Goal: Task Accomplishment & Management: Manage account settings

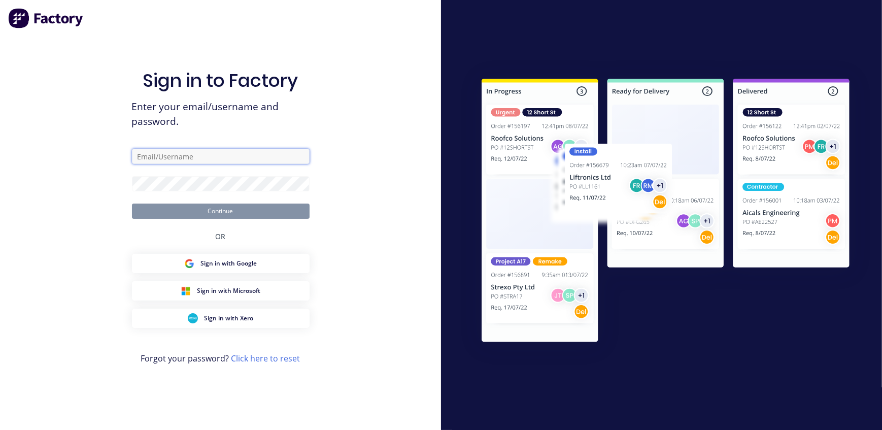
type input "[EMAIL_ADDRESS][DOMAIN_NAME]"
click at [210, 216] on button "Continue" at bounding box center [221, 210] width 178 height 15
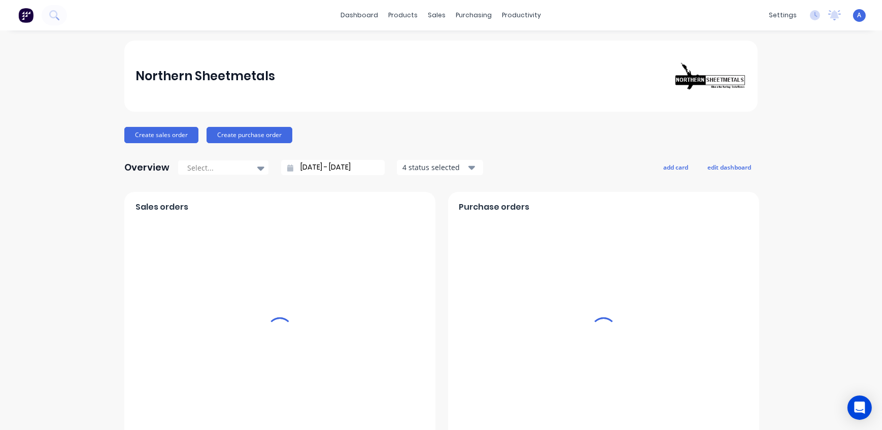
drag, startPoint x: 201, startPoint y: 211, endPoint x: 32, endPoint y: 206, distance: 168.5
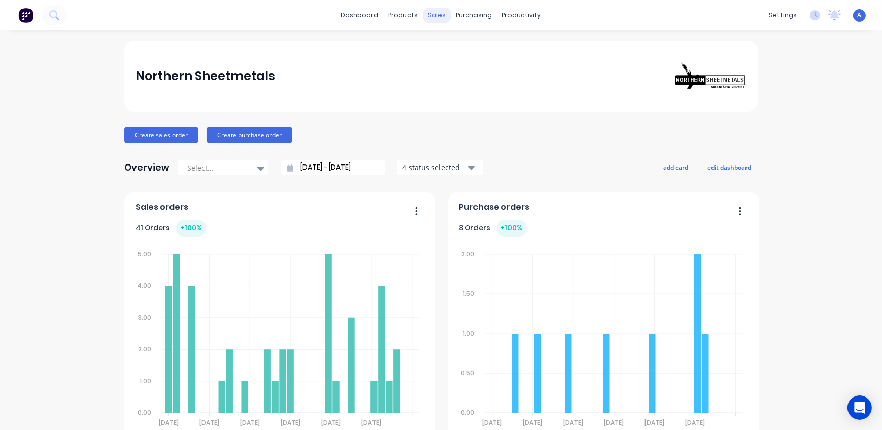
click at [432, 17] on div "sales" at bounding box center [437, 15] width 28 height 15
click at [462, 53] on div "Sales Orders" at bounding box center [471, 48] width 42 height 9
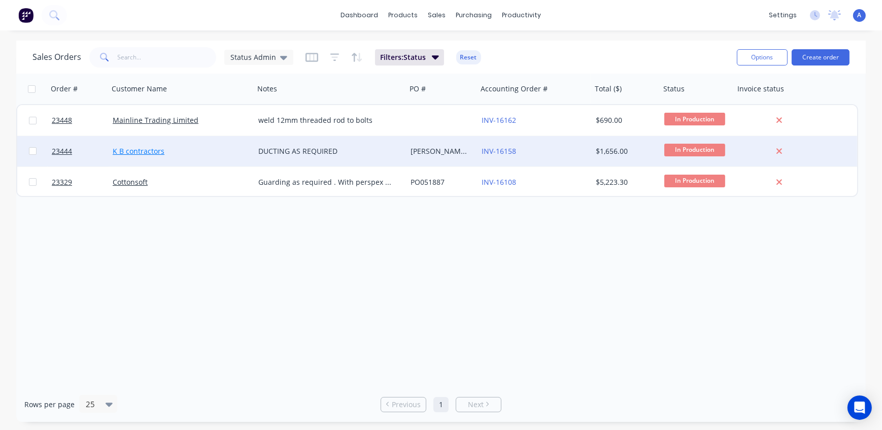
click at [142, 152] on link "K B contractors" at bounding box center [139, 151] width 52 height 10
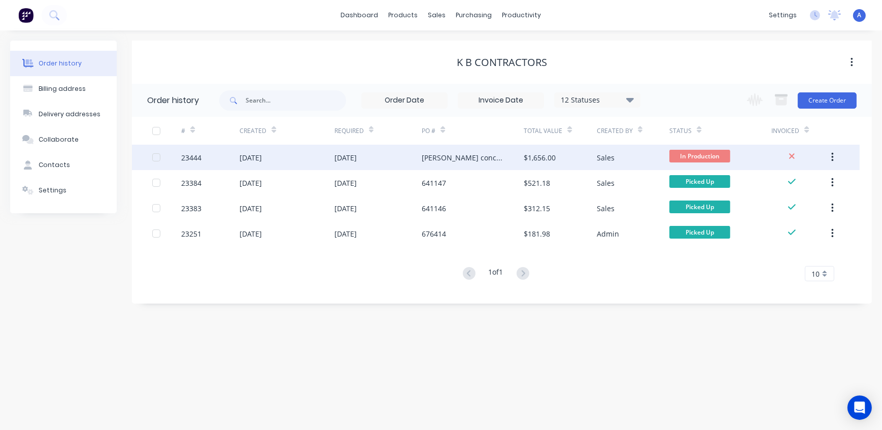
click at [191, 157] on div "23444" at bounding box center [191, 157] width 20 height 11
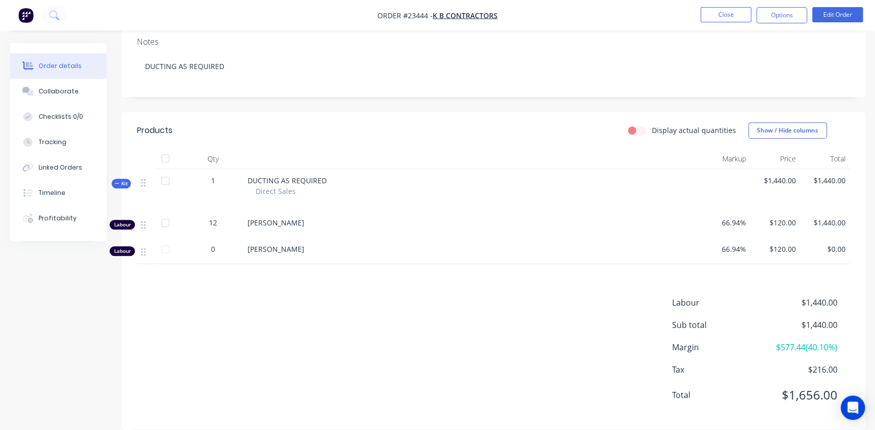
scroll to position [175, 0]
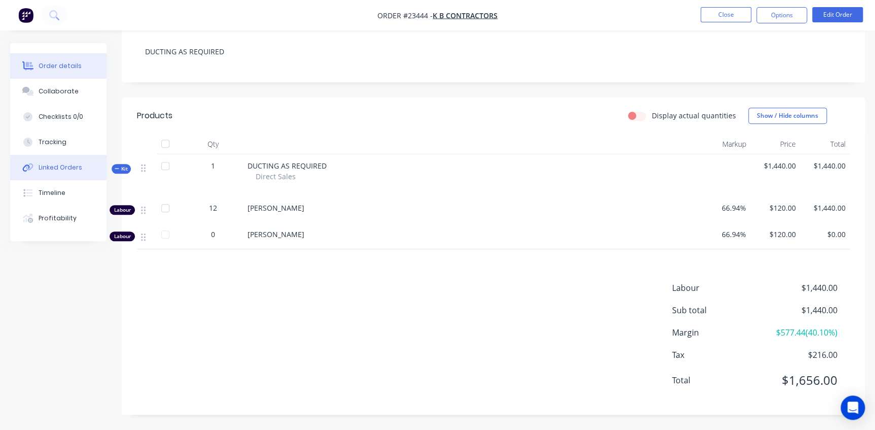
click at [59, 167] on div "Linked Orders" at bounding box center [61, 167] width 44 height 9
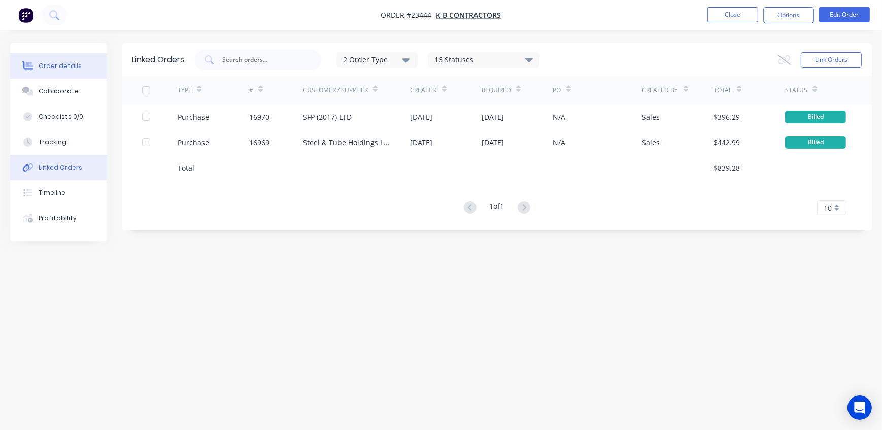
click at [53, 67] on div "Order details" at bounding box center [60, 65] width 43 height 9
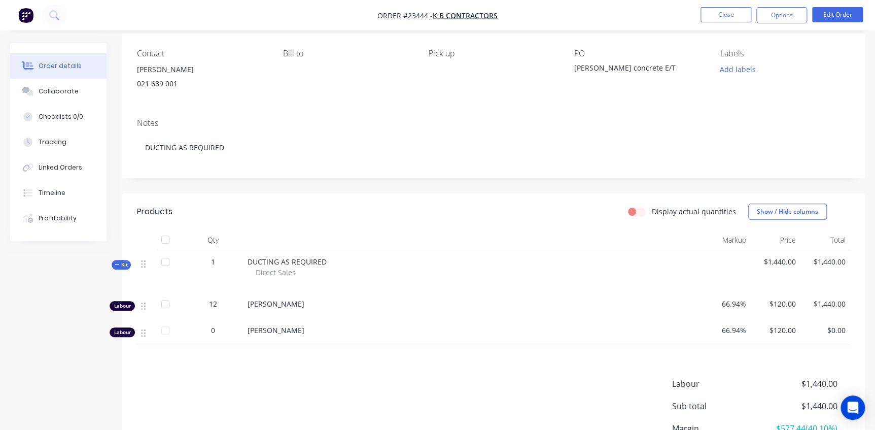
scroll to position [138, 0]
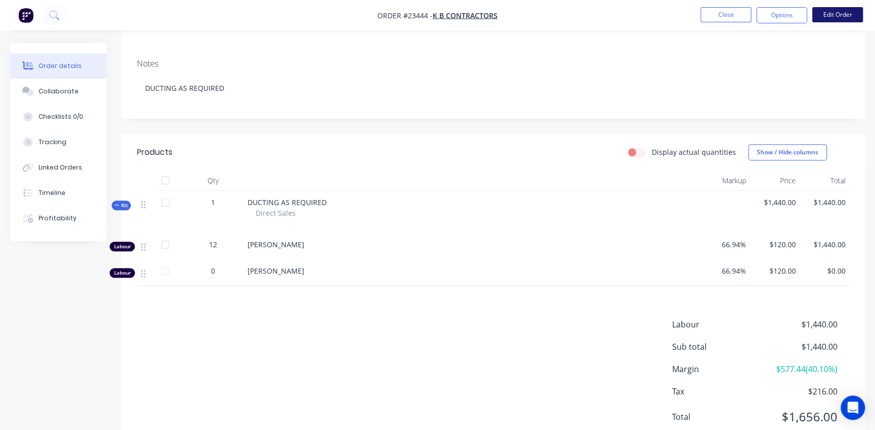
click at [839, 16] on button "Edit Order" at bounding box center [837, 14] width 51 height 15
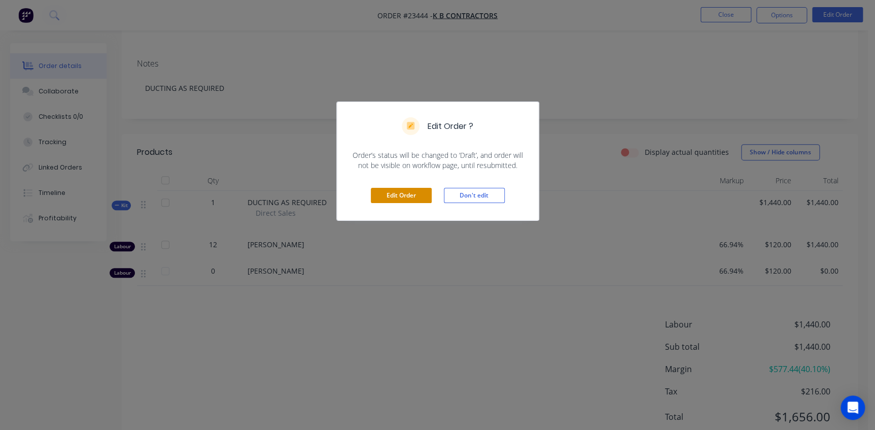
click at [416, 195] on button "Edit Order" at bounding box center [401, 195] width 61 height 15
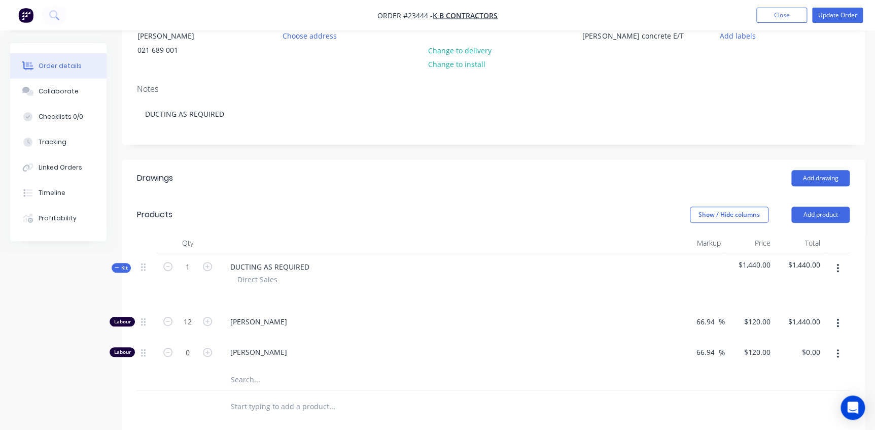
scroll to position [184, 0]
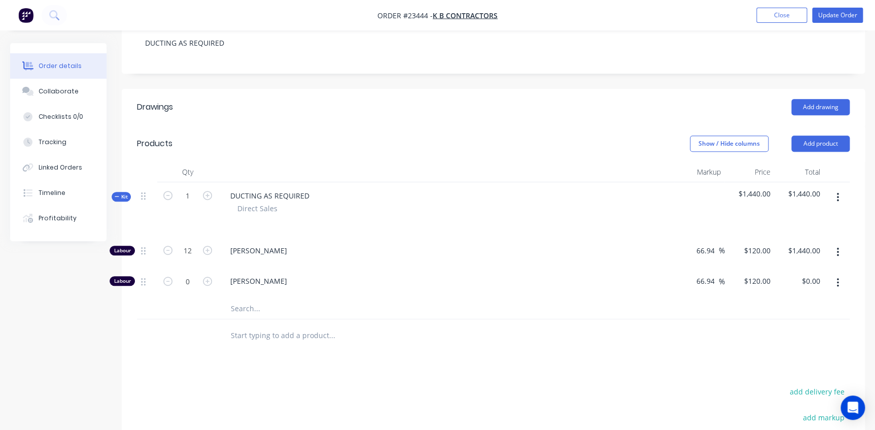
click at [262, 310] on input "text" at bounding box center [331, 308] width 203 height 20
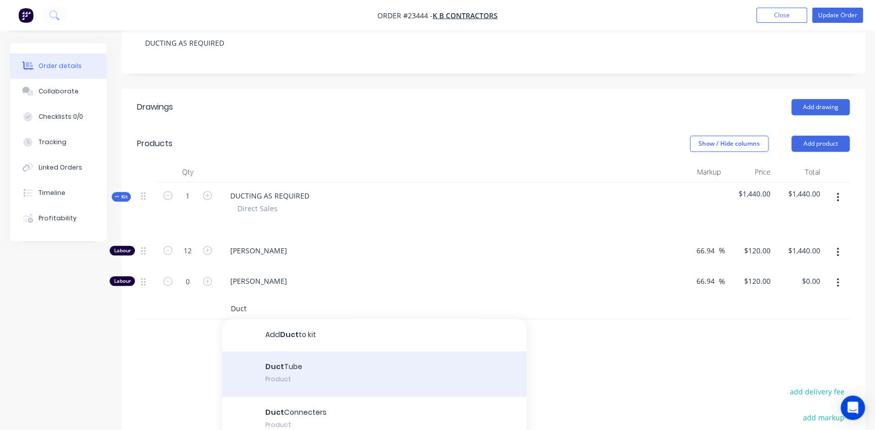
scroll to position [46, 0]
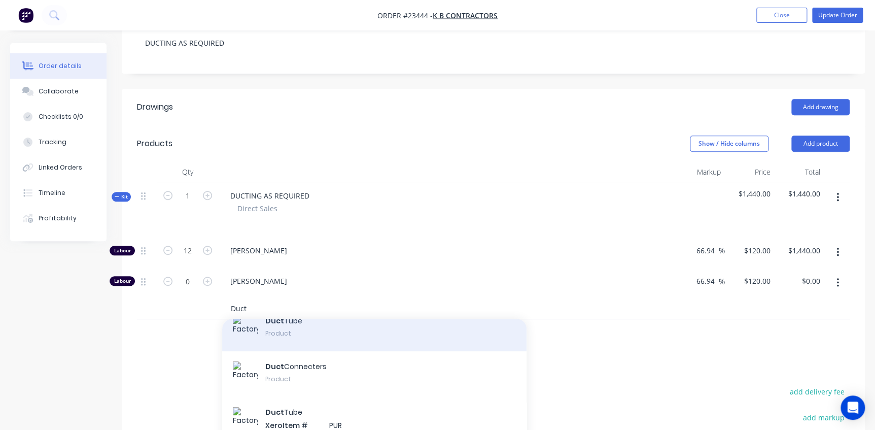
type input "Duct"
click at [293, 334] on div "Duct Tube Product" at bounding box center [374, 328] width 304 height 46
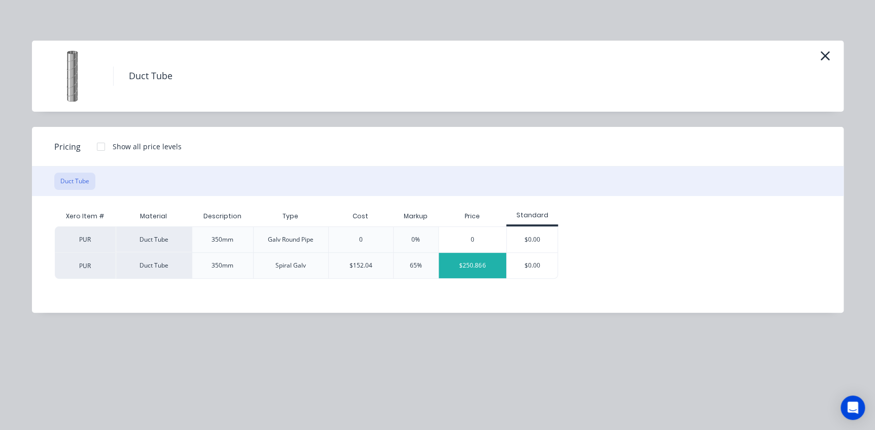
click at [479, 266] on div "$250.866" at bounding box center [473, 265] width 68 height 25
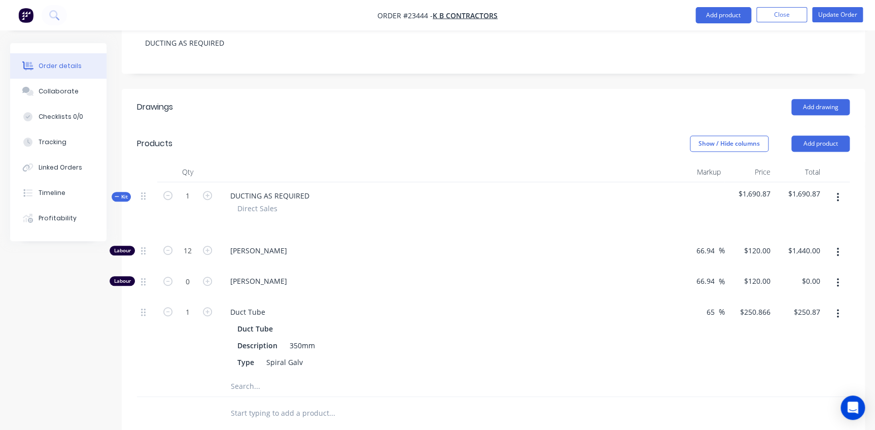
scroll to position [323, 0]
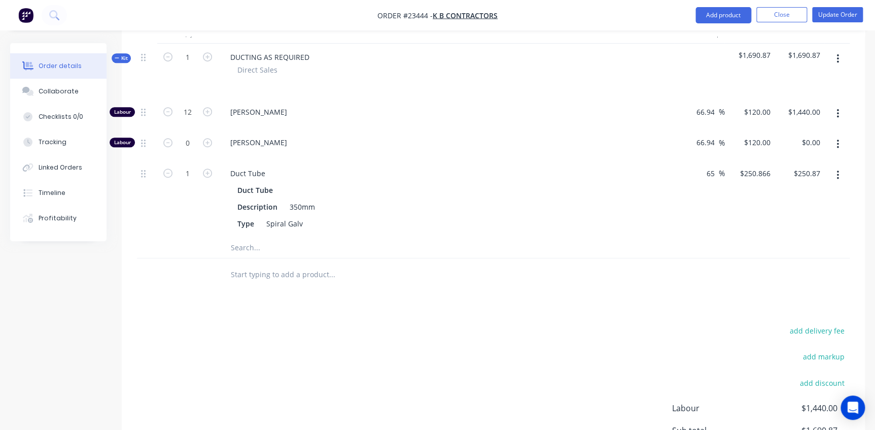
click at [251, 248] on input "text" at bounding box center [331, 247] width 203 height 20
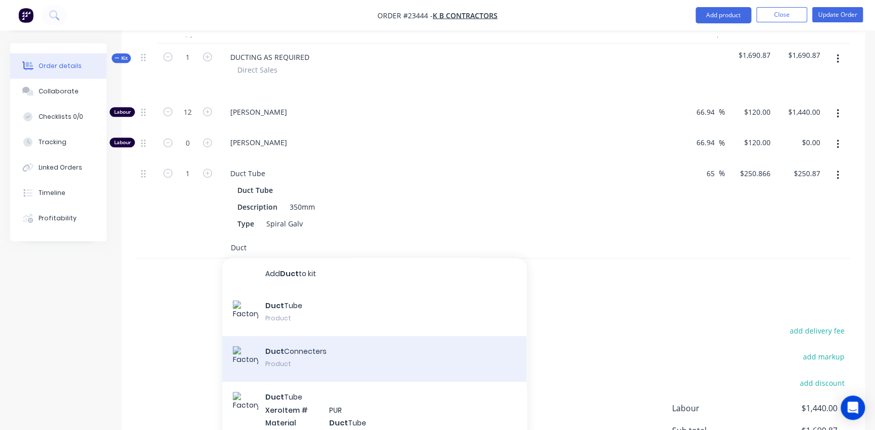
type input "Duct"
click at [313, 356] on div "Duct Connecters Product" at bounding box center [374, 359] width 304 height 46
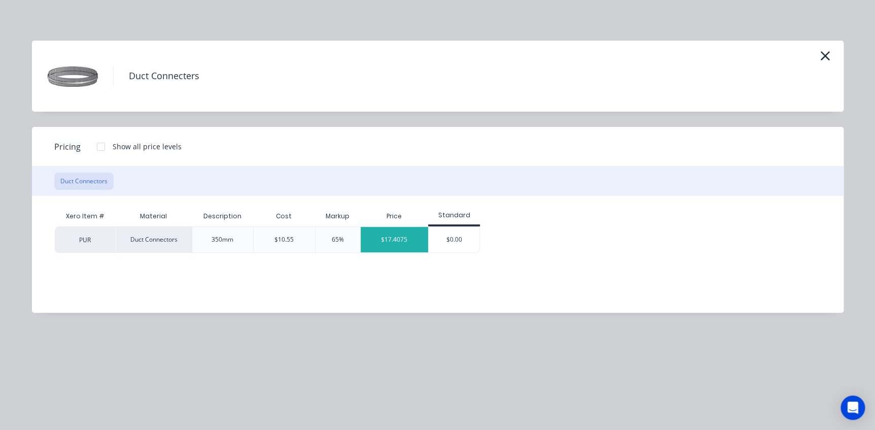
click at [397, 244] on div "$17.4075" at bounding box center [395, 239] width 68 height 25
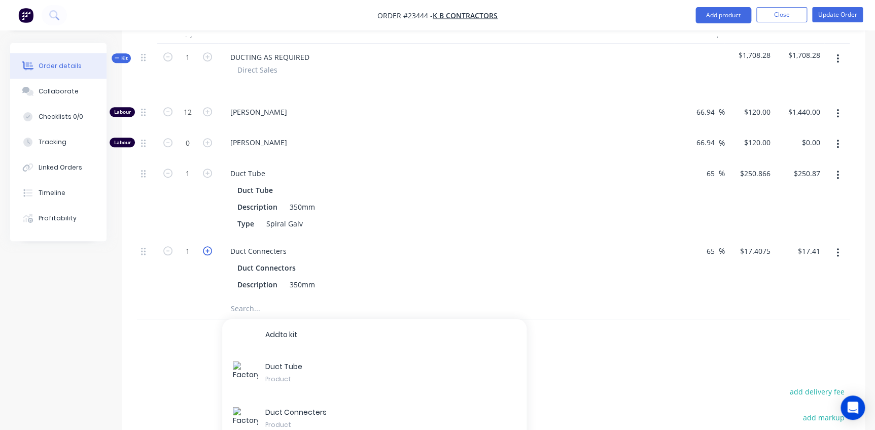
click at [207, 252] on icon "button" at bounding box center [207, 250] width 9 height 9
type input "2"
type input "$34.82"
click at [242, 309] on input "text" at bounding box center [331, 308] width 203 height 20
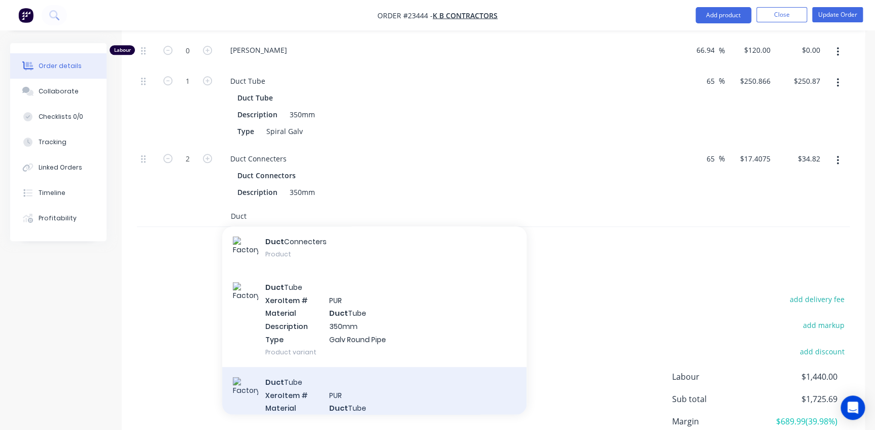
scroll to position [0, 0]
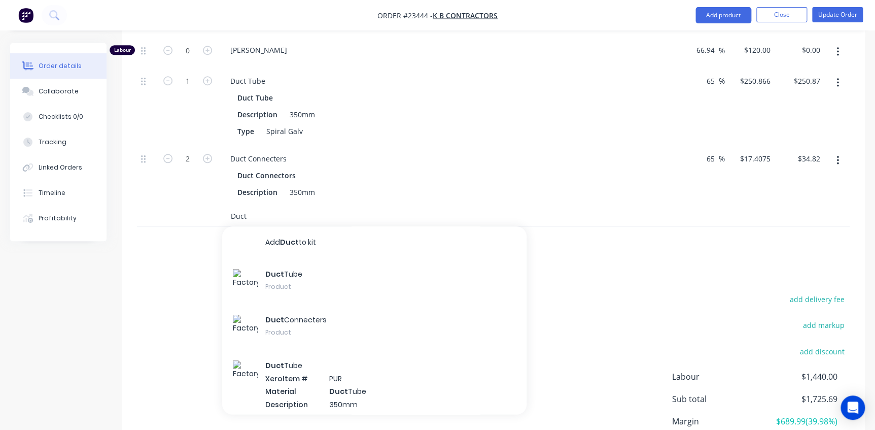
drag, startPoint x: 250, startPoint y: 216, endPoint x: 203, endPoint y: 216, distance: 46.2
click at [203, 216] on div "Duct Add Duct to kit Duct Tube Product Duct Connecters Product Duct Tube Xero I…" at bounding box center [493, 216] width 713 height 21
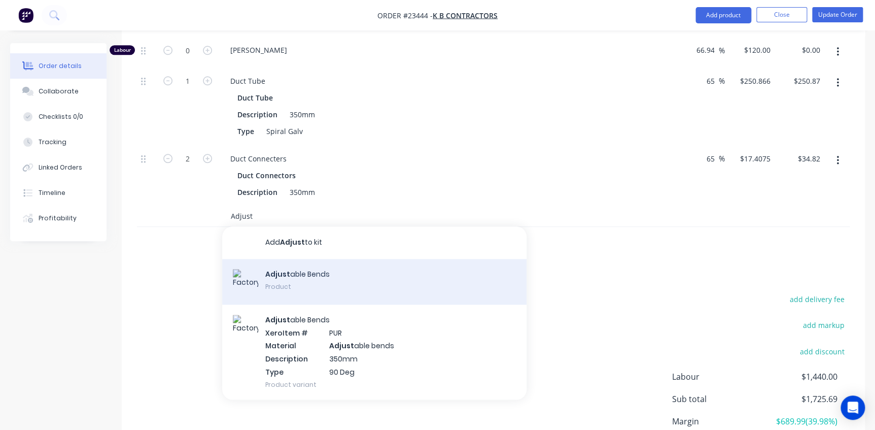
type input "Adjust"
click at [309, 281] on div "Adjust able Bends Product" at bounding box center [374, 282] width 304 height 46
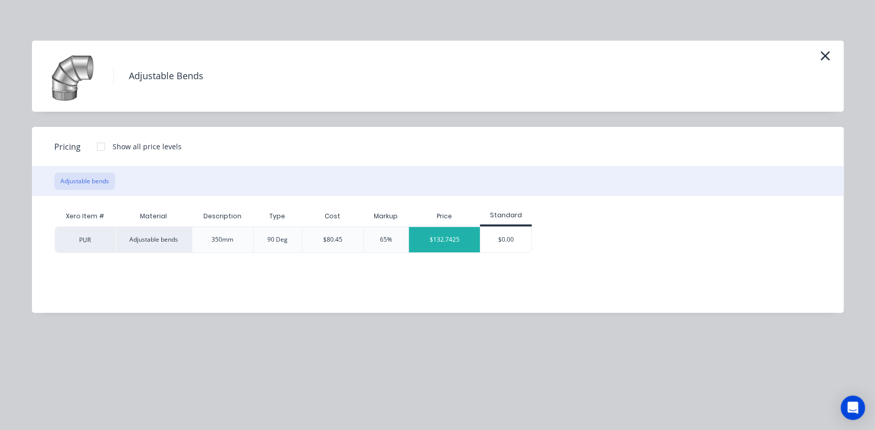
click at [459, 243] on div "$132.7425" at bounding box center [444, 239] width 71 height 25
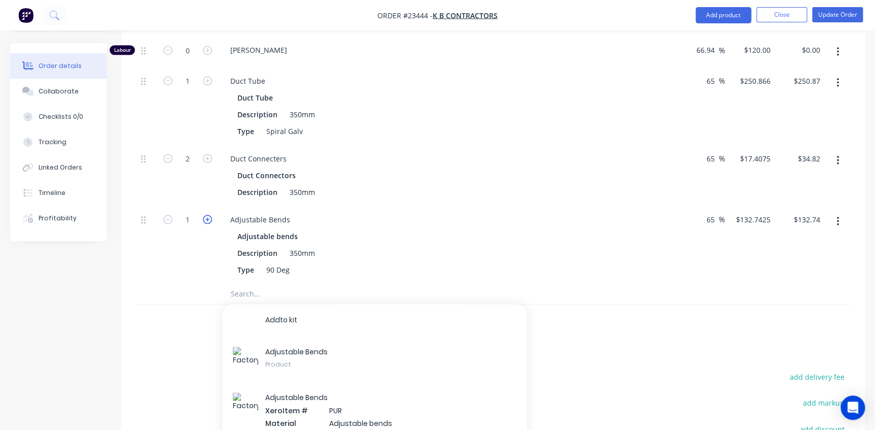
click at [207, 217] on icon "button" at bounding box center [207, 219] width 9 height 9
type input "2"
type input "$265.49"
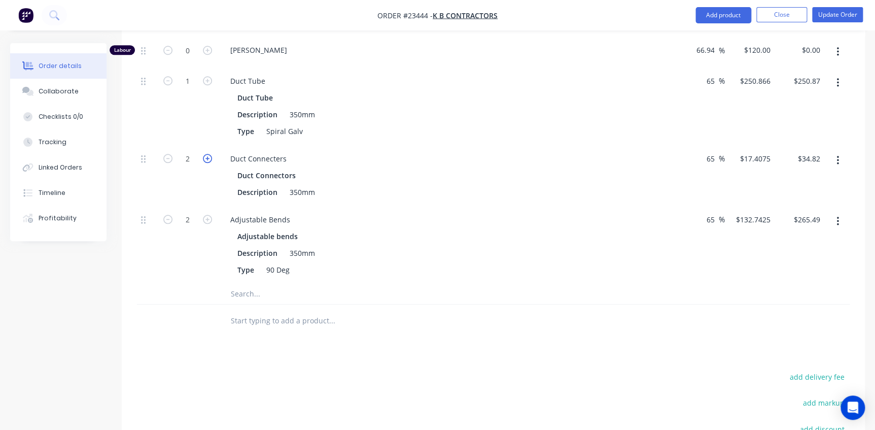
click at [208, 156] on icon "button" at bounding box center [207, 158] width 9 height 9
type input "3"
type input "$52.22"
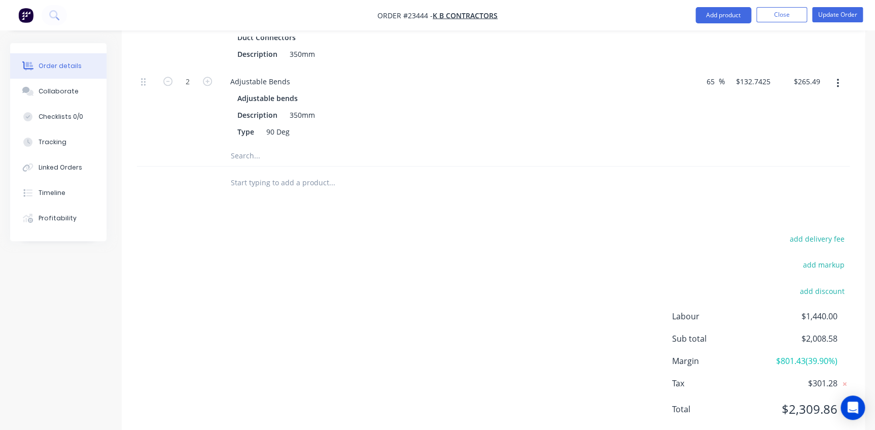
scroll to position [369, 0]
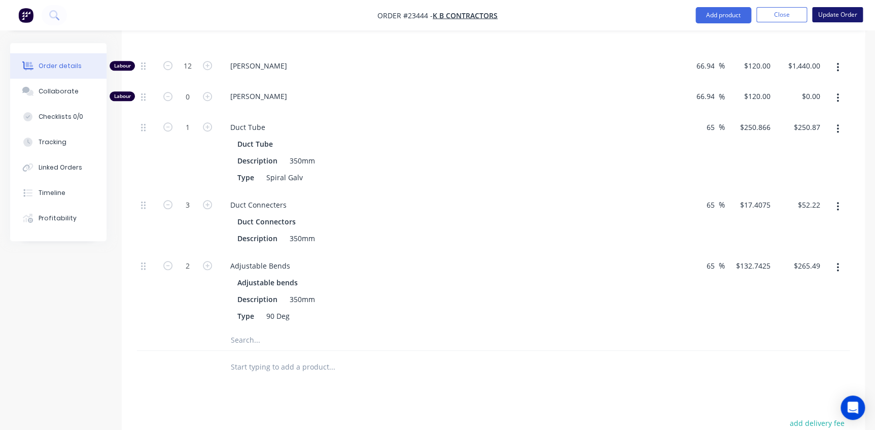
click at [840, 13] on button "Update Order" at bounding box center [837, 14] width 51 height 15
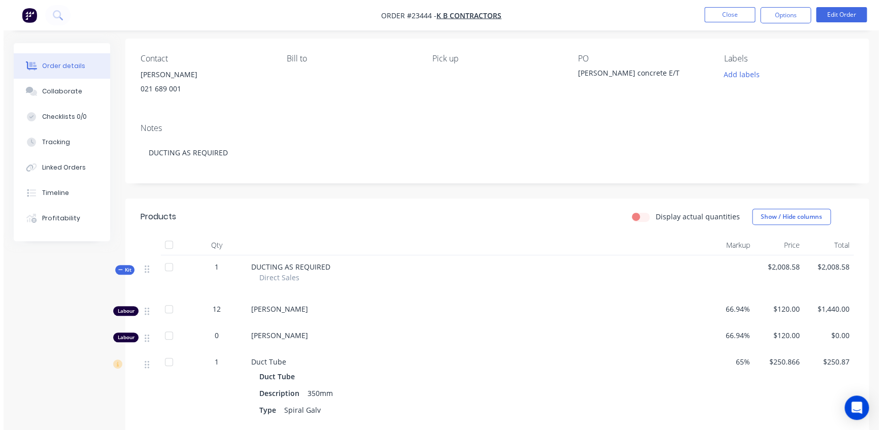
scroll to position [0, 0]
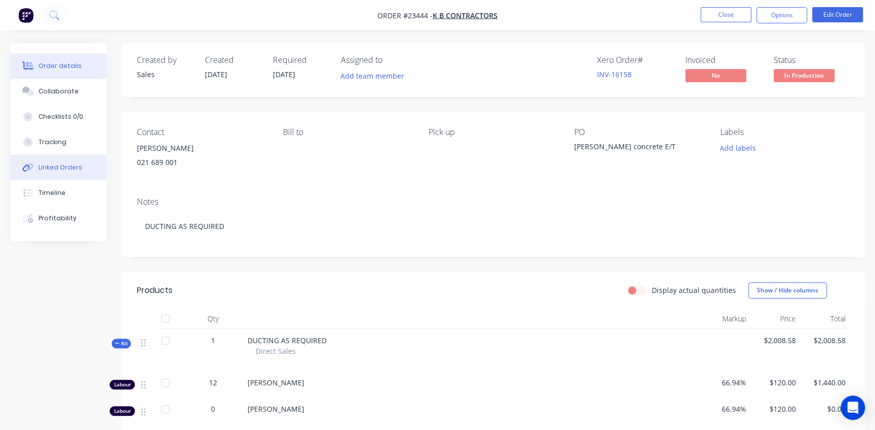
click at [42, 168] on div "Linked Orders" at bounding box center [61, 167] width 44 height 9
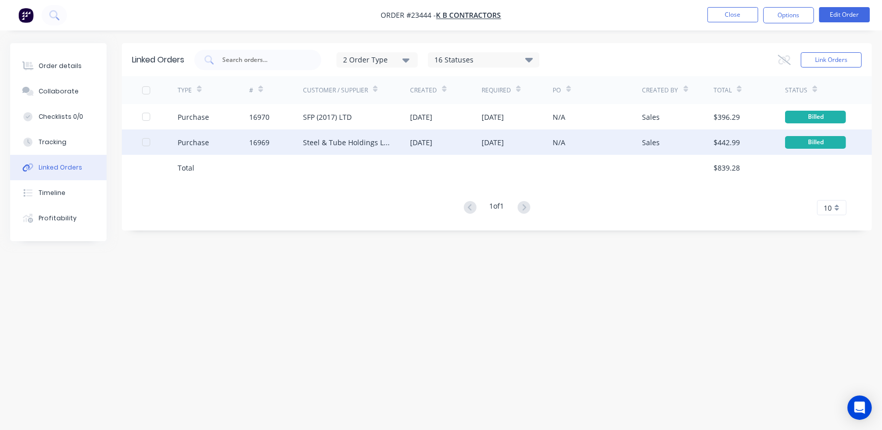
click at [187, 141] on div "Purchase" at bounding box center [193, 142] width 31 height 11
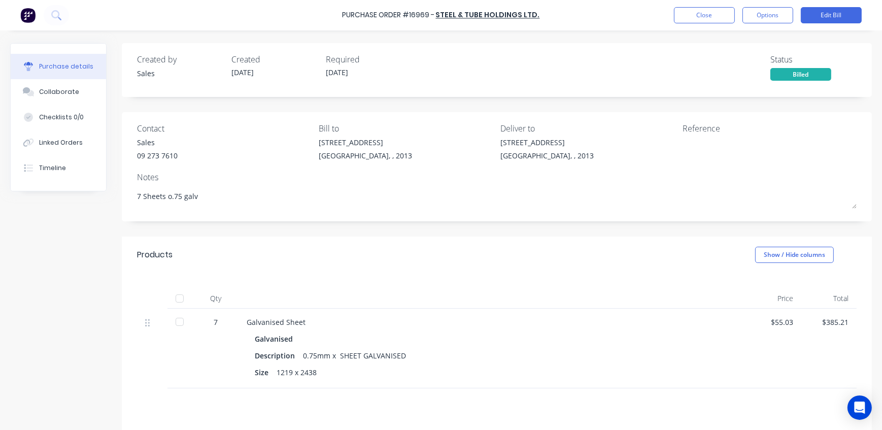
click at [79, 65] on div "Purchase details" at bounding box center [66, 66] width 54 height 9
click at [708, 16] on button "Close" at bounding box center [704, 15] width 61 height 16
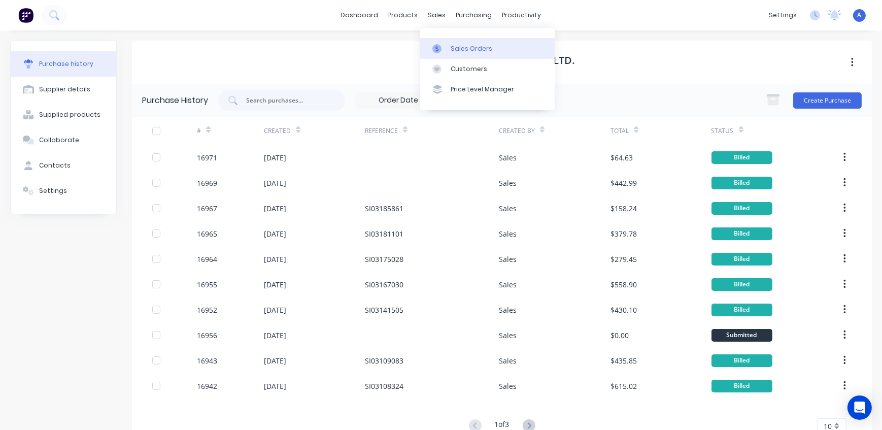
click at [451, 50] on div "Sales Orders" at bounding box center [471, 48] width 42 height 9
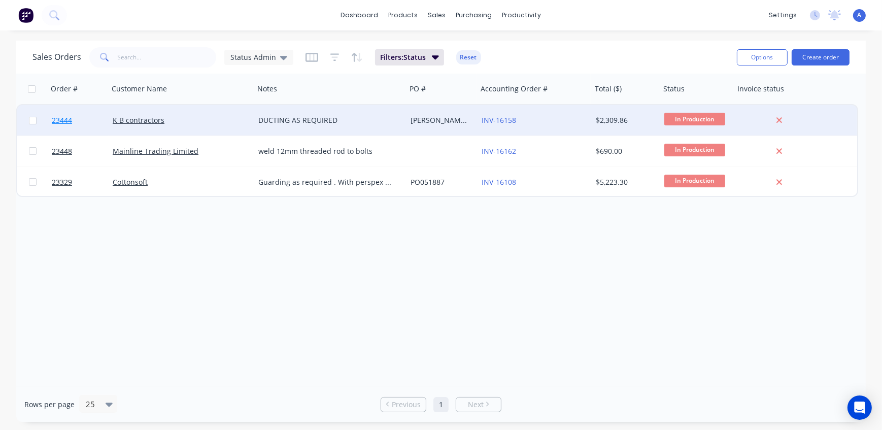
click at [62, 121] on span "23444" at bounding box center [62, 120] width 20 height 10
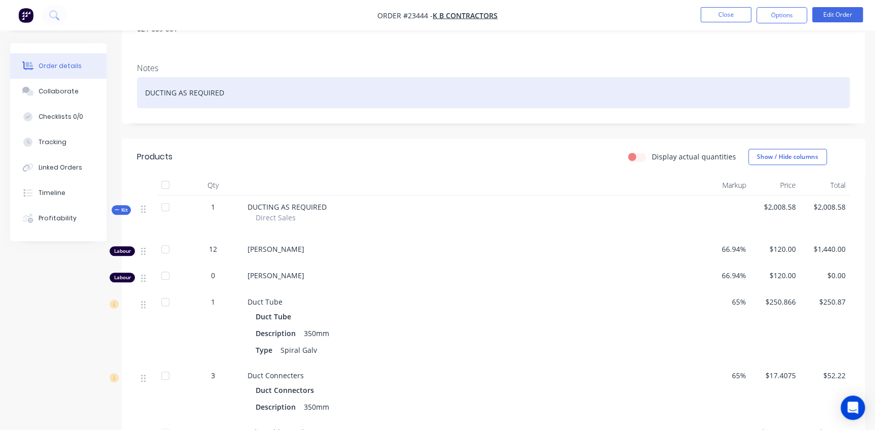
scroll to position [378, 0]
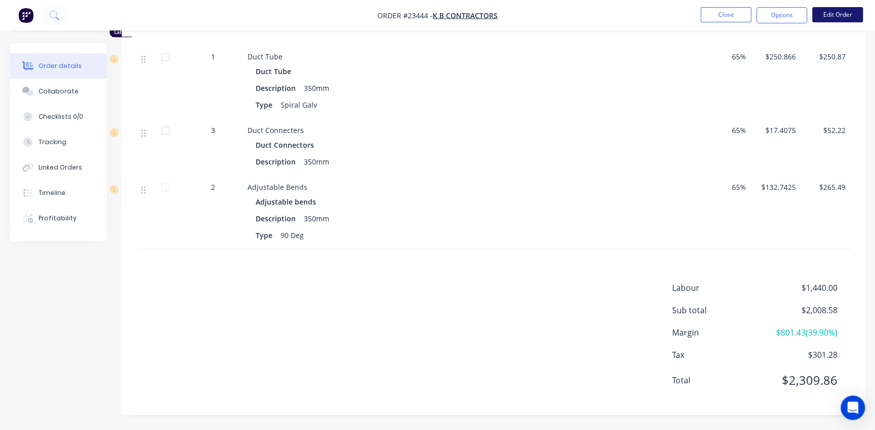
click at [845, 10] on button "Edit Order" at bounding box center [837, 14] width 51 height 15
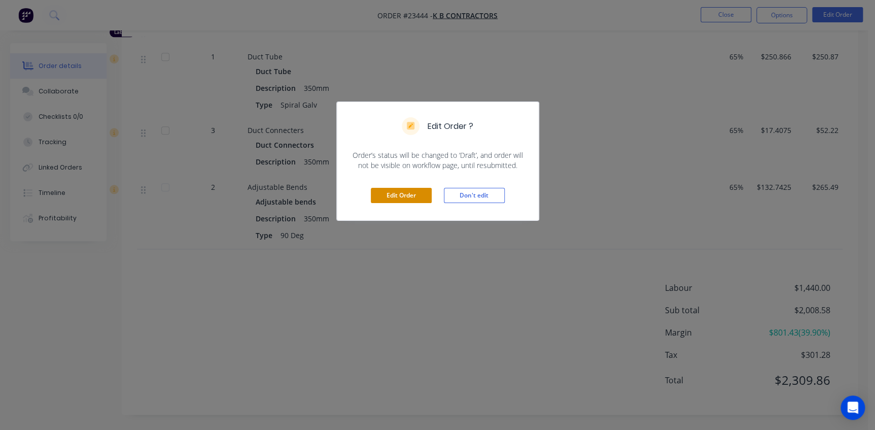
click at [403, 196] on button "Edit Order" at bounding box center [401, 195] width 61 height 15
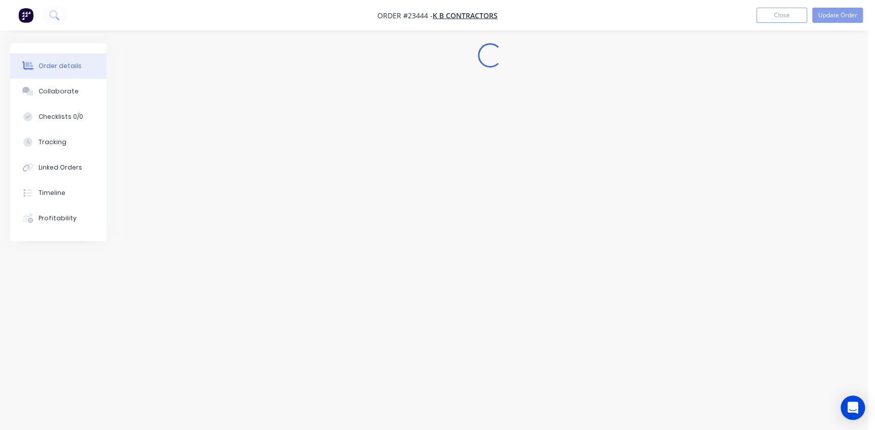
scroll to position [0, 0]
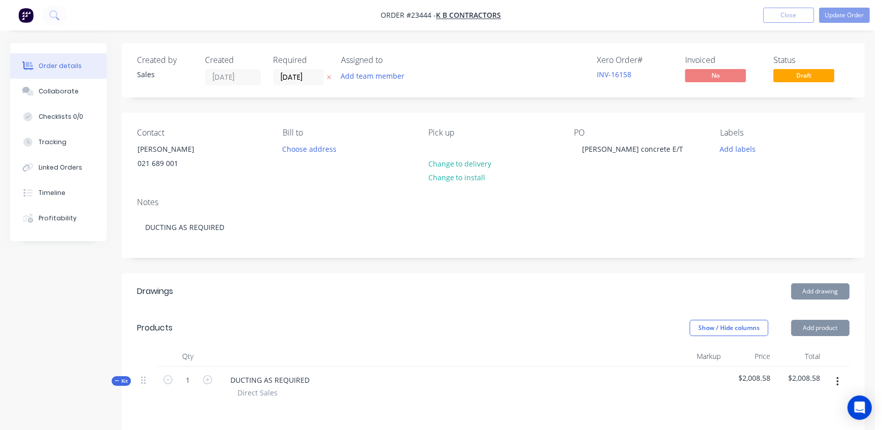
type input "66.94"
type input "$120.00"
type input "$1,440.00"
type input "66.94"
type input "$120.00"
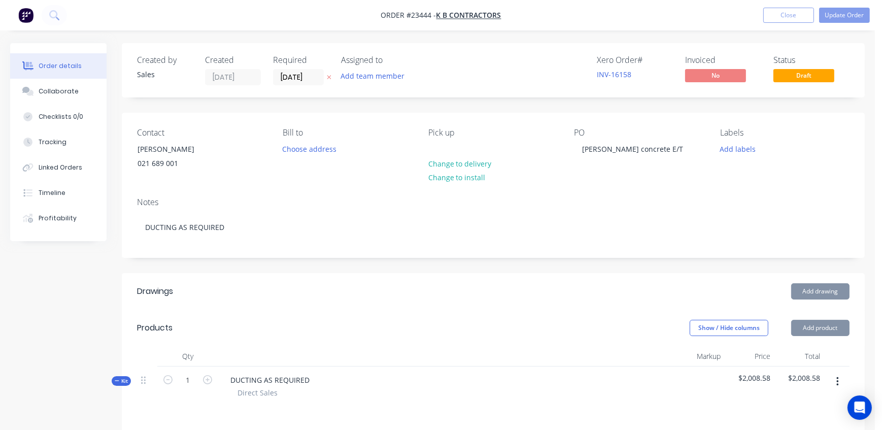
type input "65"
type input "$250.866"
type input "$250.87"
type input "65"
type input "$17.4075"
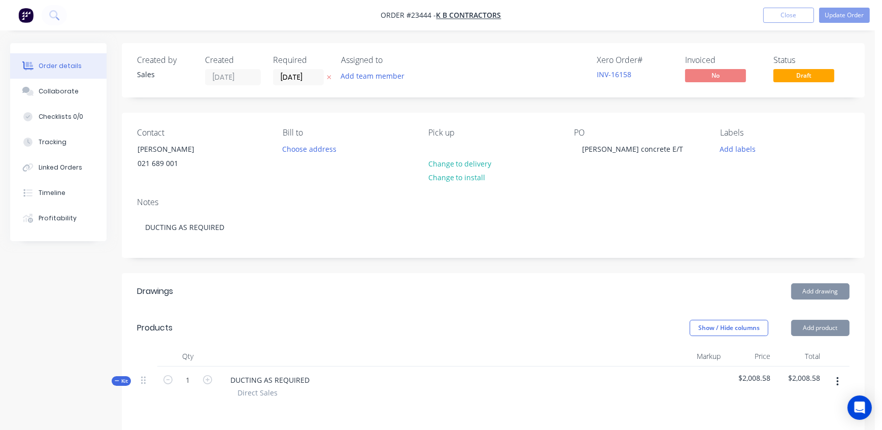
type input "$52.22"
type input "65"
type input "$132.7425"
type input "$265.49"
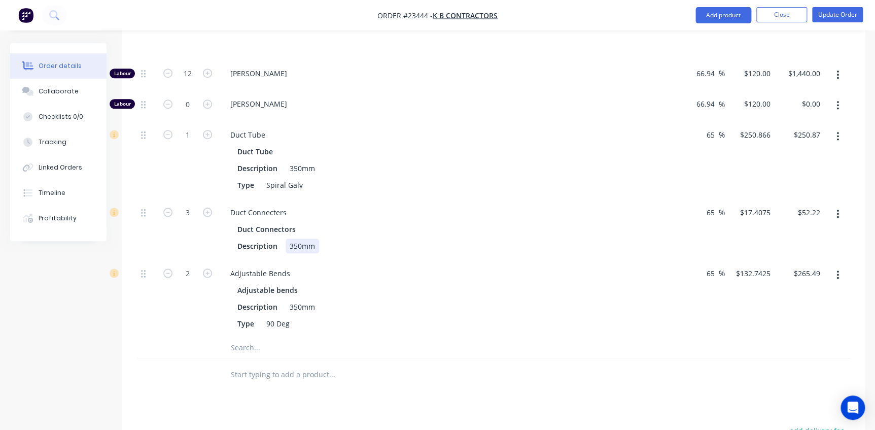
scroll to position [507, 0]
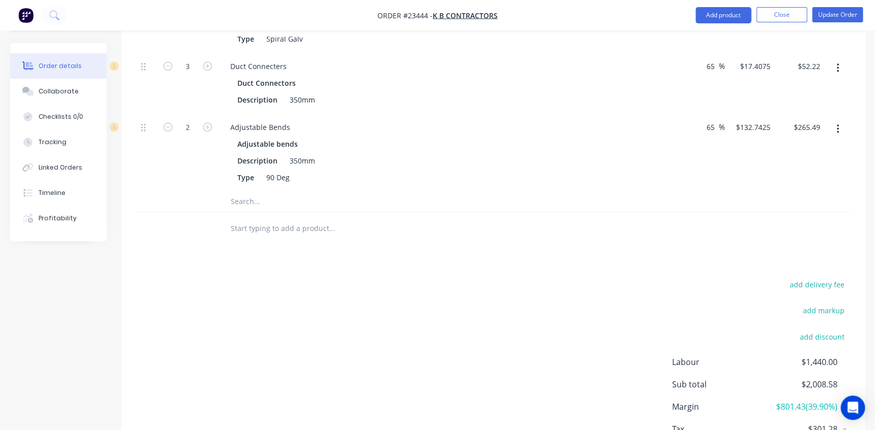
click at [261, 201] on input "text" at bounding box center [331, 201] width 203 height 20
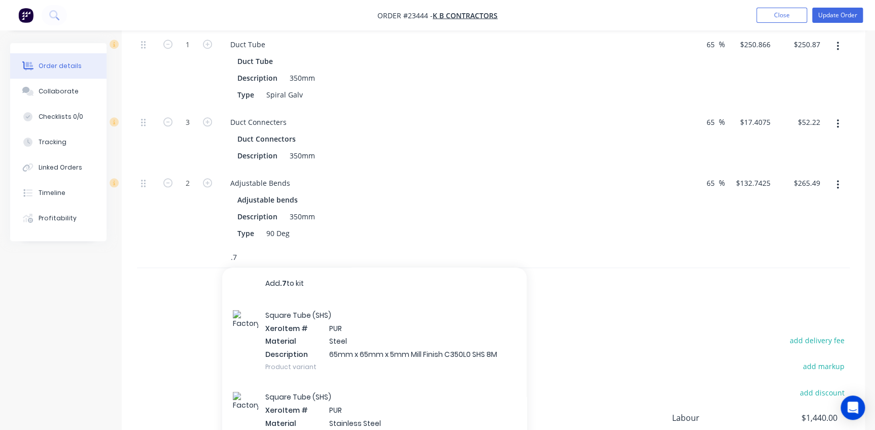
scroll to position [0, 0]
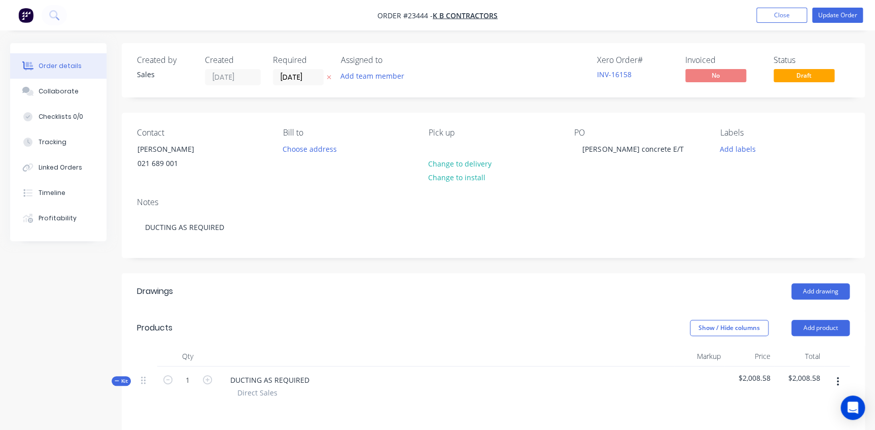
type input "."
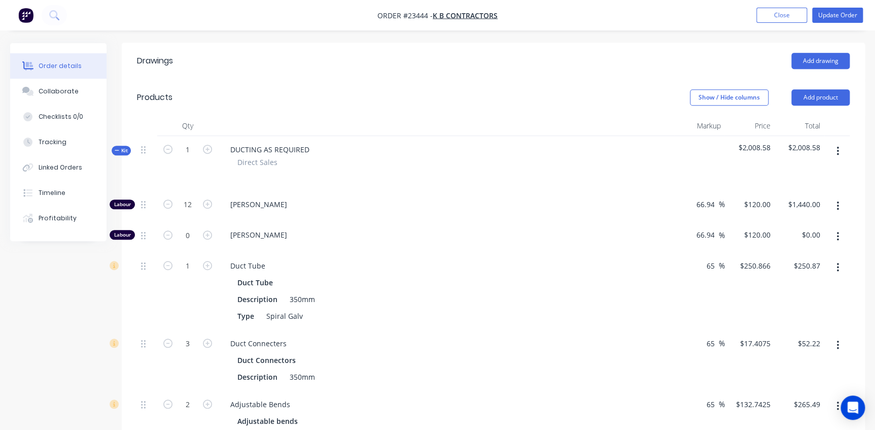
scroll to position [415, 0]
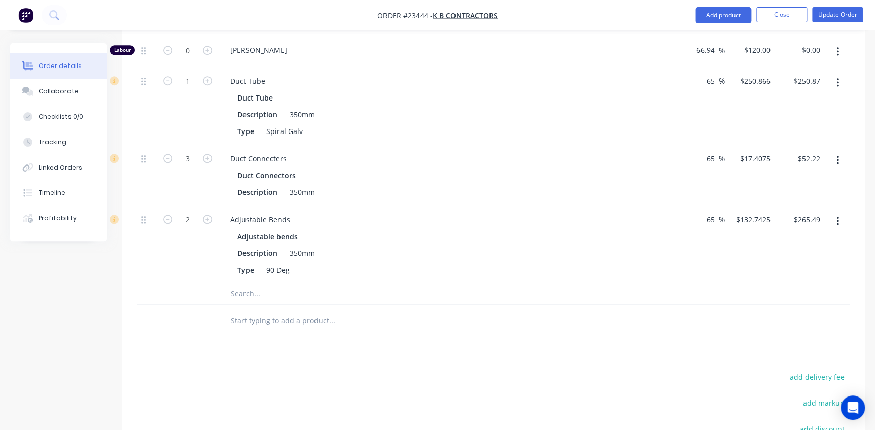
click at [259, 294] on input "text" at bounding box center [331, 294] width 203 height 20
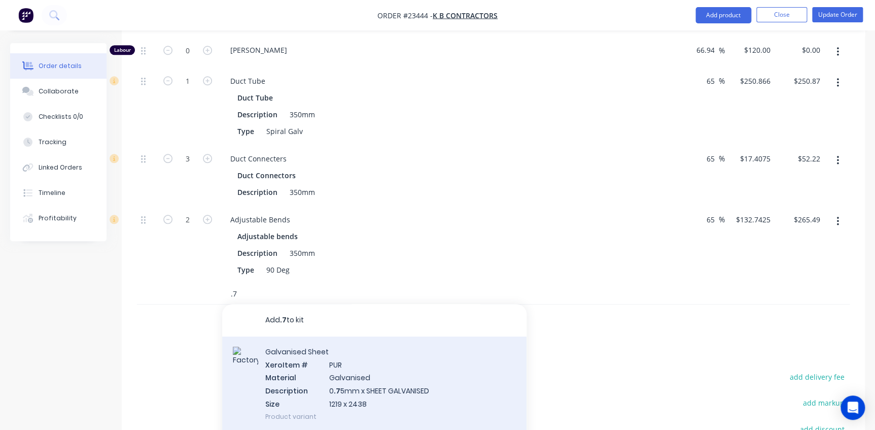
type input ".7"
click at [323, 385] on div "Galvanised Sheet Xero Item # PUR Material Galvanised Description 0 .7 5mm x SHE…" at bounding box center [374, 383] width 304 height 95
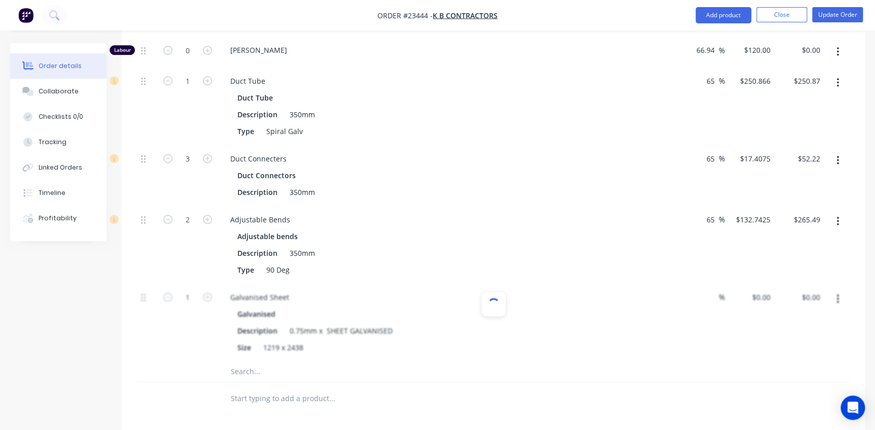
type input "-100"
click at [207, 294] on icon "button" at bounding box center [207, 296] width 9 height 9
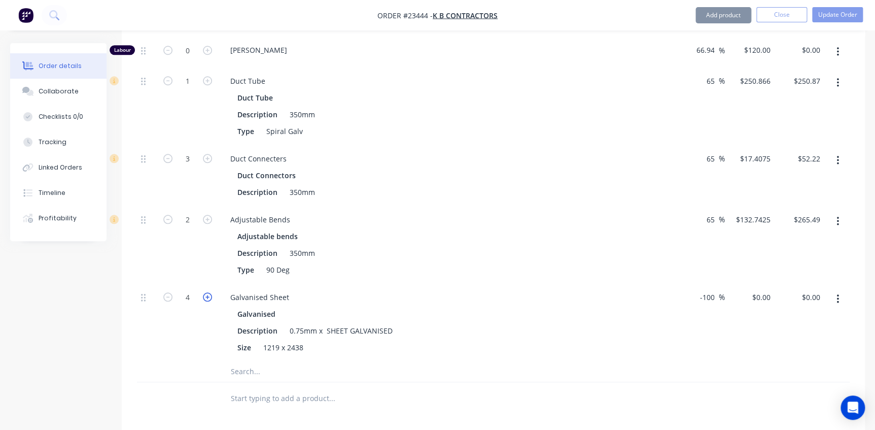
click at [207, 294] on icon "button" at bounding box center [207, 296] width 9 height 9
type input "7"
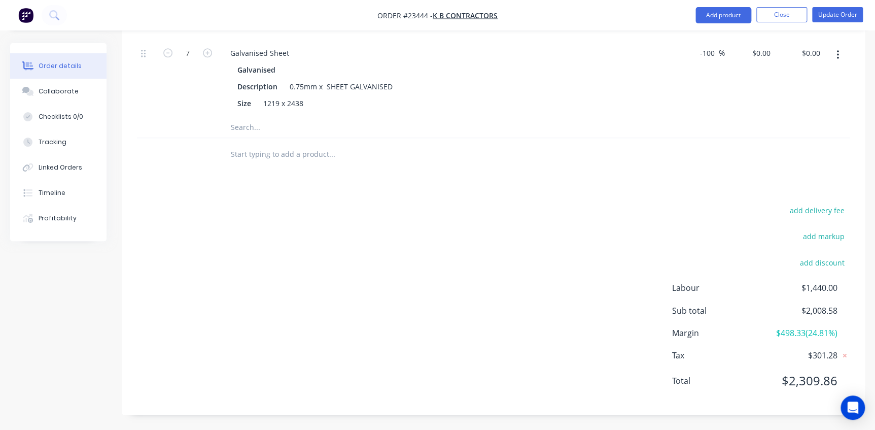
scroll to position [437, 0]
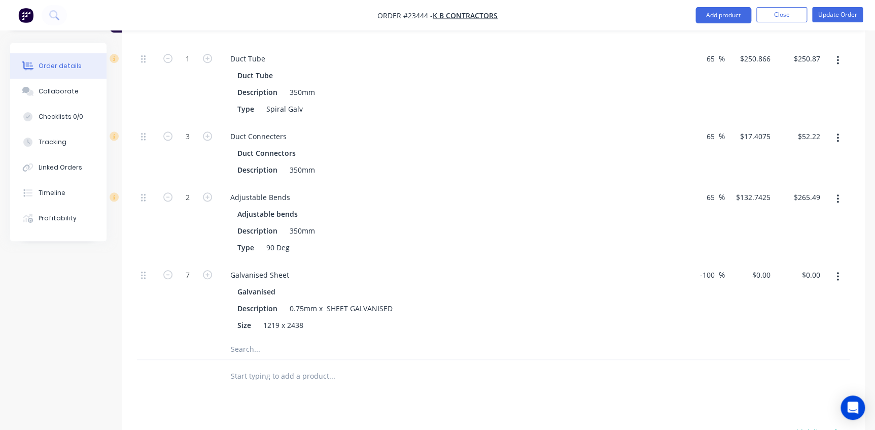
drag, startPoint x: 714, startPoint y: 273, endPoint x: 684, endPoint y: 271, distance: 30.0
click at [684, 271] on div "-100 -100 %" at bounding box center [700, 300] width 50 height 78
type input "65"
click at [645, 314] on div "Description 0.75mm x SHEET GALVANISED" at bounding box center [444, 308] width 422 height 15
type input "$71.445"
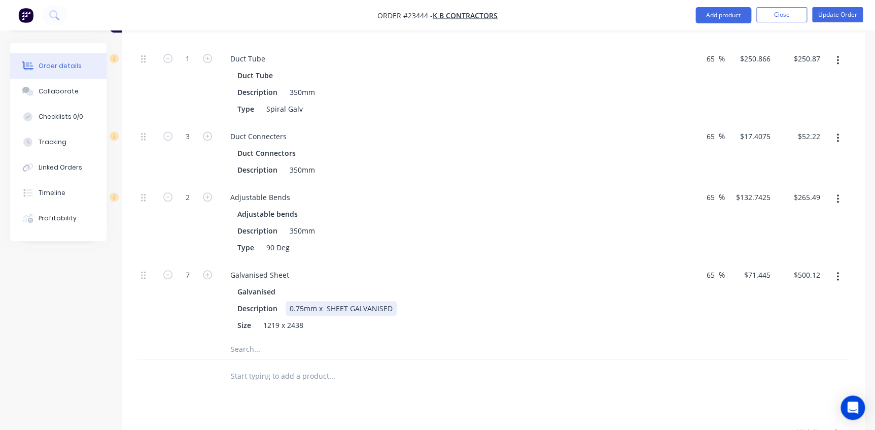
type input "$500.12"
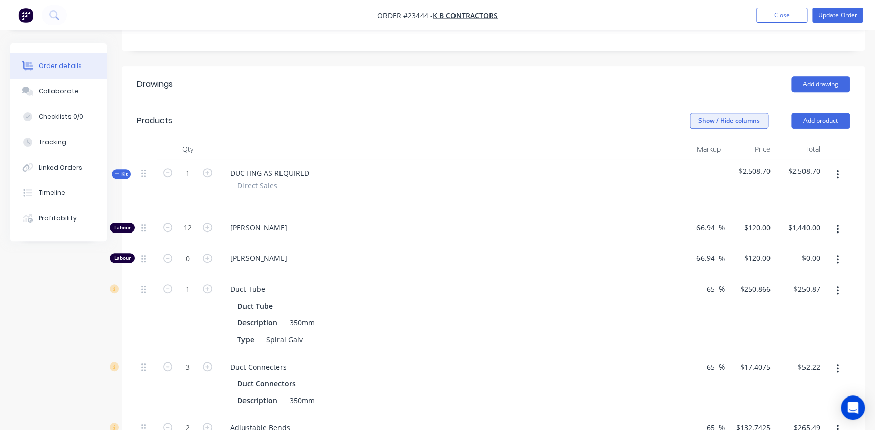
click at [736, 120] on button "Show / Hide columns" at bounding box center [729, 121] width 79 height 16
click at [705, 153] on label "Cost" at bounding box center [703, 153] width 18 height 9
click at [694, 149] on input "Cost" at bounding box center [694, 149] width 0 height 0
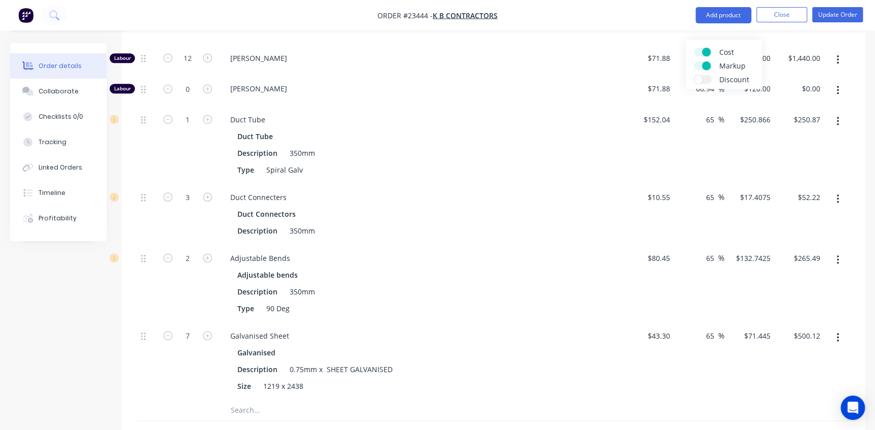
scroll to position [0, 0]
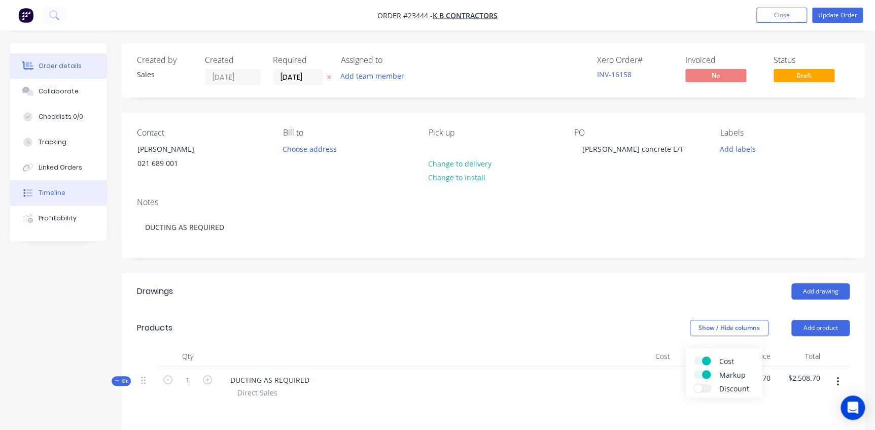
click at [55, 192] on div "Timeline" at bounding box center [52, 192] width 27 height 9
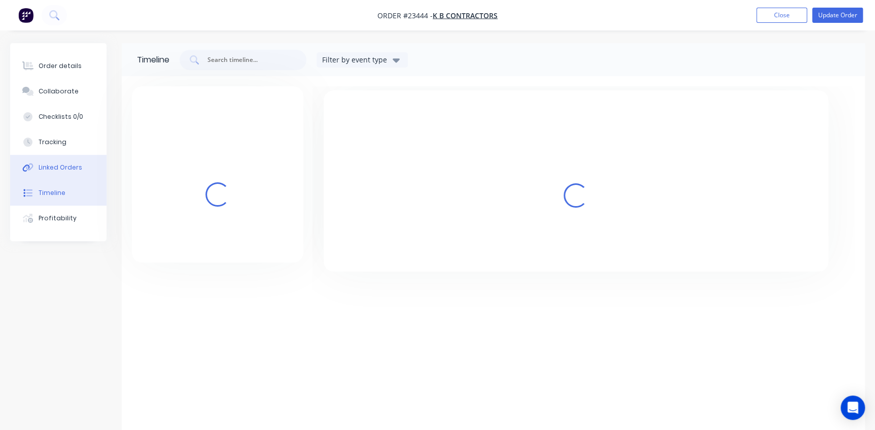
click at [60, 171] on div "Linked Orders" at bounding box center [61, 167] width 44 height 9
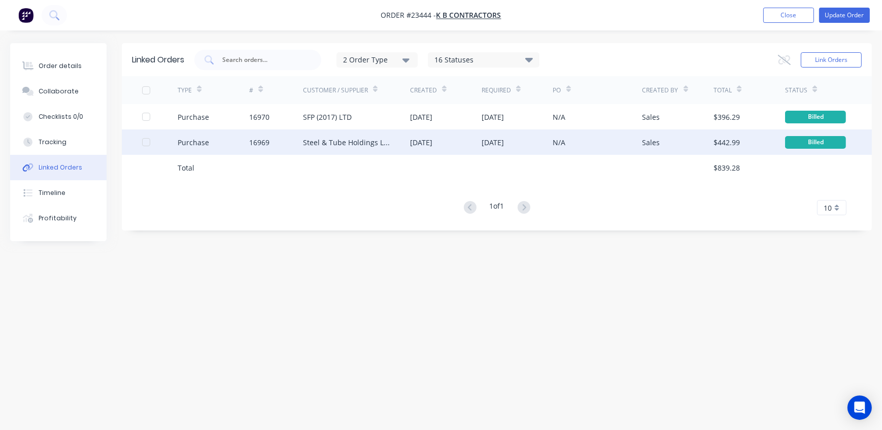
click at [258, 142] on div "16969" at bounding box center [259, 142] width 20 height 11
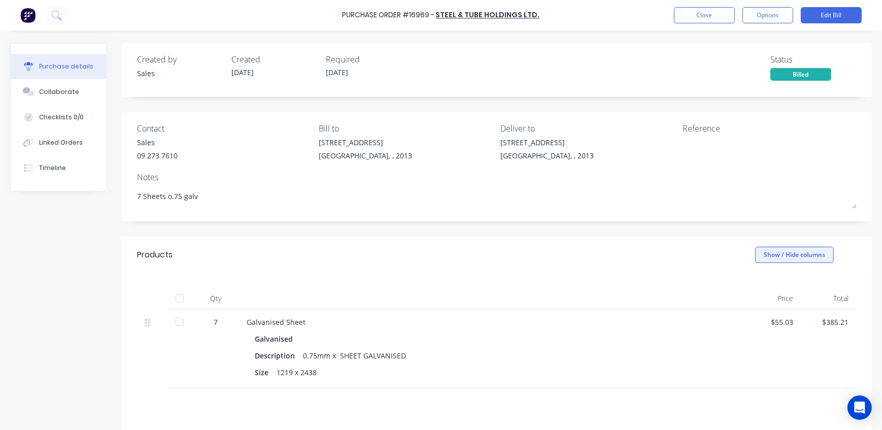
click at [782, 251] on button "Show / Hide columns" at bounding box center [794, 255] width 79 height 16
click at [673, 252] on div "Products Show / Hide columns" at bounding box center [497, 254] width 750 height 37
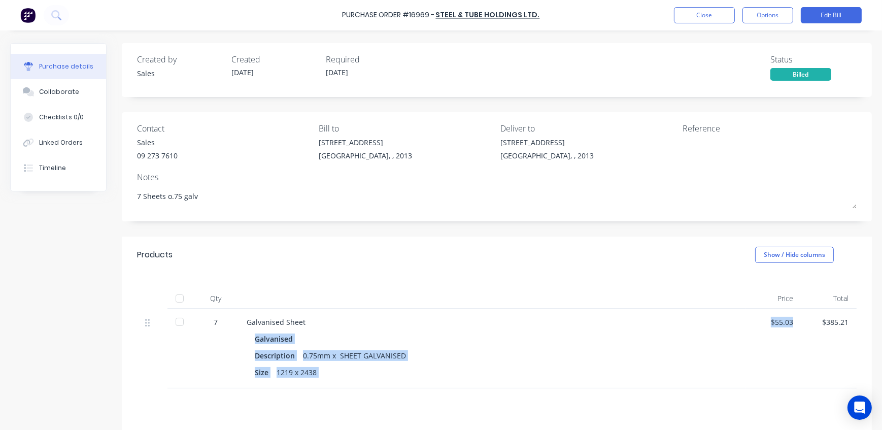
drag, startPoint x: 790, startPoint y: 320, endPoint x: 735, endPoint y: 320, distance: 54.8
click at [735, 320] on div "7 Galvanised Sheet Galvanised Description 0.75mm x SHEET GALVANISED Size 1219 x…" at bounding box center [496, 348] width 719 height 80
drag, startPoint x: 735, startPoint y: 320, endPoint x: 721, endPoint y: 332, distance: 18.4
click at [732, 322] on div "Galvanised Sheet" at bounding box center [492, 322] width 491 height 11
click at [786, 321] on div "$55.03" at bounding box center [773, 322] width 39 height 11
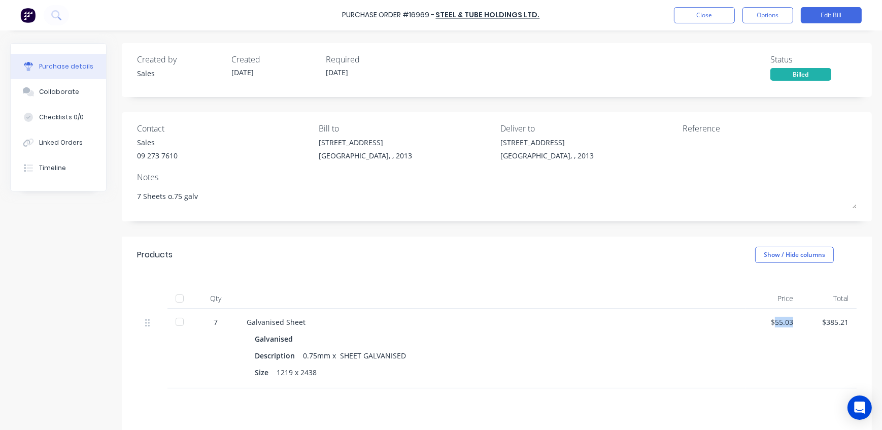
click at [786, 321] on div "$55.03" at bounding box center [773, 322] width 39 height 11
copy div "55.03"
click at [51, 65] on div "Purchase details" at bounding box center [66, 66] width 54 height 9
click at [720, 16] on button "Close" at bounding box center [704, 15] width 61 height 16
click at [702, 20] on button "Close" at bounding box center [704, 15] width 61 height 16
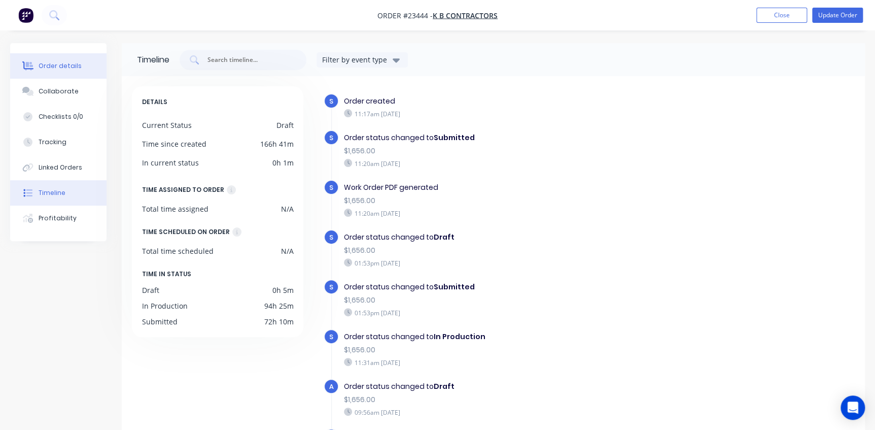
click at [41, 61] on div "Order details" at bounding box center [60, 65] width 43 height 9
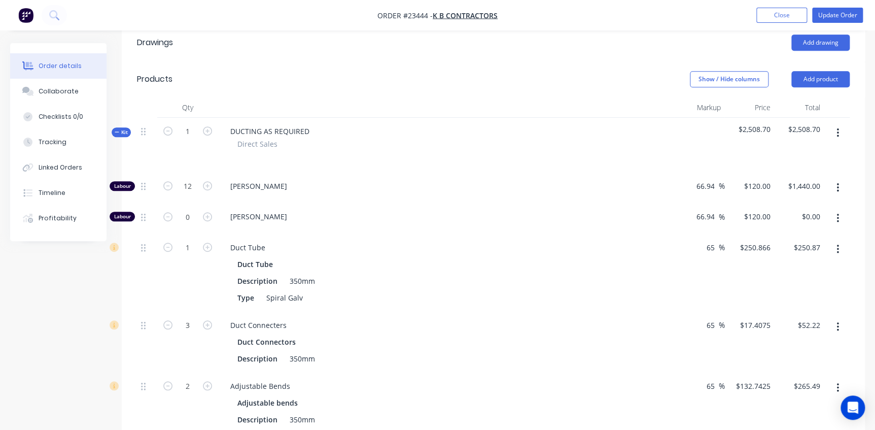
scroll to position [138, 0]
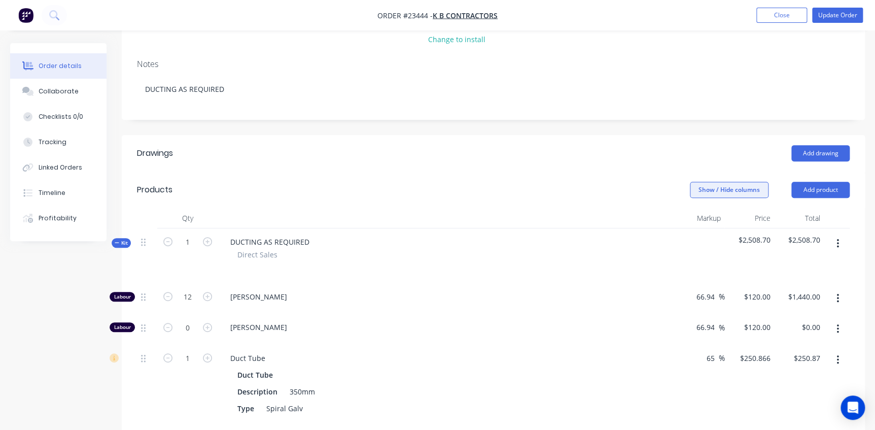
click at [716, 189] on button "Show / Hide columns" at bounding box center [729, 190] width 79 height 16
click at [705, 222] on label "Cost" at bounding box center [703, 222] width 18 height 9
click at [694, 218] on input "Cost" at bounding box center [694, 218] width 0 height 0
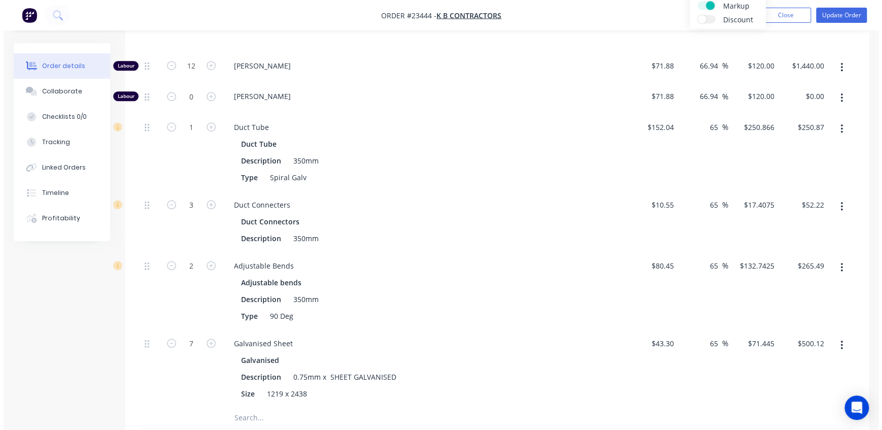
scroll to position [0, 0]
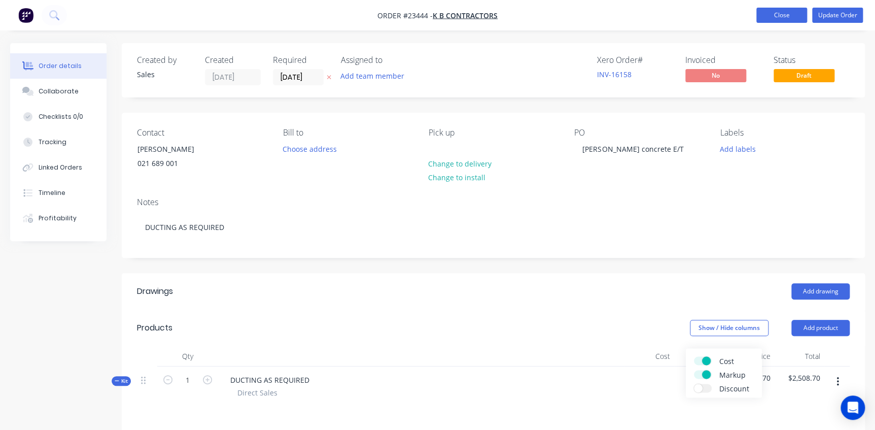
click at [776, 8] on button "Close" at bounding box center [781, 15] width 51 height 15
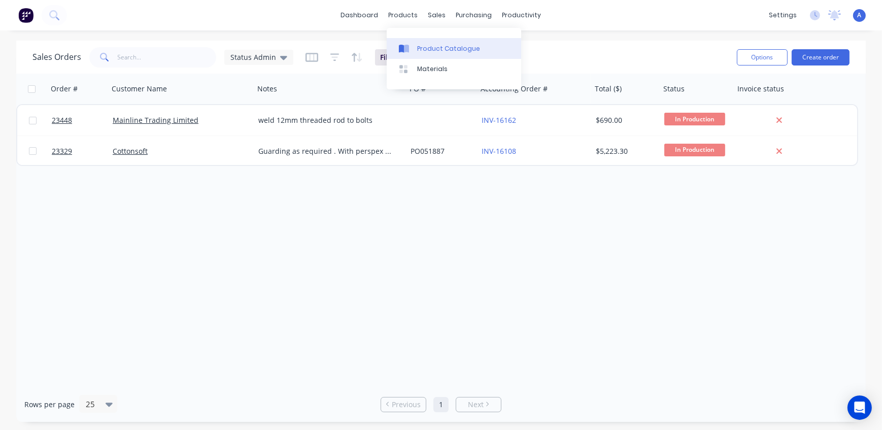
click at [419, 45] on div "Product Catalogue" at bounding box center [448, 48] width 63 height 9
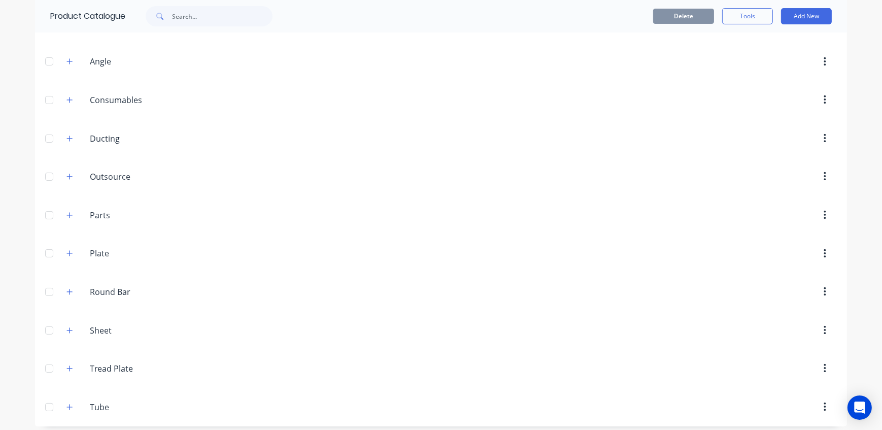
scroll to position [140, 0]
click at [66, 323] on icon "button" at bounding box center [69, 325] width 6 height 7
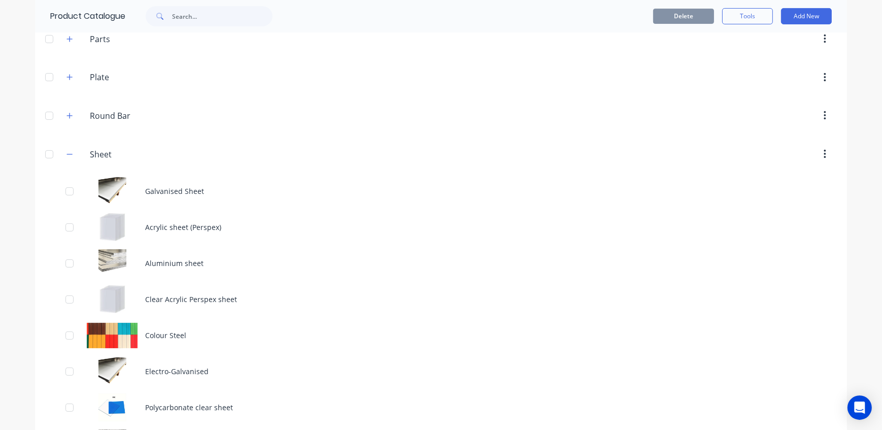
scroll to position [325, 0]
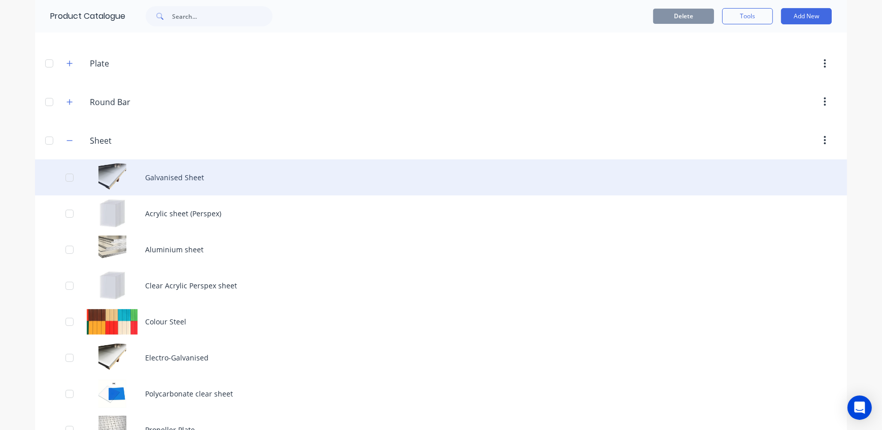
click at [159, 178] on div "Galvanised Sheet" at bounding box center [441, 177] width 812 height 36
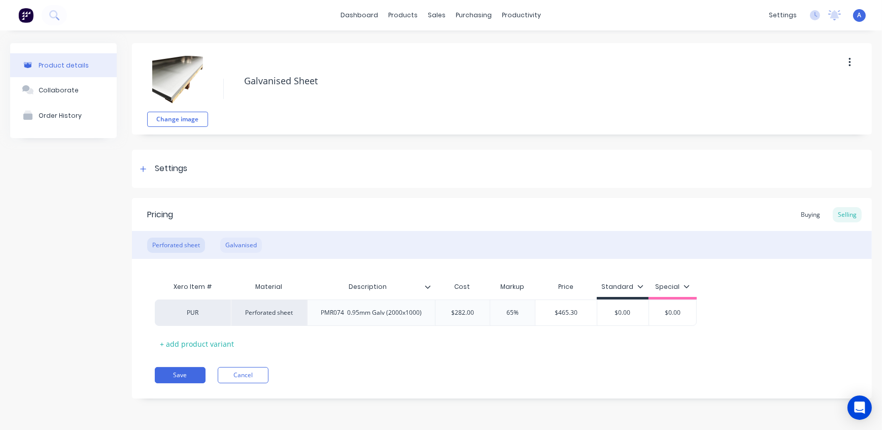
click at [245, 241] on div "Galvanised" at bounding box center [241, 244] width 42 height 15
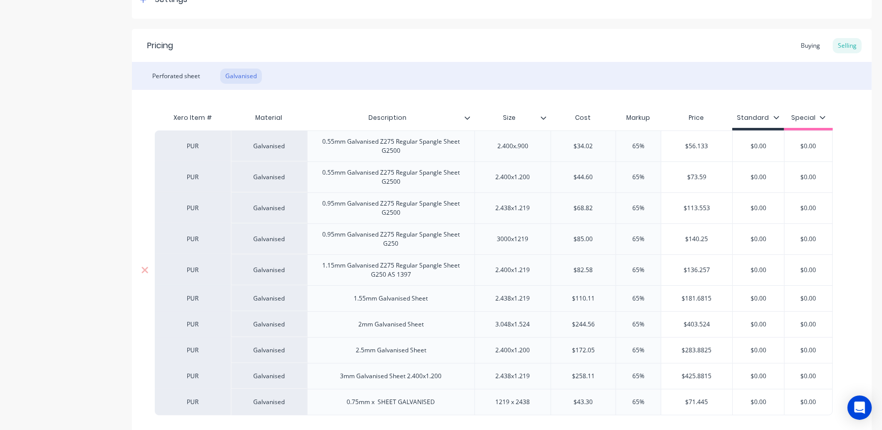
scroll to position [254, 0]
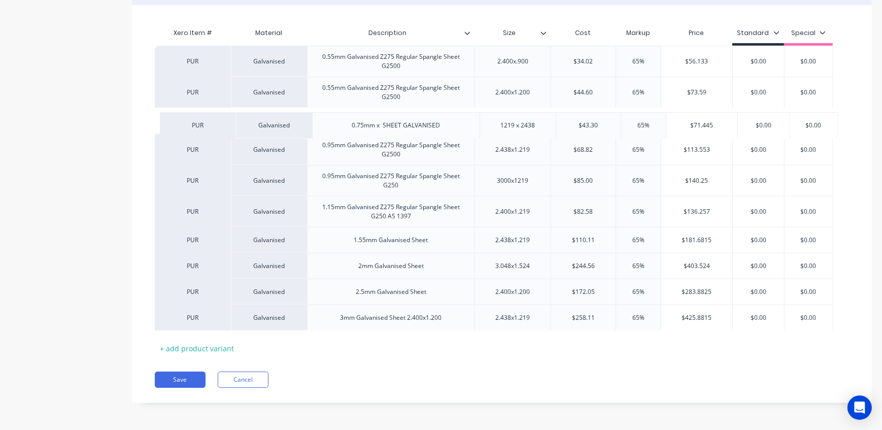
drag, startPoint x: 221, startPoint y: 320, endPoint x: 226, endPoint y: 125, distance: 194.8
click at [226, 125] on div "PUR Galvanised 0.55mm Galvanised Z275 Regular Spangle Sheet G2500 2.400x.900 $3…" at bounding box center [502, 188] width 694 height 285
click at [195, 375] on button "Save" at bounding box center [180, 379] width 51 height 16
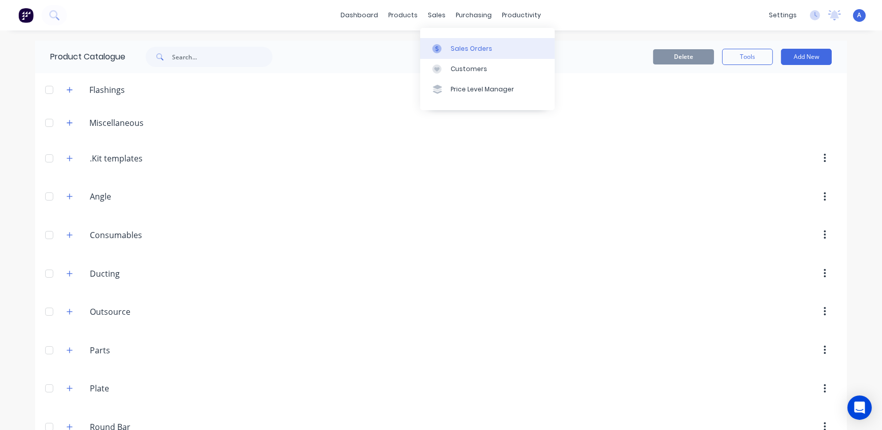
click at [443, 45] on div at bounding box center [439, 48] width 15 height 9
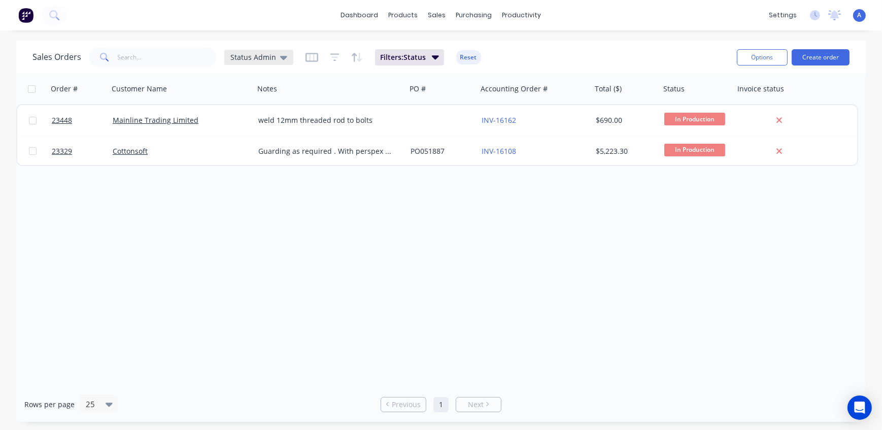
click at [254, 56] on span "Status Admin" at bounding box center [253, 57] width 46 height 11
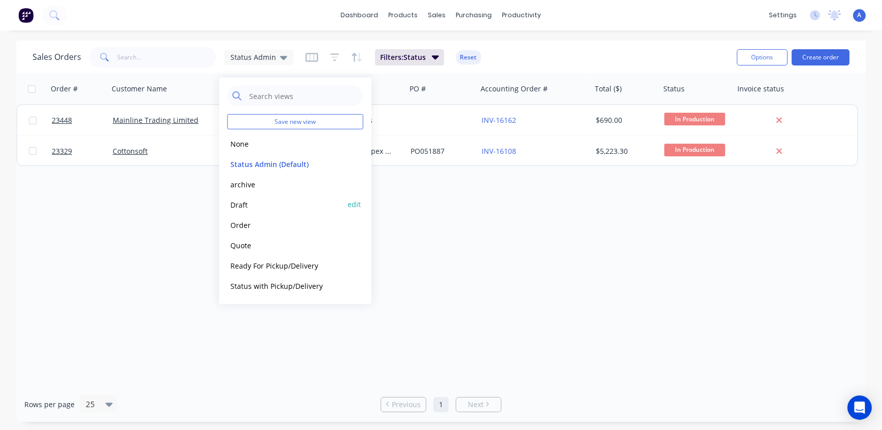
click at [256, 207] on button "Draft" at bounding box center [285, 204] width 116 height 12
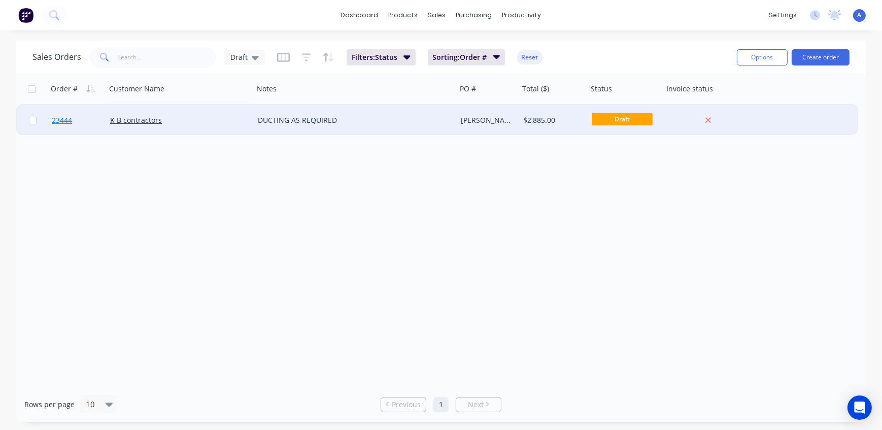
click at [58, 120] on span "23444" at bounding box center [62, 120] width 20 height 10
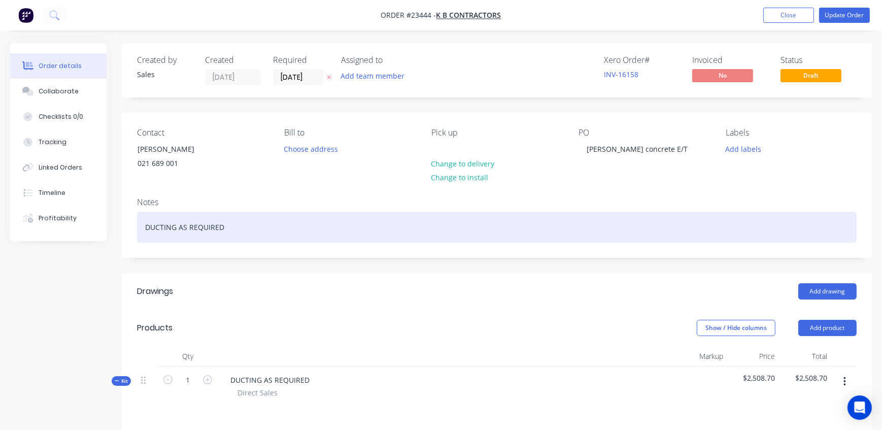
type input "66.94"
type input "$120.00"
type input "$1,440.00"
type input "66.94"
type input "$120.00"
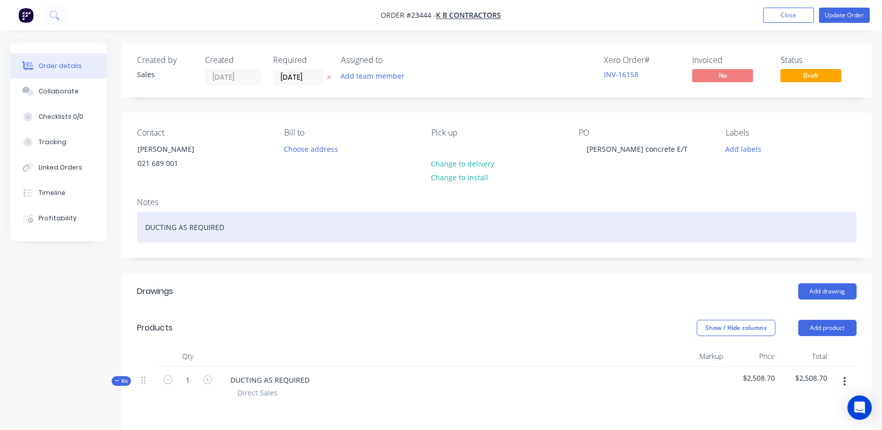
type input "65"
type input "$250.866"
type input "$250.87"
type input "65"
type input "$17.4075"
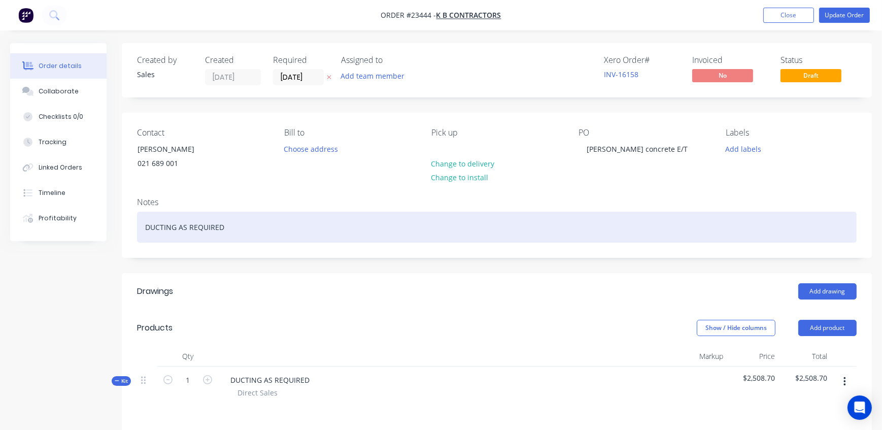
type input "$52.22"
type input "65"
type input "$132.7425"
type input "$265.49"
type input "65"
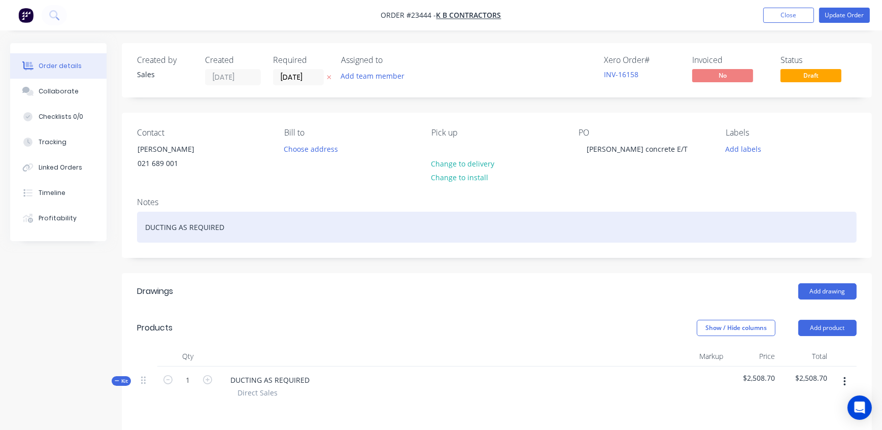
type input "$71.445"
type input "$500.12"
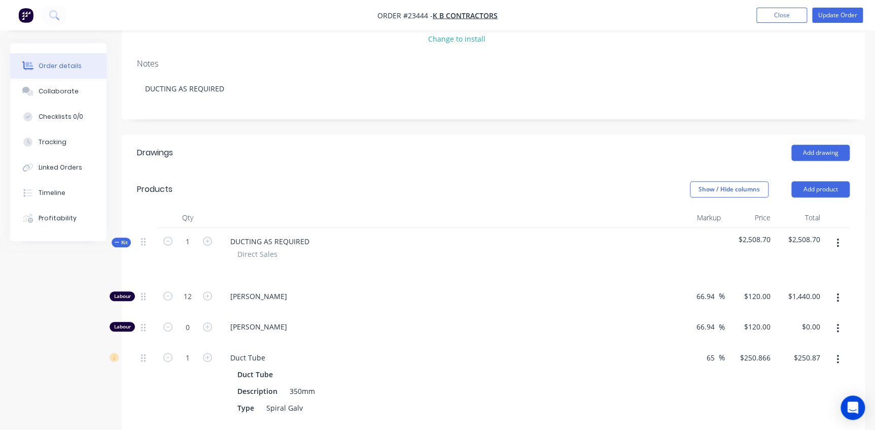
scroll to position [138, 0]
click at [735, 189] on button "Show / Hide columns" at bounding box center [729, 190] width 79 height 16
click at [704, 221] on label "Cost" at bounding box center [703, 222] width 18 height 9
click at [694, 218] on input "Cost" at bounding box center [694, 218] width 0 height 0
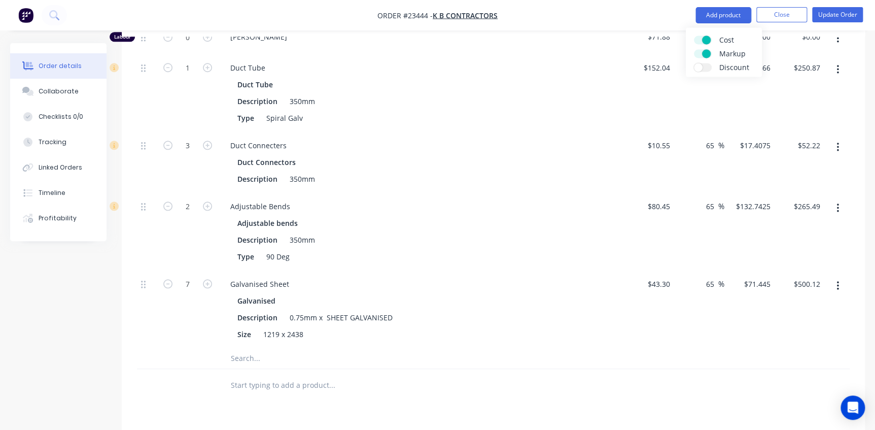
scroll to position [461, 0]
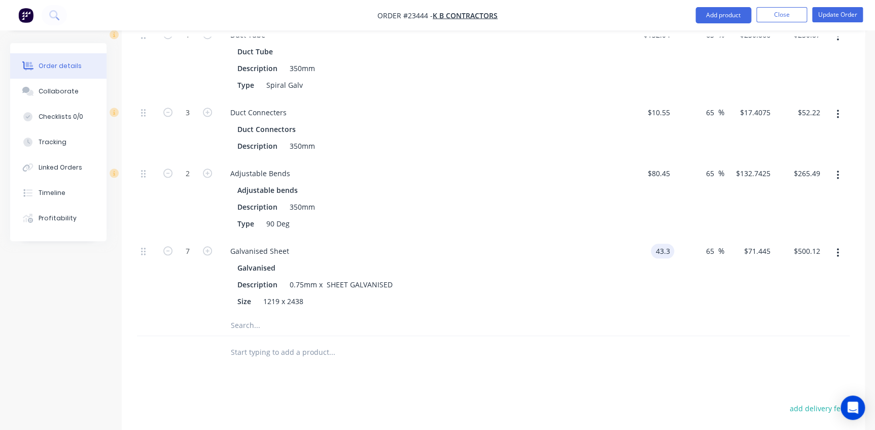
click at [666, 249] on input "43.3" at bounding box center [664, 250] width 19 height 15
click at [668, 248] on input "43.3" at bounding box center [664, 250] width 19 height 15
type input "43.9"
click at [647, 286] on div "43.9 43.9" at bounding box center [649, 276] width 50 height 78
type input "$72.435"
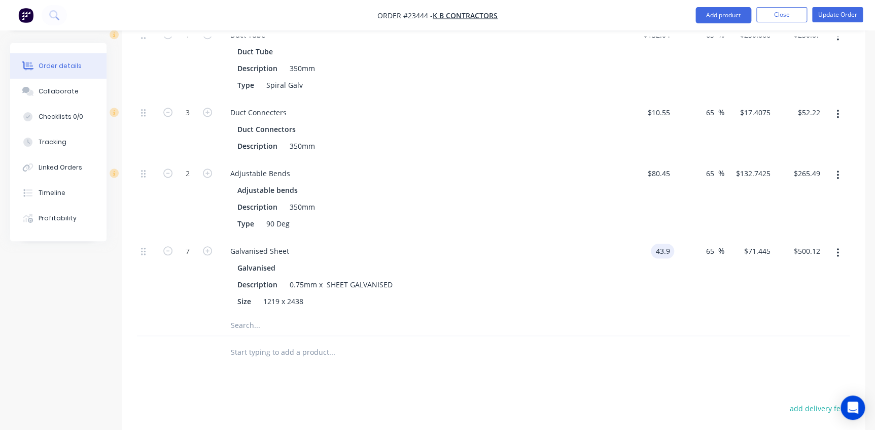
type input "$507.05"
type input "$43.90"
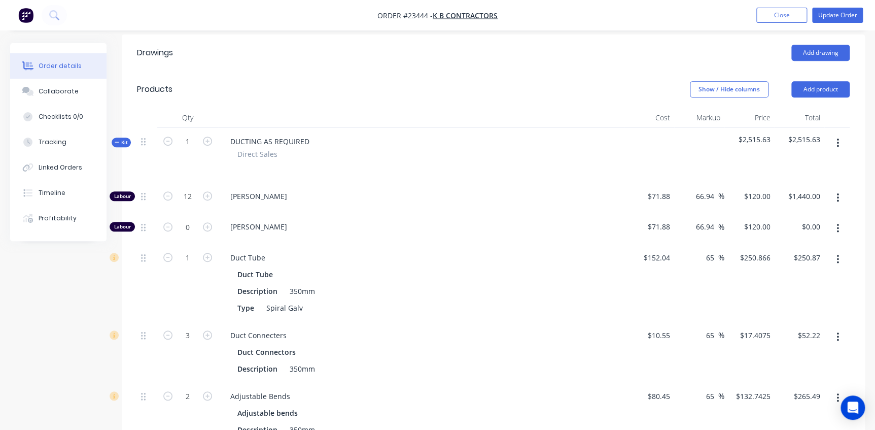
scroll to position [161, 0]
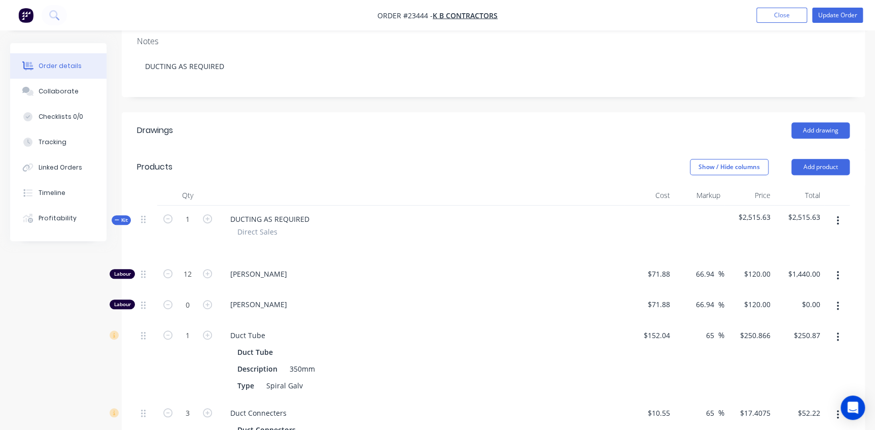
click at [124, 218] on span "Kit" at bounding box center [121, 220] width 13 height 8
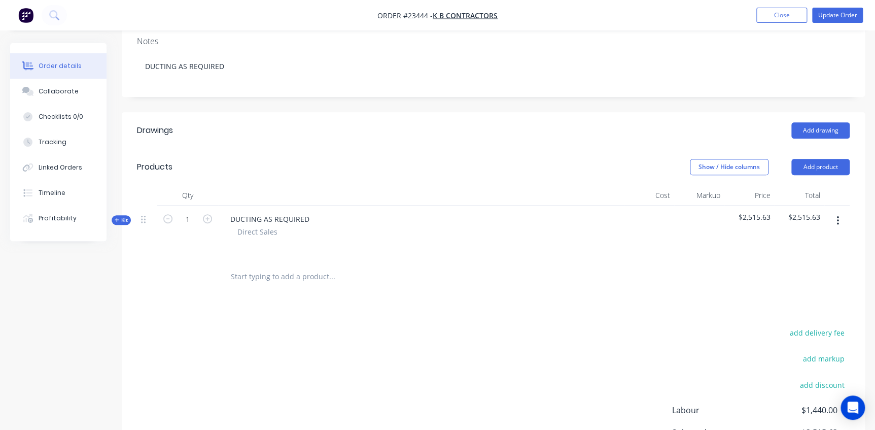
click at [123, 219] on span "Kit" at bounding box center [121, 220] width 13 height 8
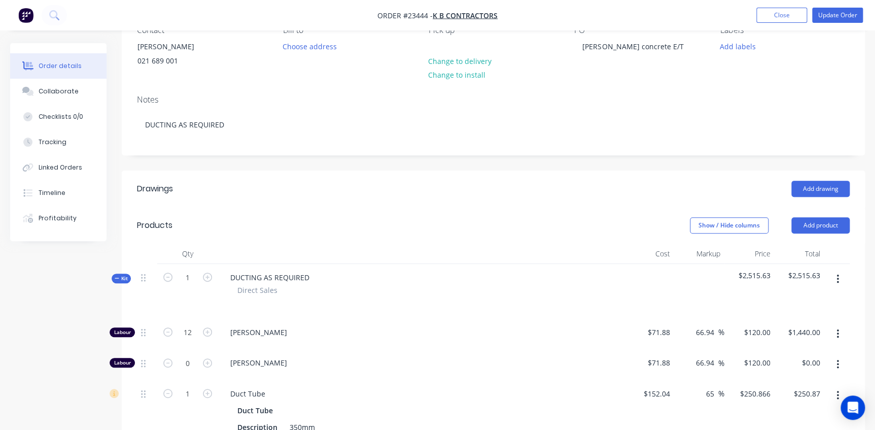
scroll to position [0, 0]
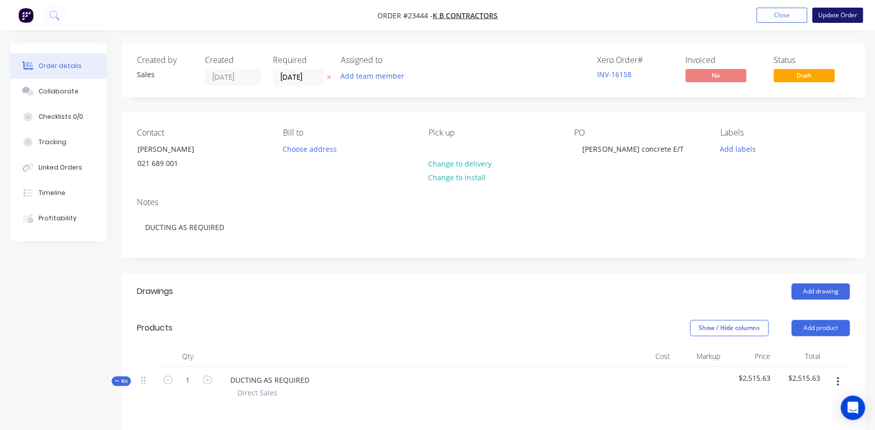
click at [844, 11] on button "Update Order" at bounding box center [837, 15] width 51 height 15
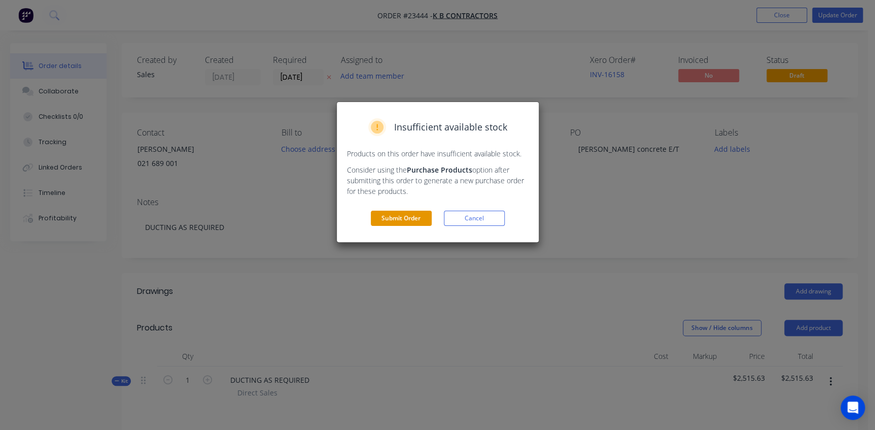
click at [391, 220] on button "Submit Order" at bounding box center [401, 218] width 61 height 15
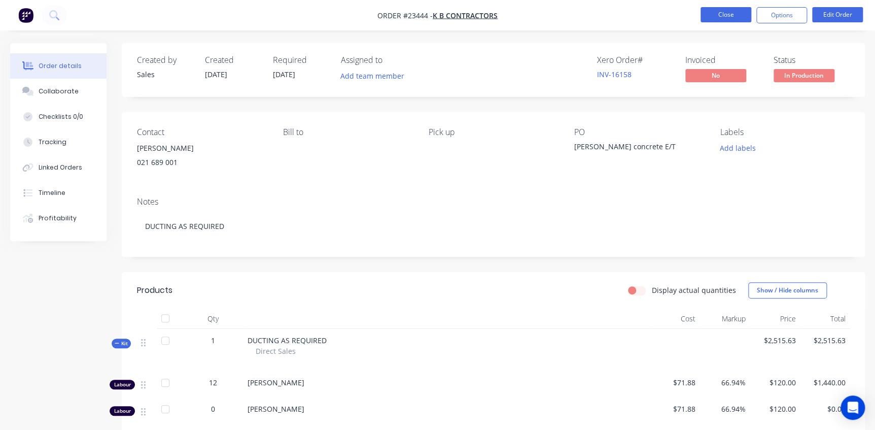
click at [731, 13] on button "Close" at bounding box center [726, 14] width 51 height 15
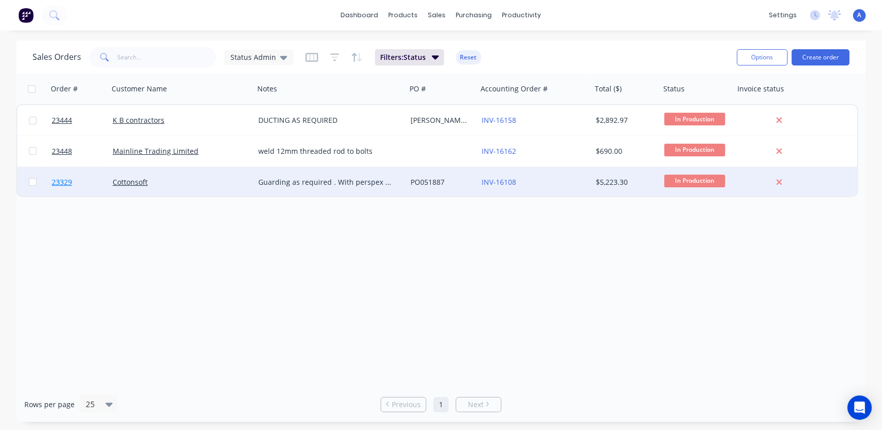
click at [66, 183] on span "23329" at bounding box center [62, 182] width 20 height 10
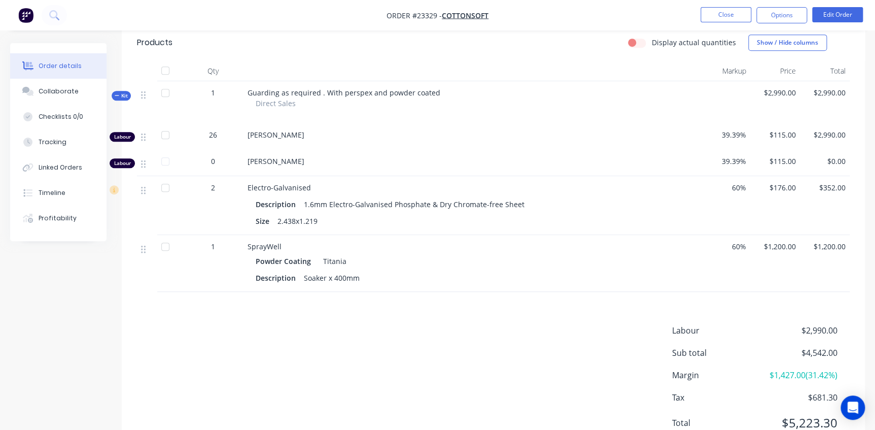
scroll to position [300, 0]
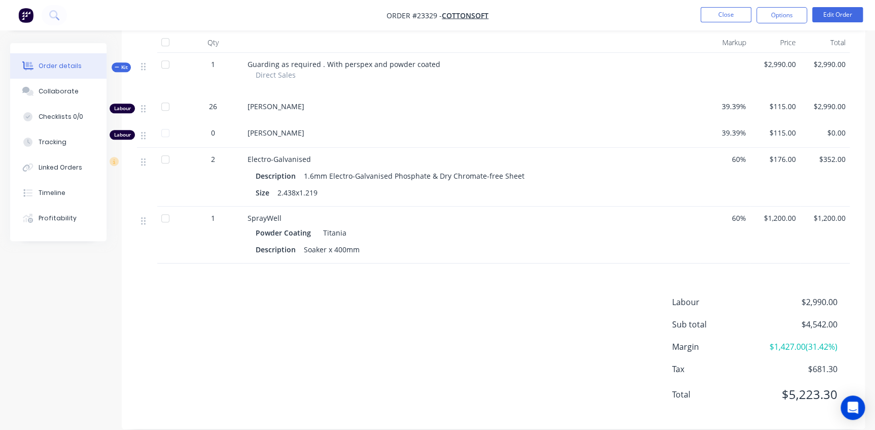
click at [122, 63] on span "Kit" at bounding box center [121, 67] width 13 height 8
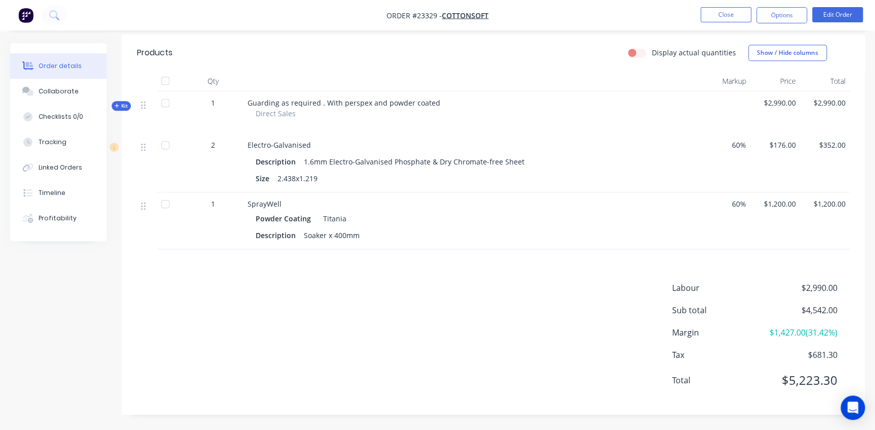
scroll to position [248, 0]
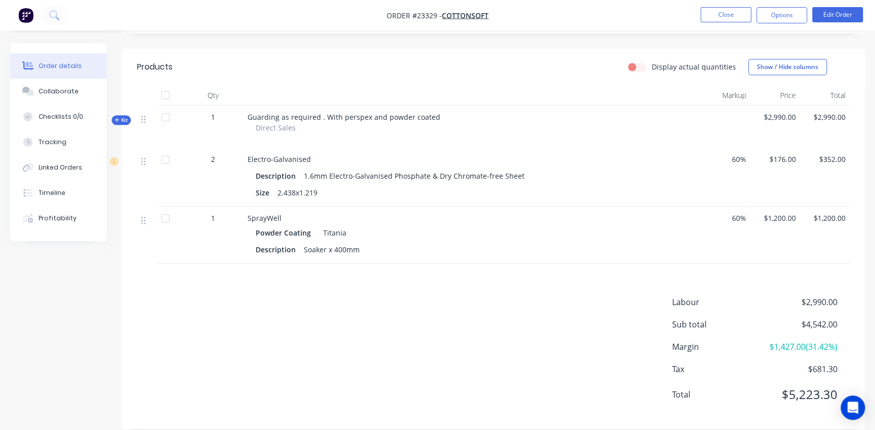
click at [123, 116] on span "Kit" at bounding box center [121, 120] width 13 height 8
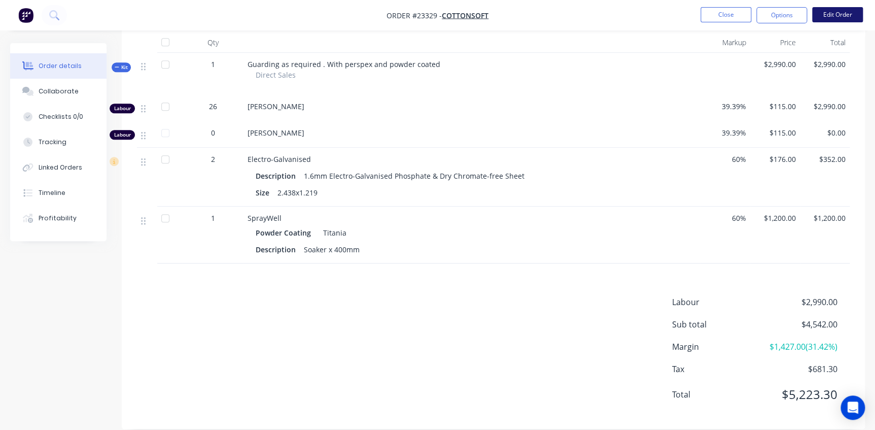
click at [832, 15] on button "Edit Order" at bounding box center [837, 14] width 51 height 15
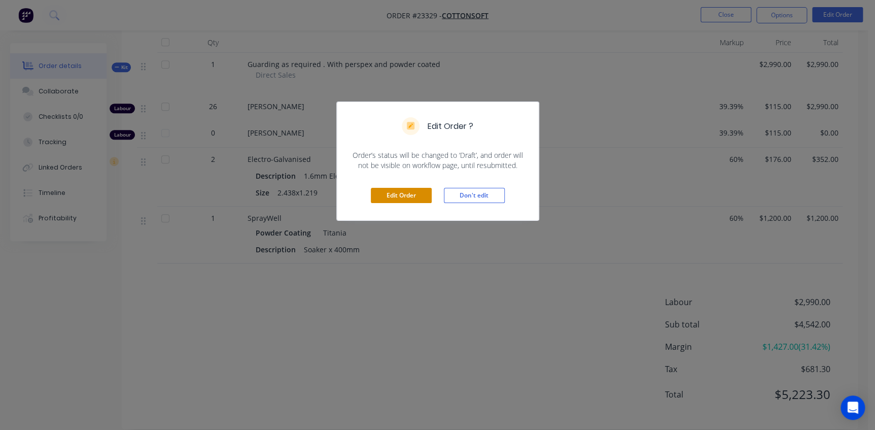
click at [420, 195] on button "Edit Order" at bounding box center [401, 195] width 61 height 15
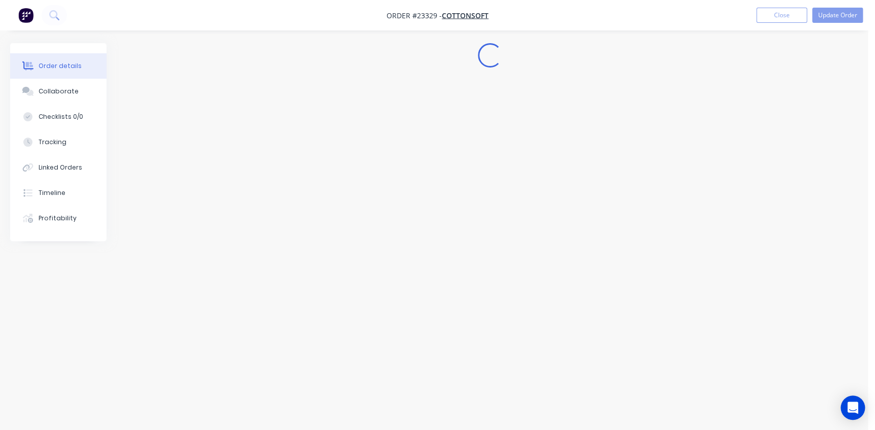
scroll to position [0, 0]
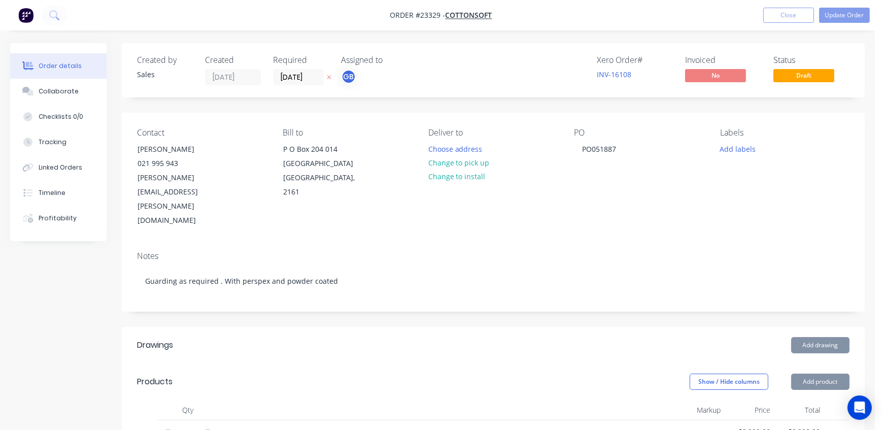
type input "39.39"
type input "$115.00"
type input "$2,990.00"
type input "39.39"
type input "$115.00"
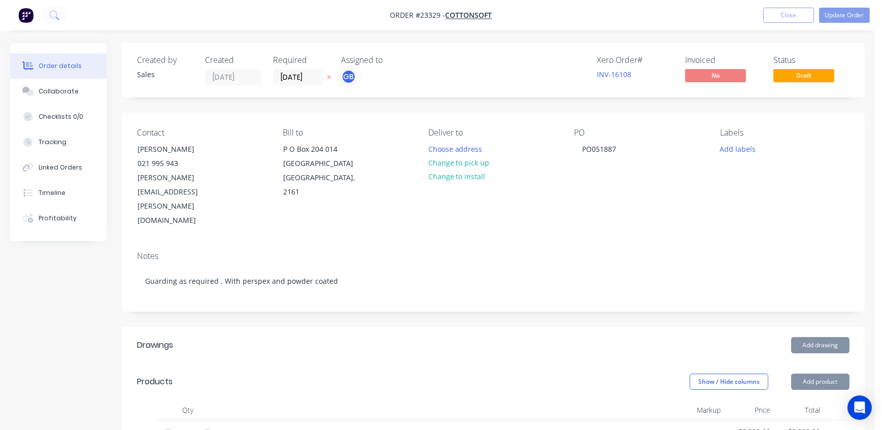
type input "60"
type input "$176.00"
type input "$352.00"
type input "60"
type input "$1,200.00"
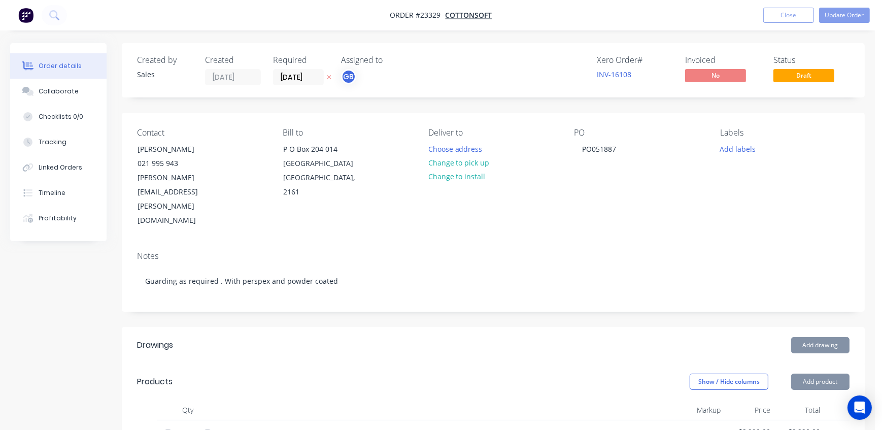
type input "$1,200.00"
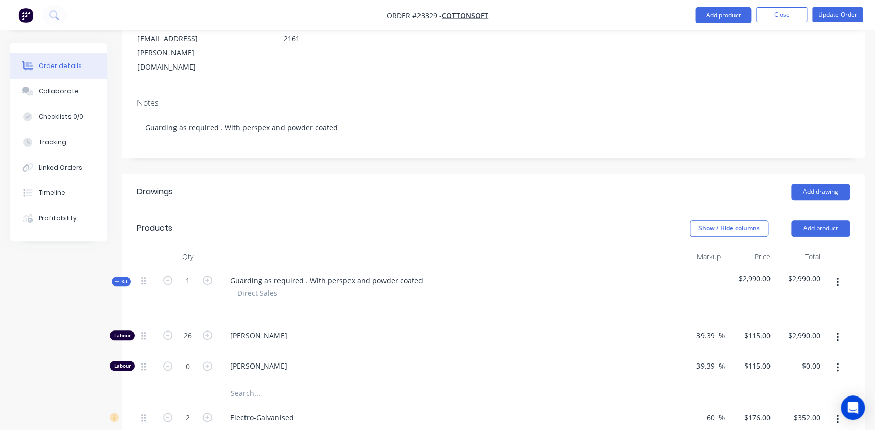
scroll to position [323, 0]
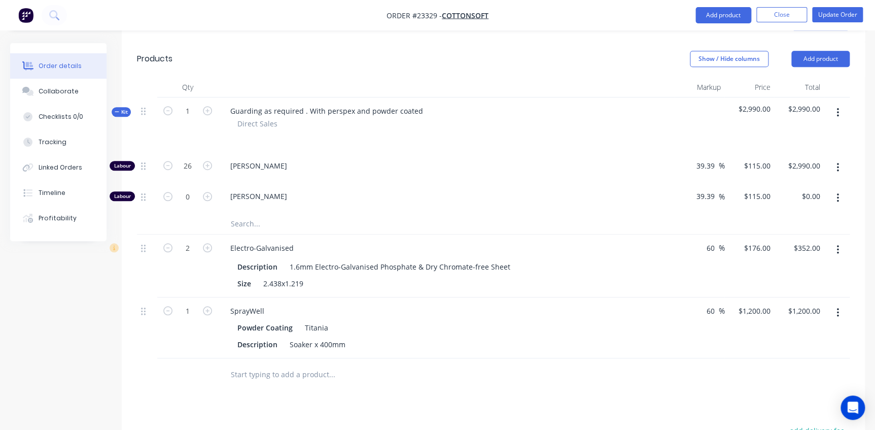
click at [256, 214] on input "text" at bounding box center [331, 224] width 203 height 20
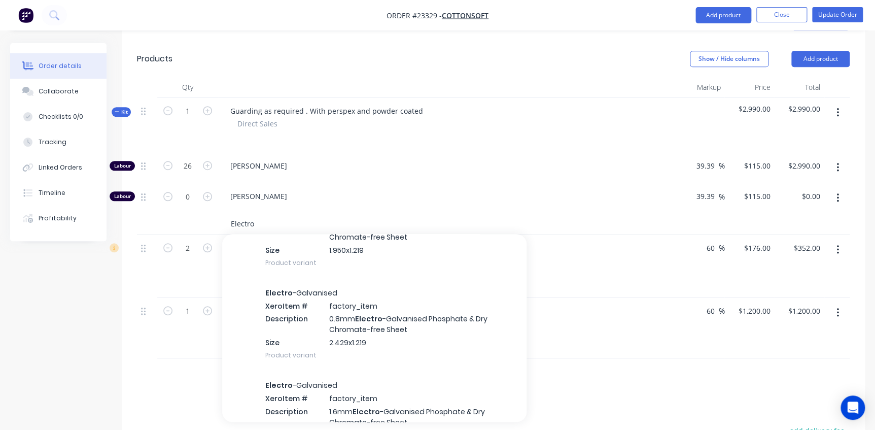
scroll to position [645, 0]
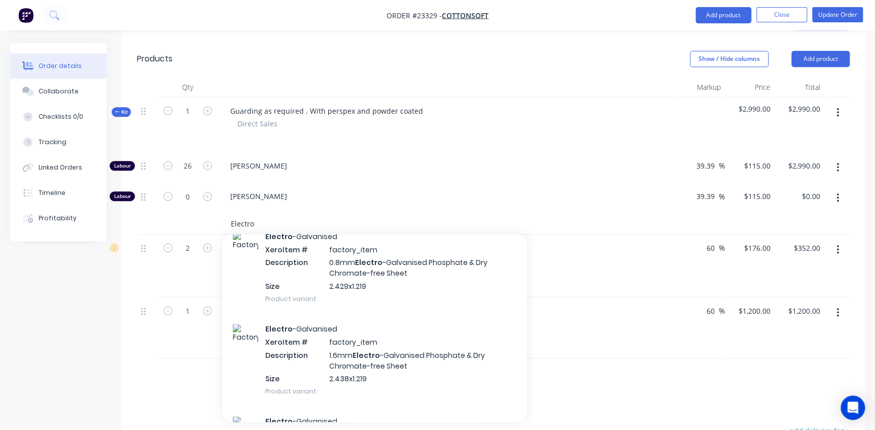
type input "Electro"
click at [411, 313] on div "Electro -Galvanised Xero Item # factory_item Description 1.6mm Electro -Galvani…" at bounding box center [374, 359] width 304 height 92
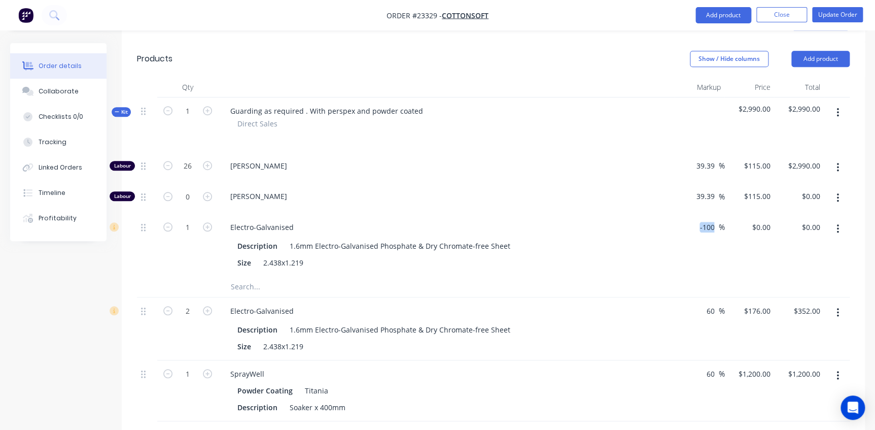
drag, startPoint x: 720, startPoint y: 183, endPoint x: 689, endPoint y: 184, distance: 31.0
click at [689, 214] on div "-100 -100 %" at bounding box center [700, 245] width 50 height 63
drag, startPoint x: 689, startPoint y: 184, endPoint x: 548, endPoint y: 90, distance: 169.7
click at [548, 129] on div at bounding box center [446, 136] width 448 height 15
click at [711, 220] on input "-100" at bounding box center [708, 227] width 20 height 15
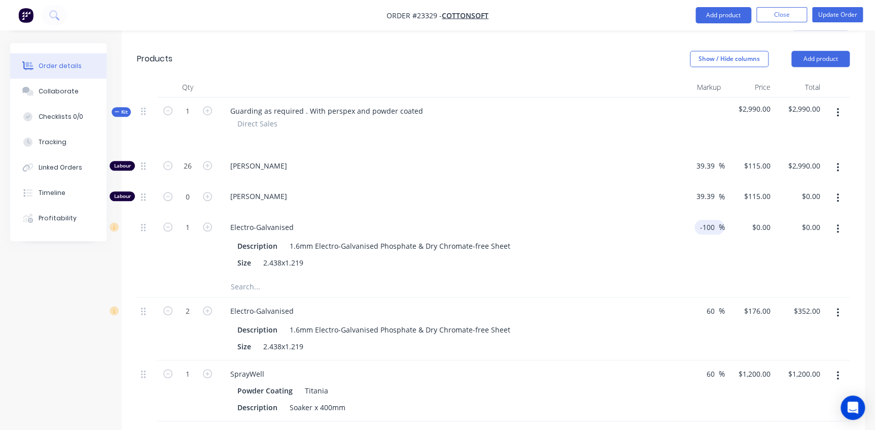
click at [711, 220] on input "-100" at bounding box center [708, 227] width 20 height 15
type input "-"
type input "65"
type input "$181.50"
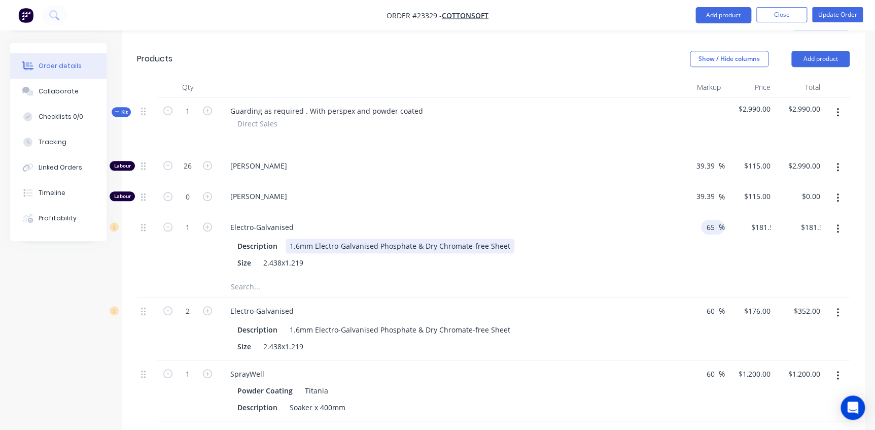
click at [655, 236] on div "Description 1.6mm Electro-Galvanised Phosphate & Dry Chromate-free Sheet Size 2…" at bounding box center [446, 252] width 448 height 33
click at [203, 221] on button "button" at bounding box center [207, 226] width 13 height 11
type input "2"
type input "$363.00"
click at [838, 308] on icon "button" at bounding box center [837, 312] width 2 height 9
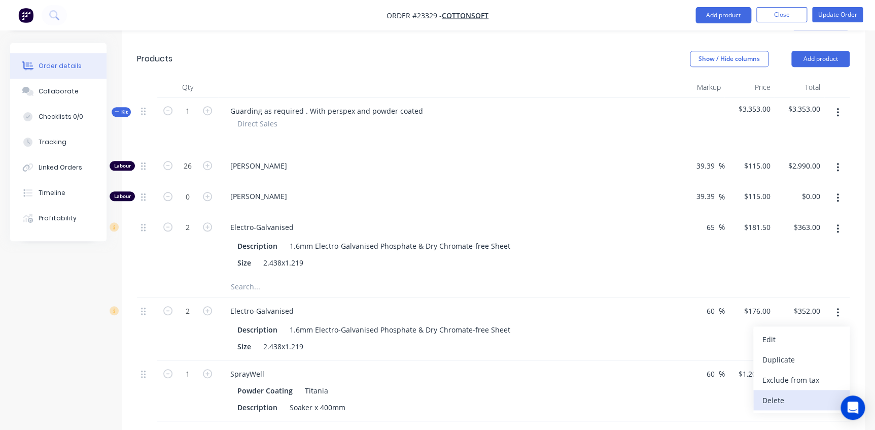
click at [779, 393] on div "Delete" at bounding box center [801, 400] width 78 height 15
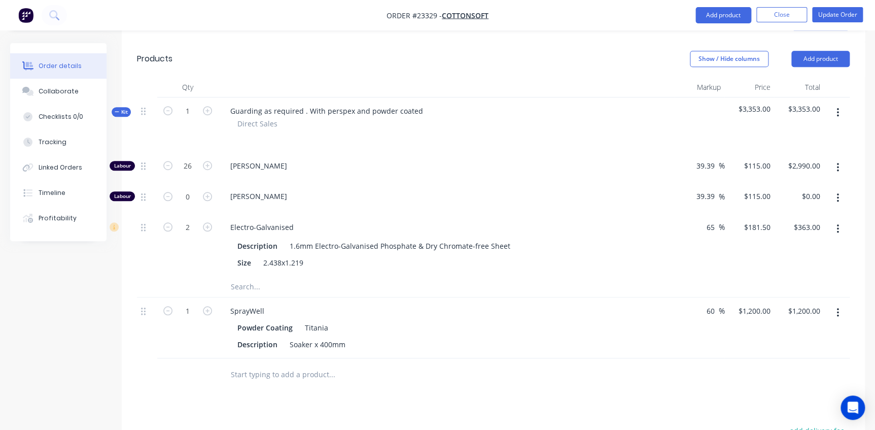
click at [242, 276] on input "text" at bounding box center [331, 286] width 203 height 20
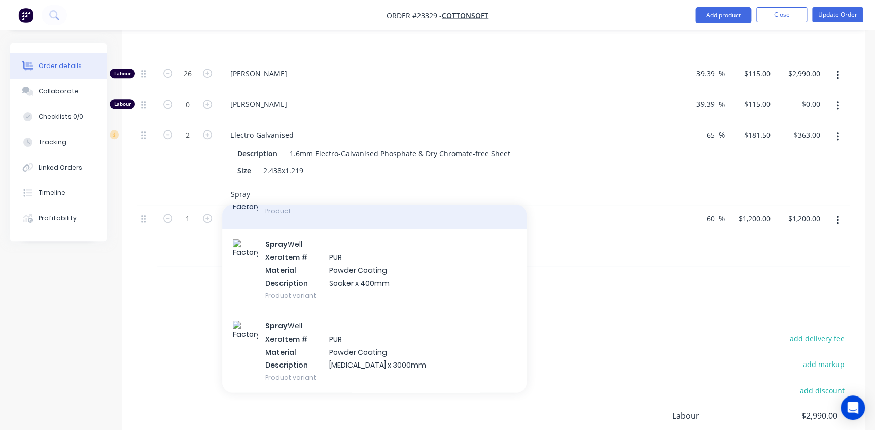
scroll to position [8, 0]
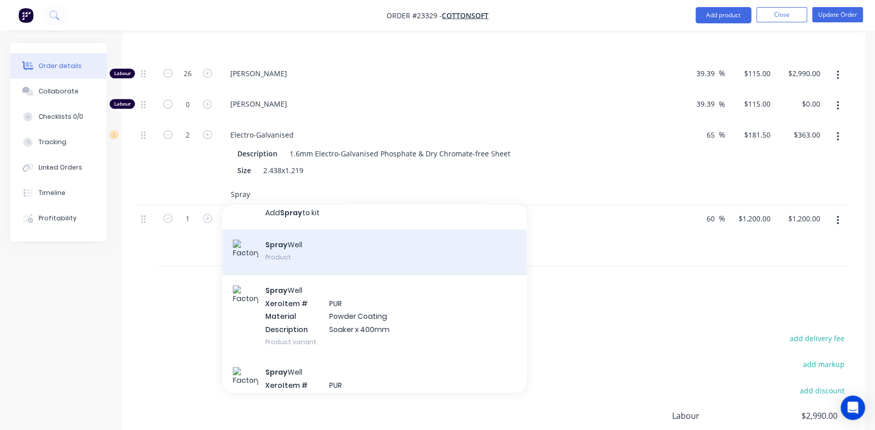
type input "Spray"
click at [299, 229] on div "Spray Well Product" at bounding box center [374, 252] width 304 height 46
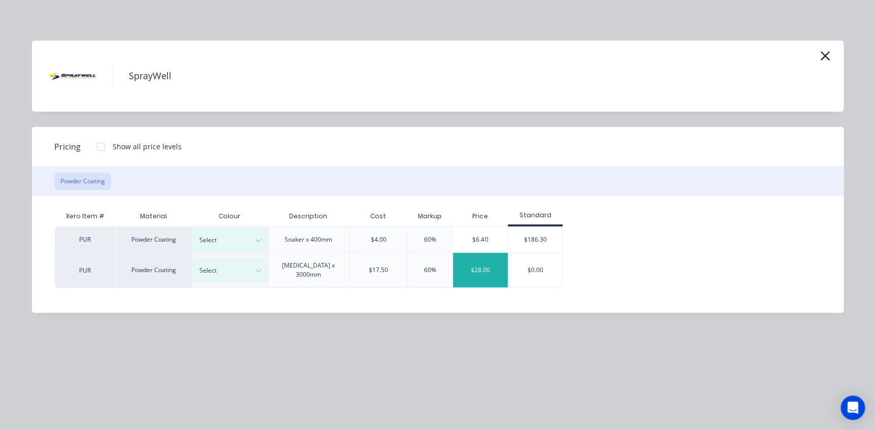
click at [489, 264] on div "$28.00" at bounding box center [480, 270] width 55 height 34
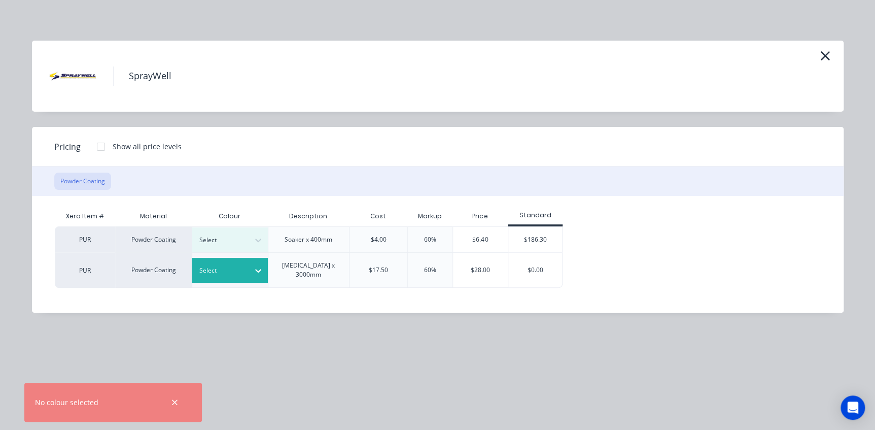
click at [254, 265] on icon at bounding box center [258, 270] width 10 height 10
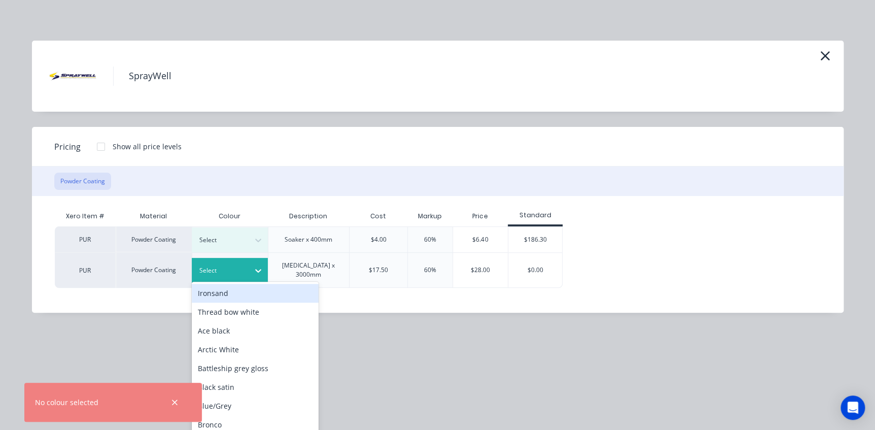
scroll to position [423, 0]
click at [237, 294] on div "Ironsand" at bounding box center [255, 293] width 127 height 19
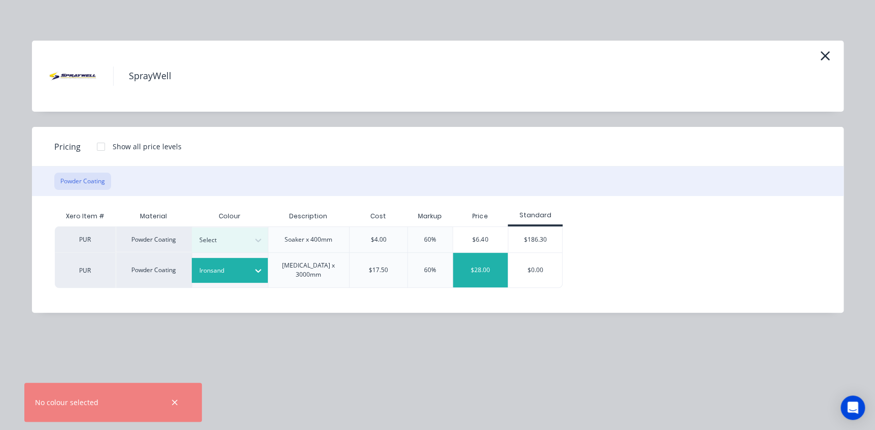
click at [486, 264] on div "$28.00" at bounding box center [480, 270] width 55 height 34
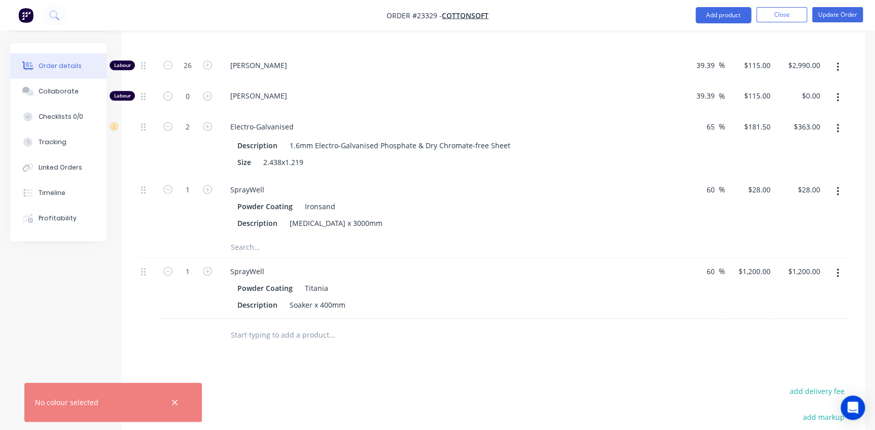
click at [841, 182] on button "button" at bounding box center [838, 191] width 24 height 18
click at [784, 251] on div "Delete" at bounding box center [801, 258] width 78 height 15
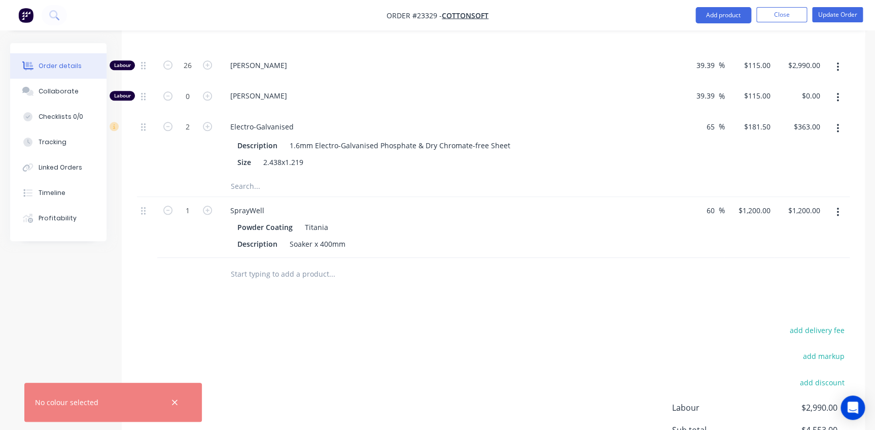
click at [268, 176] on input "text" at bounding box center [331, 186] width 203 height 20
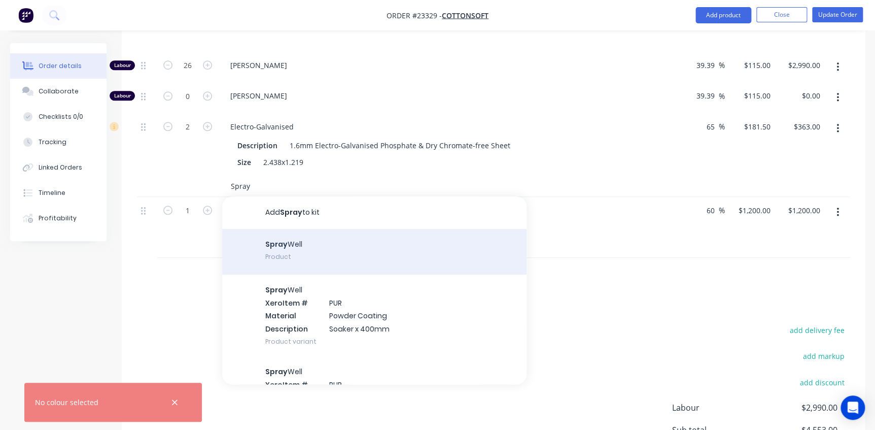
type input "Spray"
click at [302, 229] on div "Spray Well Product" at bounding box center [374, 252] width 304 height 46
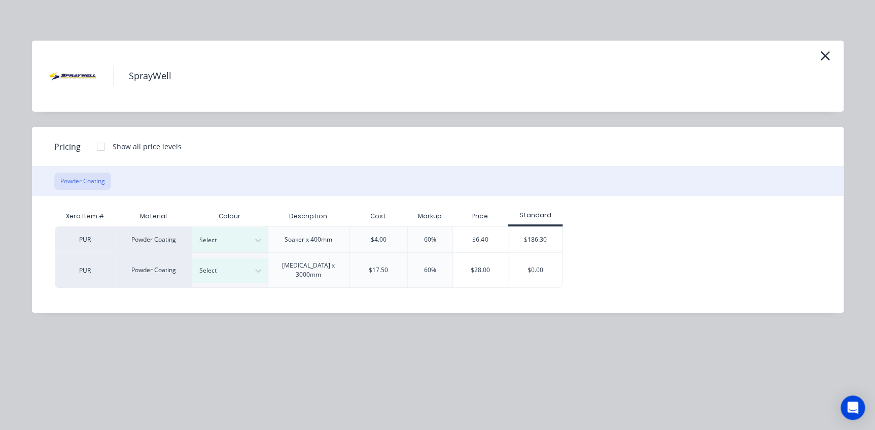
click at [340, 239] on div "Soaker x 400mm" at bounding box center [309, 239] width 82 height 26
click at [259, 238] on icon at bounding box center [258, 240] width 10 height 10
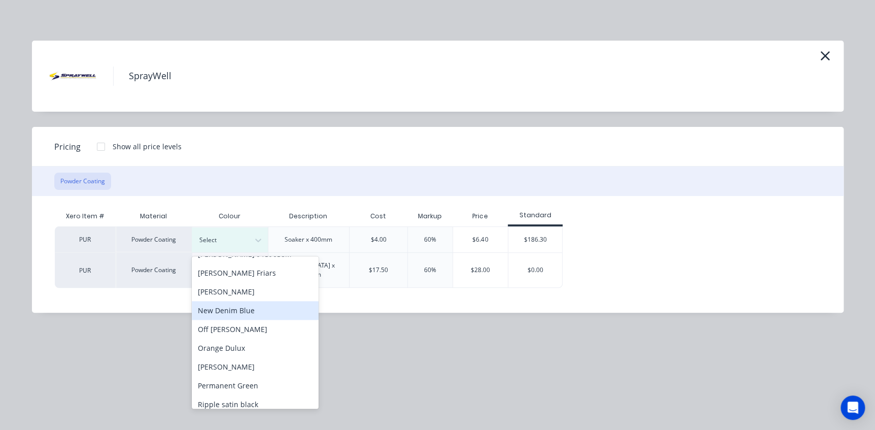
scroll to position [599, 0]
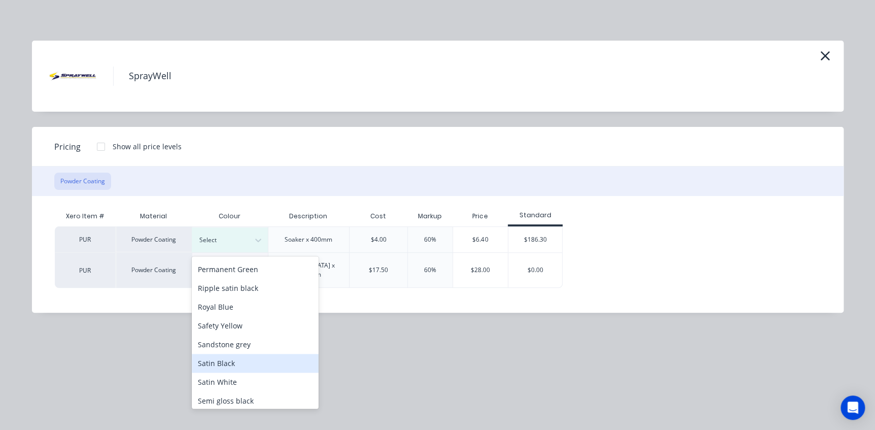
type input "t"
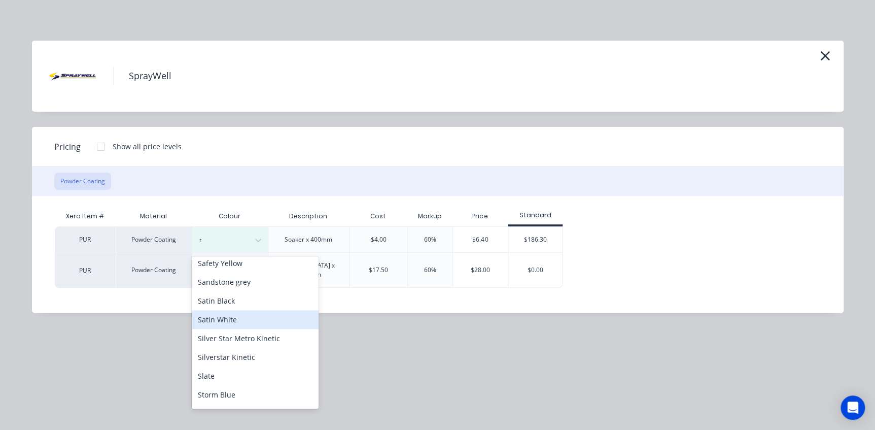
scroll to position [489, 0]
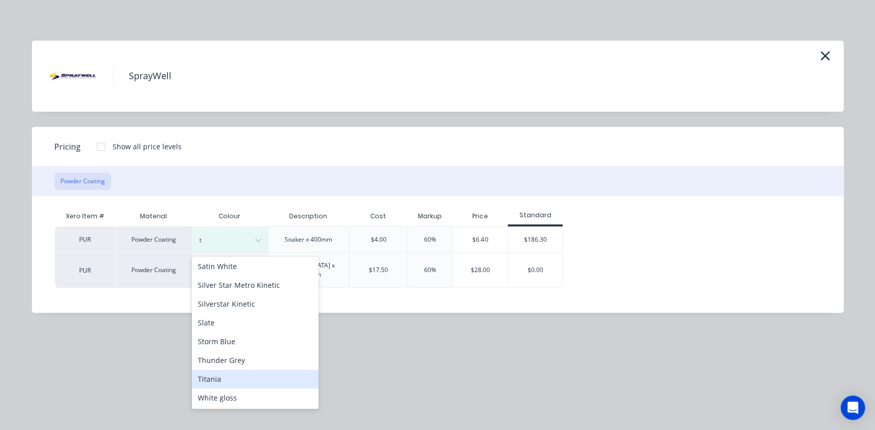
click at [231, 378] on div "Titania" at bounding box center [255, 378] width 127 height 19
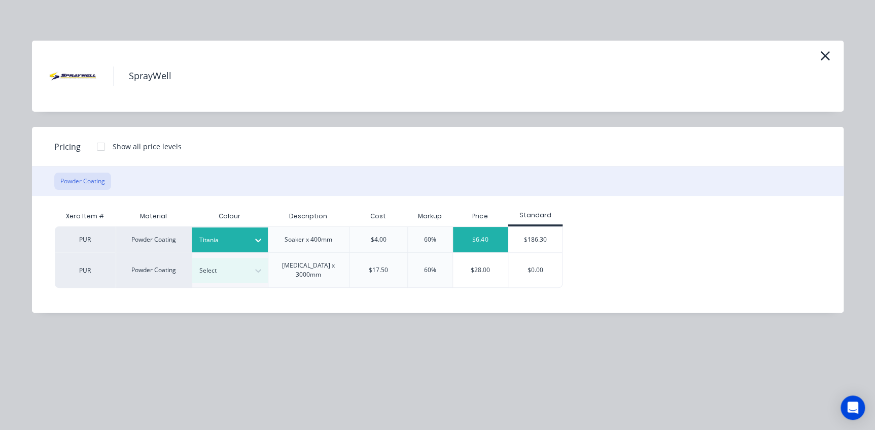
click at [486, 240] on div "$6.40" at bounding box center [480, 239] width 55 height 25
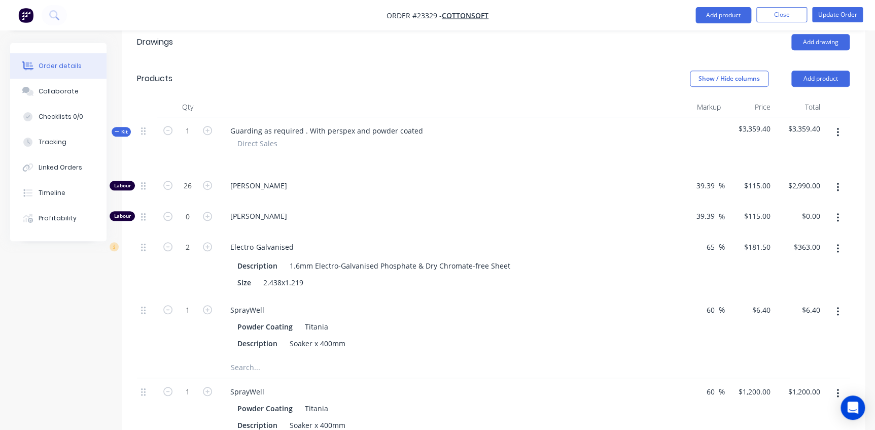
scroll to position [238, 0]
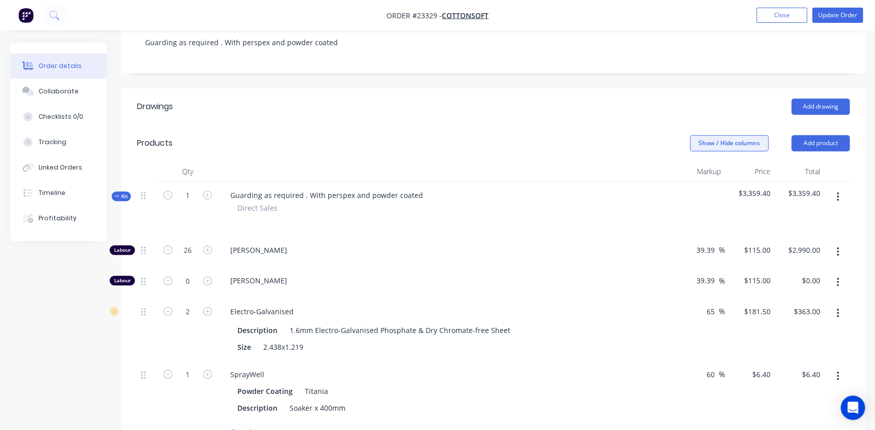
click at [712, 135] on button "Show / Hide columns" at bounding box center [729, 143] width 79 height 16
click at [709, 133] on label "Cost" at bounding box center [703, 133] width 18 height 9
click at [694, 129] on input "Cost" at bounding box center [694, 129] width 0 height 0
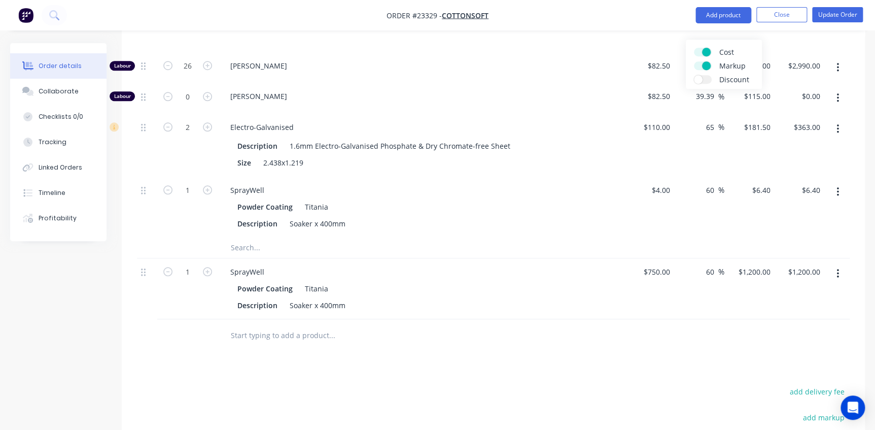
scroll to position [423, 0]
drag, startPoint x: 674, startPoint y: 144, endPoint x: 669, endPoint y: 145, distance: 5.8
click at [674, 176] on div "60 60 %" at bounding box center [699, 206] width 50 height 61
type input "750"
click at [604, 182] on div "SprayWell" at bounding box center [421, 189] width 398 height 15
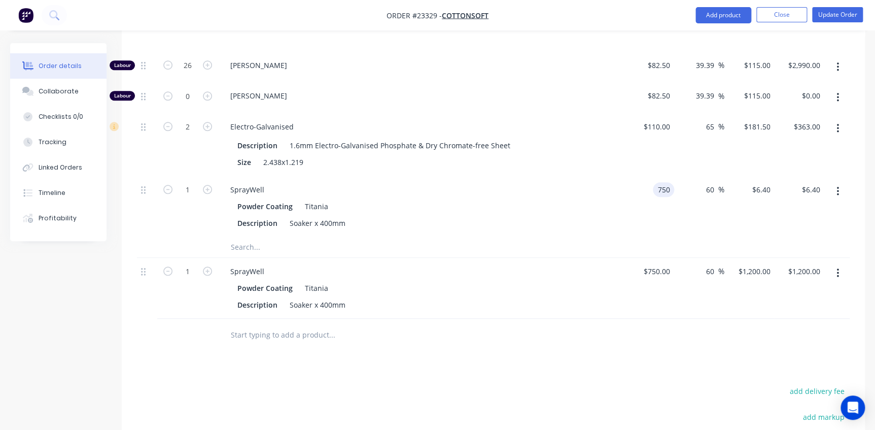
type input "$1,200.00"
type input "$750.00"
click at [838, 264] on button "button" at bounding box center [838, 273] width 24 height 18
click at [788, 353] on div "Delete" at bounding box center [801, 360] width 78 height 15
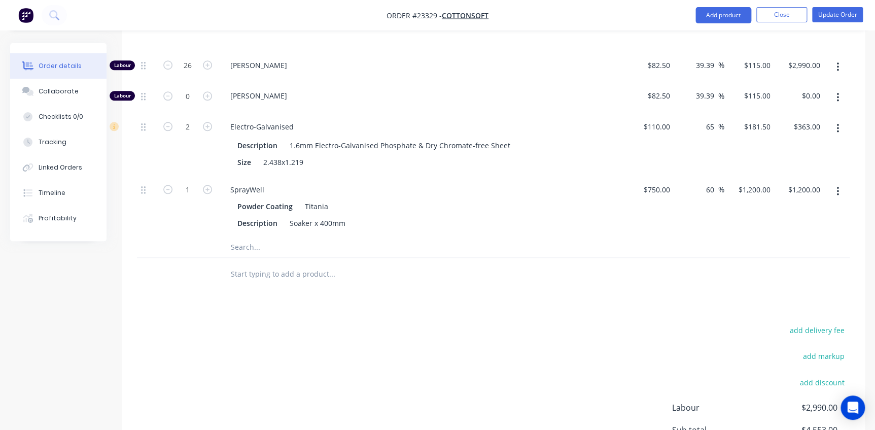
click at [412, 237] on input "text" at bounding box center [331, 247] width 203 height 20
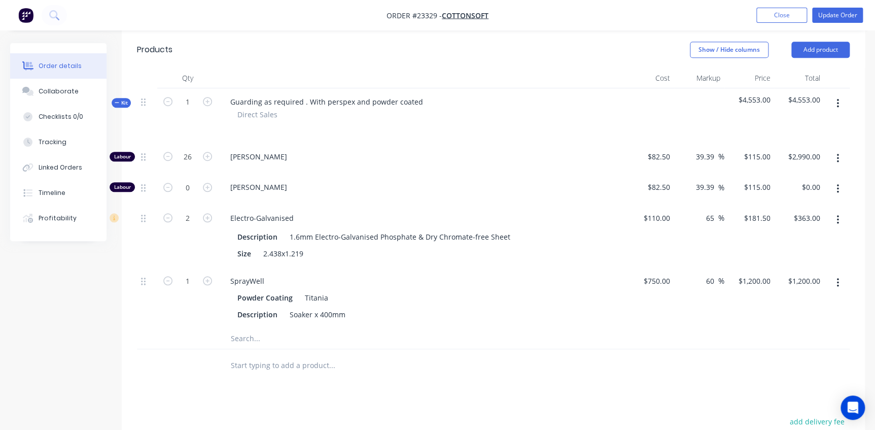
scroll to position [222, 0]
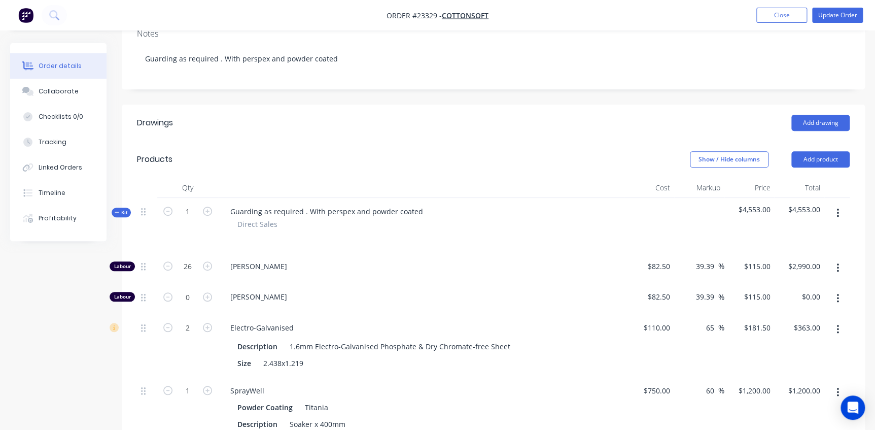
click at [126, 208] on span "Kit" at bounding box center [121, 212] width 13 height 8
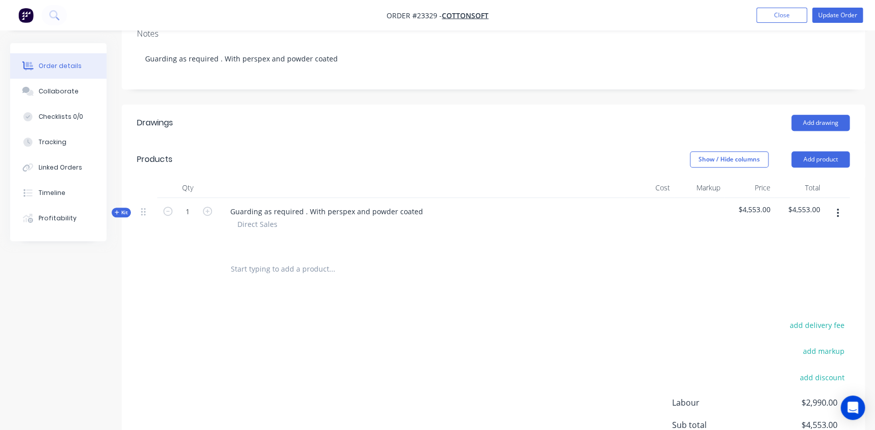
click at [126, 208] on span "Kit" at bounding box center [121, 212] width 13 height 8
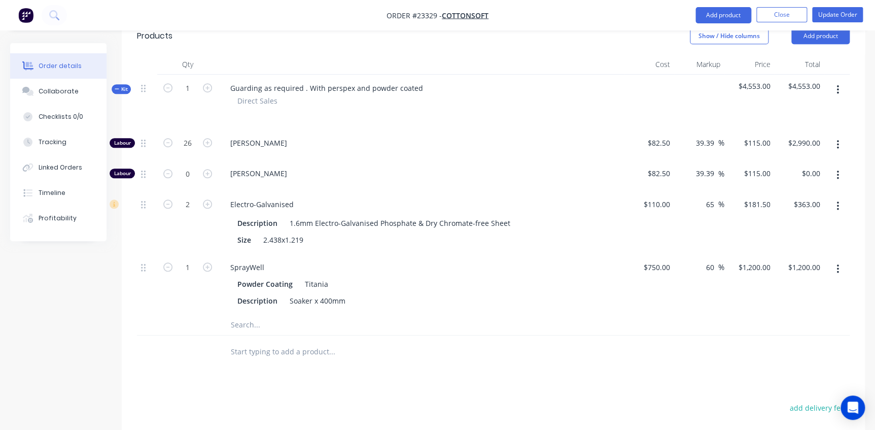
scroll to position [360, 0]
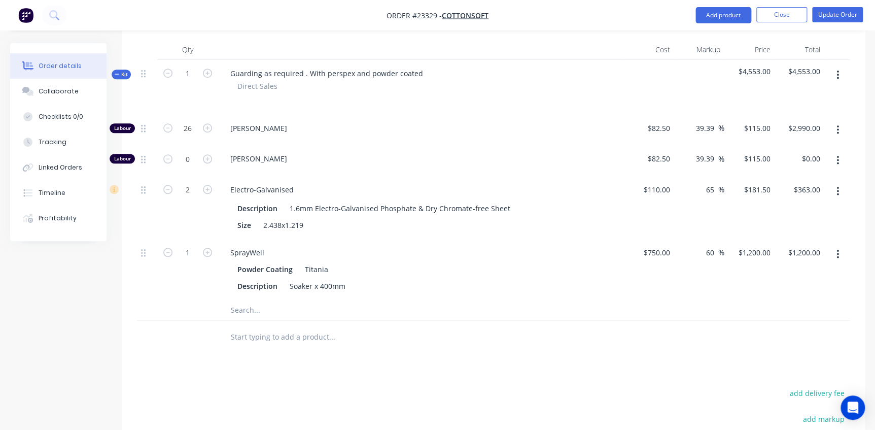
click at [252, 300] on input "text" at bounding box center [331, 310] width 203 height 20
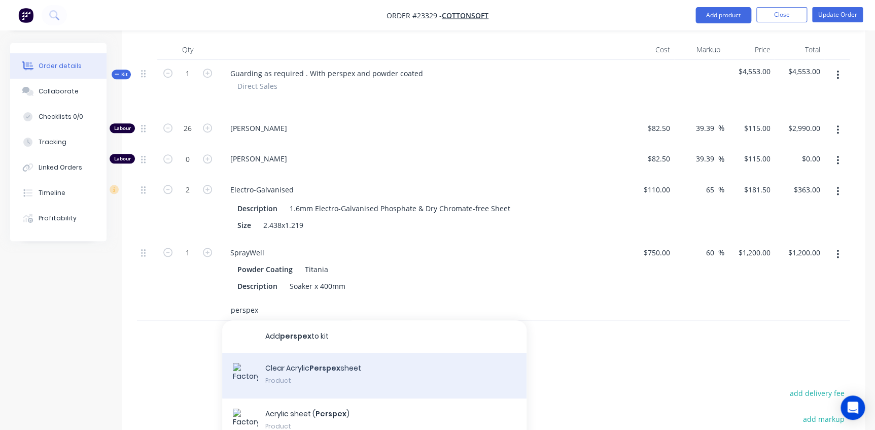
type input "perspex"
click at [328, 353] on div "Clear Acrylic Perspex sheet Product" at bounding box center [374, 376] width 304 height 46
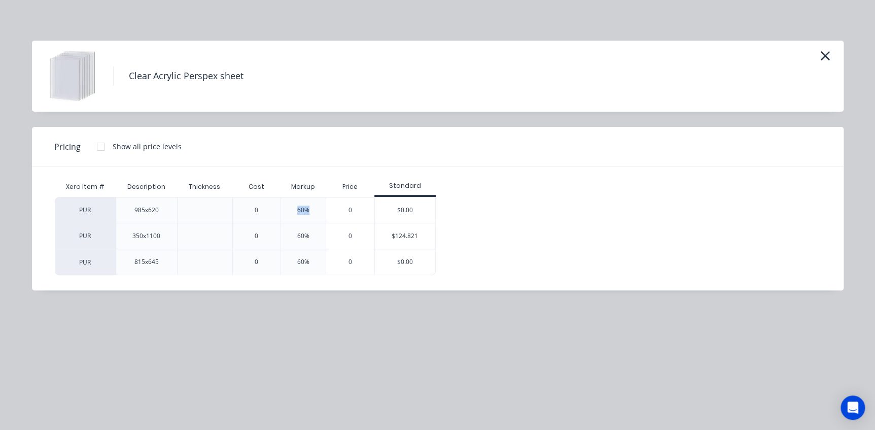
drag, startPoint x: 314, startPoint y: 208, endPoint x: 285, endPoint y: 208, distance: 29.9
click at [285, 208] on div "60%" at bounding box center [303, 210] width 45 height 26
drag, startPoint x: 285, startPoint y: 208, endPoint x: 314, endPoint y: 211, distance: 30.0
click at [314, 211] on div "60%" at bounding box center [303, 210] width 45 height 26
drag, startPoint x: 312, startPoint y: 209, endPoint x: 279, endPoint y: 208, distance: 33.0
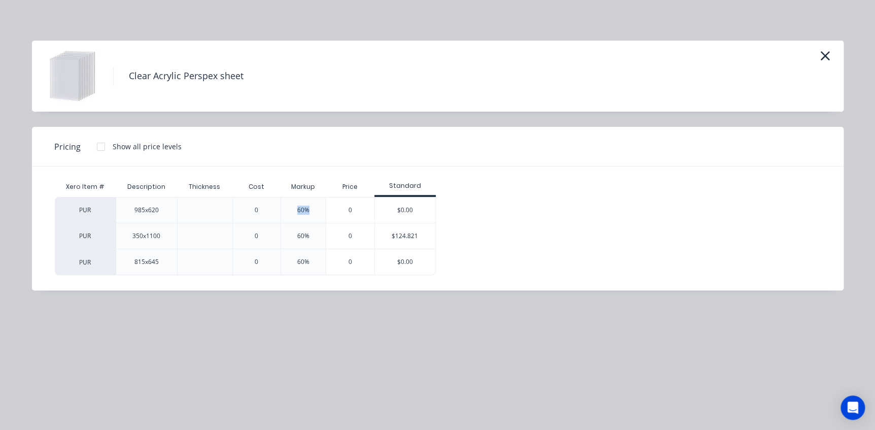
click at [279, 208] on div "PUR 985x620 0 60% 0 $0.00" at bounding box center [245, 210] width 381 height 26
click at [415, 236] on div "$124.821" at bounding box center [405, 235] width 61 height 25
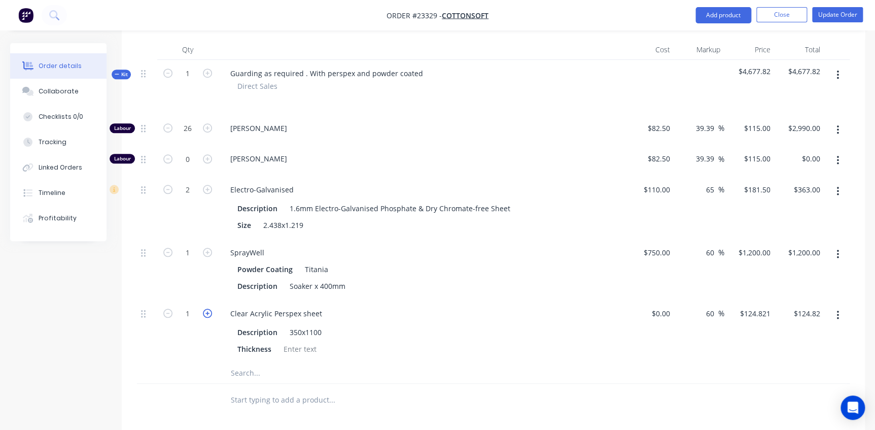
click at [207, 308] on icon "button" at bounding box center [207, 312] width 9 height 9
type input "2"
type input "$249.64"
click at [559, 323] on div "Description 350x1100 Thickness" at bounding box center [421, 339] width 398 height 33
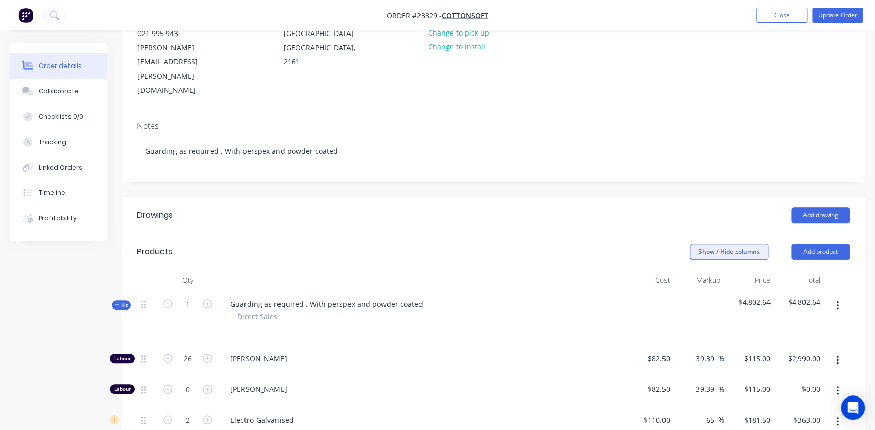
click at [730, 243] on button "Show / Hide columns" at bounding box center [729, 251] width 79 height 16
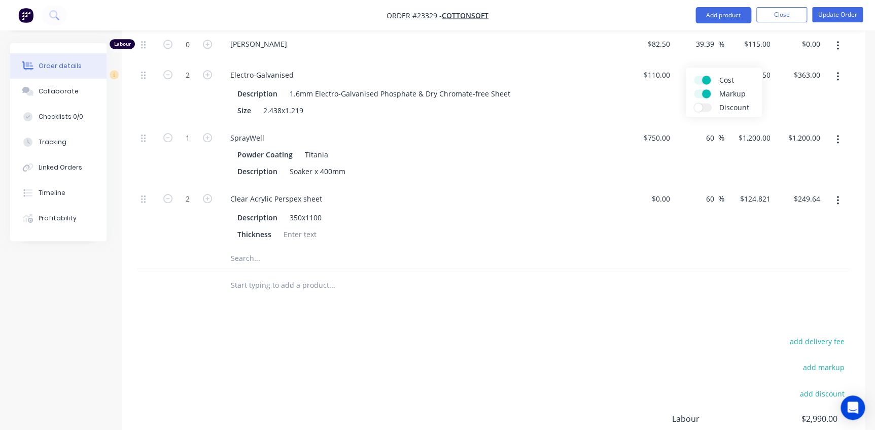
scroll to position [331, 0]
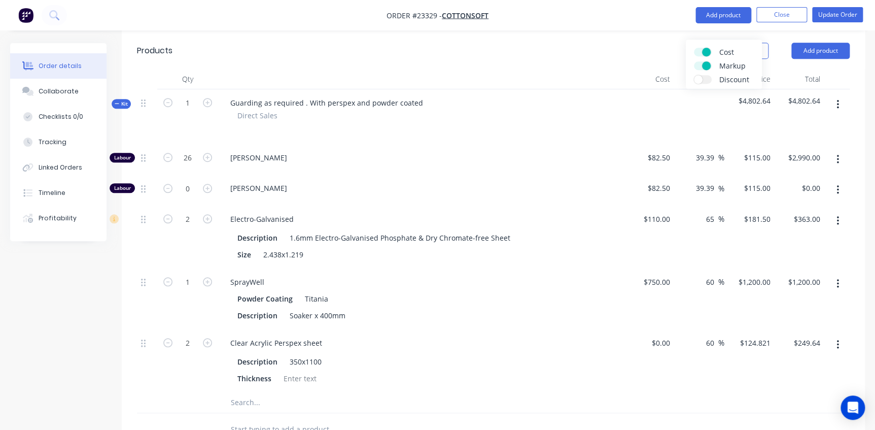
click at [702, 333] on div "60 60 %" at bounding box center [699, 360] width 50 height 63
drag, startPoint x: 670, startPoint y: 298, endPoint x: 613, endPoint y: 294, distance: 57.0
click at [613, 329] on div "2 Clear Acrylic Perspex sheet Description 350x1100 Thickness 60 60 % $124.821 $…" at bounding box center [493, 360] width 713 height 63
type input "$100.00"
type input "$160.00"
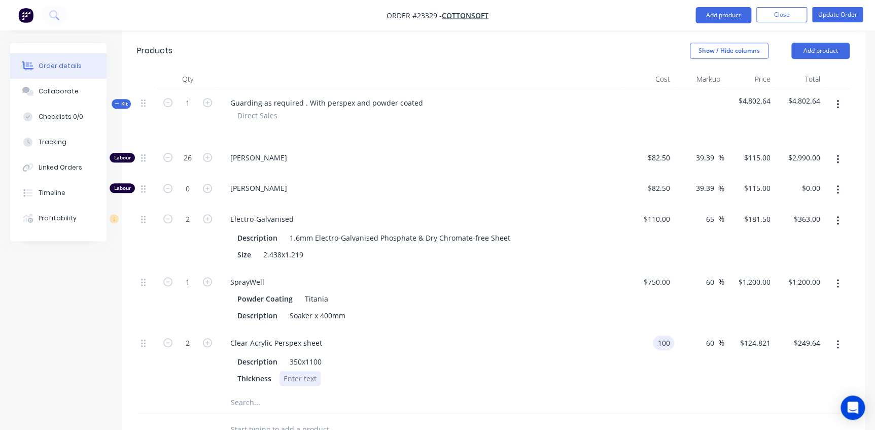
type input "$320.00"
drag, startPoint x: 489, startPoint y: 342, endPoint x: 495, endPoint y: 323, distance: 20.1
click at [489, 341] on div "Clear Acrylic Perspex sheet Description 350x1100 Thickness" at bounding box center [421, 360] width 406 height 63
click at [258, 392] on input "text" at bounding box center [331, 402] width 203 height 20
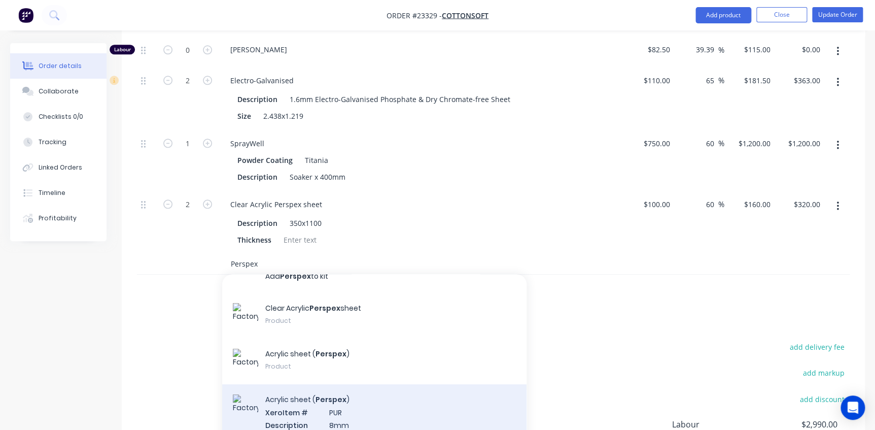
scroll to position [0, 0]
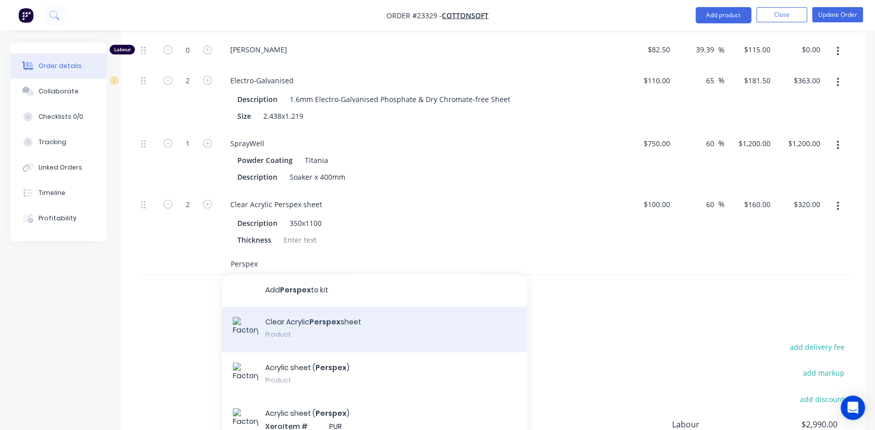
type input "Perspex"
click at [313, 306] on div "Clear Acrylic Perspex sheet Product" at bounding box center [374, 329] width 304 height 46
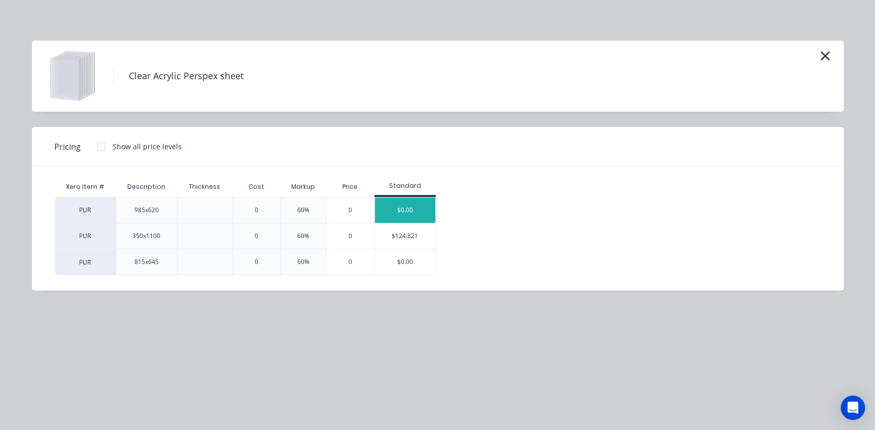
click at [404, 210] on div "$0.00" at bounding box center [405, 209] width 61 height 25
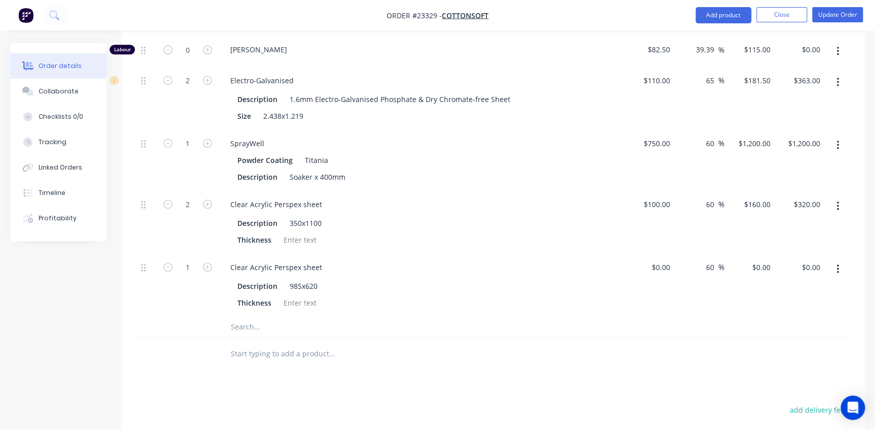
drag, startPoint x: 716, startPoint y: 159, endPoint x: 696, endPoint y: 159, distance: 19.3
click at [696, 191] on div "60 60 %" at bounding box center [699, 222] width 50 height 63
type input "65"
type input "$165.00"
type input "$330.00"
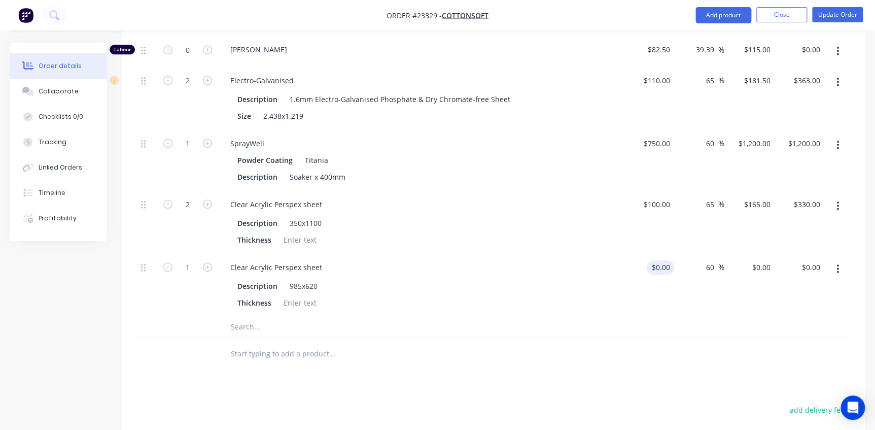
drag, startPoint x: 715, startPoint y: 223, endPoint x: 673, endPoint y: 223, distance: 41.6
click at [673, 254] on div "1 Clear Acrylic Perspex sheet Description 985x620 Thickness $0.00 $0.00 60 60 %…" at bounding box center [493, 285] width 713 height 63
type input "65"
drag, startPoint x: 713, startPoint y: 98, endPoint x: 697, endPoint y: 98, distance: 16.2
click at [697, 130] on div "60 60 %" at bounding box center [699, 160] width 50 height 61
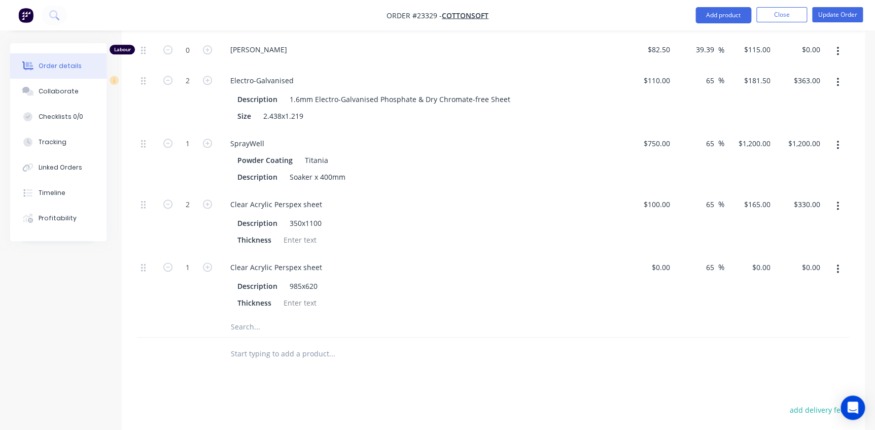
type input "65"
click at [676, 317] on div at bounding box center [493, 327] width 713 height 21
type input "$1,237.50"
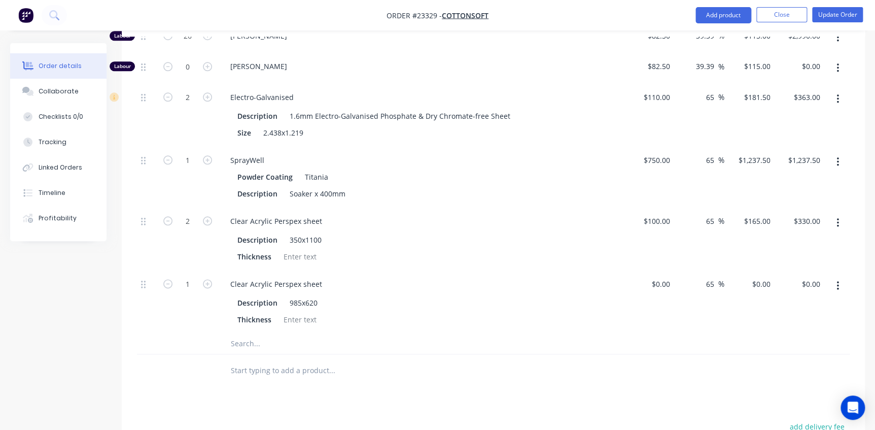
scroll to position [469, 0]
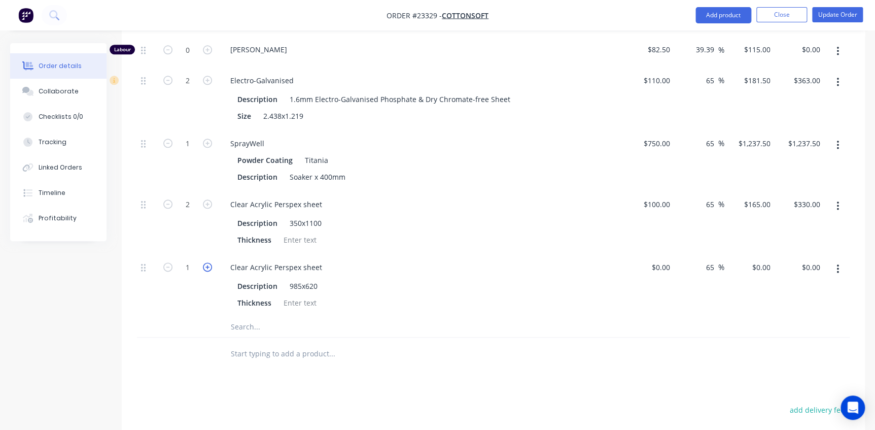
click at [205, 262] on icon "button" at bounding box center [207, 266] width 9 height 9
type input "2"
drag, startPoint x: 672, startPoint y: 220, endPoint x: 626, endPoint y: 219, distance: 45.7
click at [626, 254] on div at bounding box center [649, 285] width 50 height 63
click at [655, 259] on div "100 100" at bounding box center [649, 285] width 50 height 63
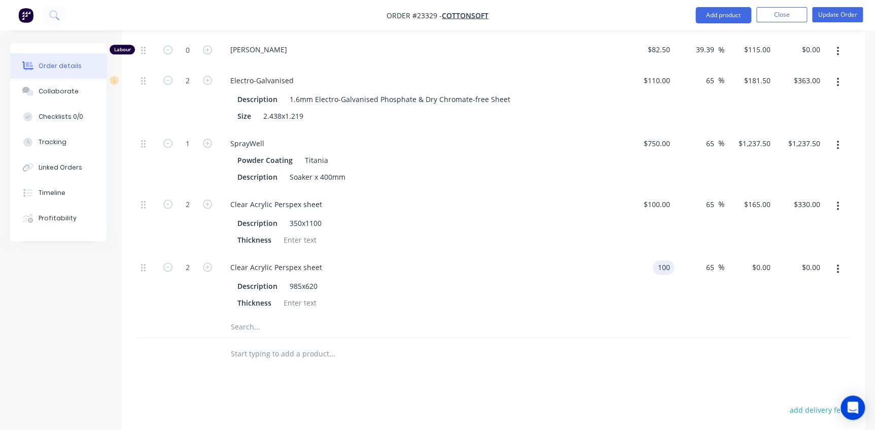
type input "$100.00"
type input "$165.00"
type input "$330.00"
click at [258, 317] on input "text" at bounding box center [331, 327] width 203 height 20
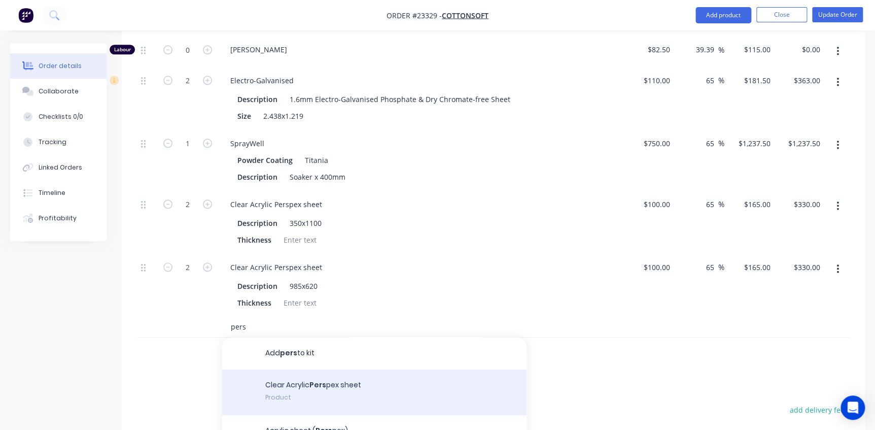
type input "pers"
click at [309, 369] on div "Clear Acrylic Pers pex sheet Product" at bounding box center [374, 392] width 304 height 46
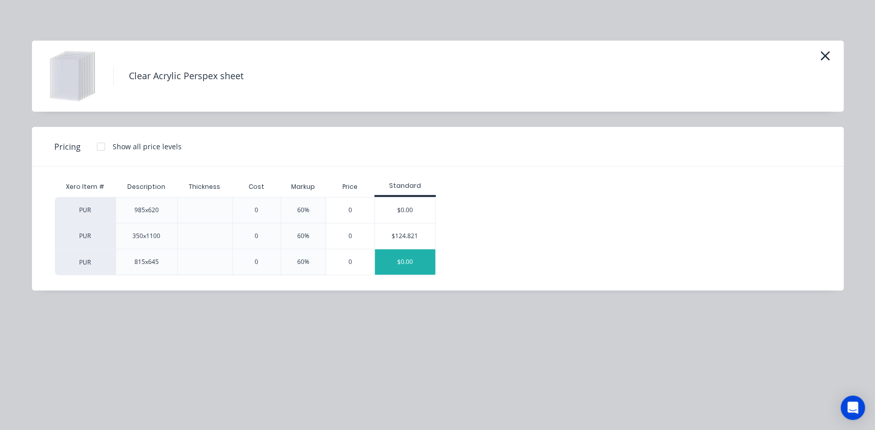
click at [403, 259] on div "$0.00" at bounding box center [405, 261] width 61 height 25
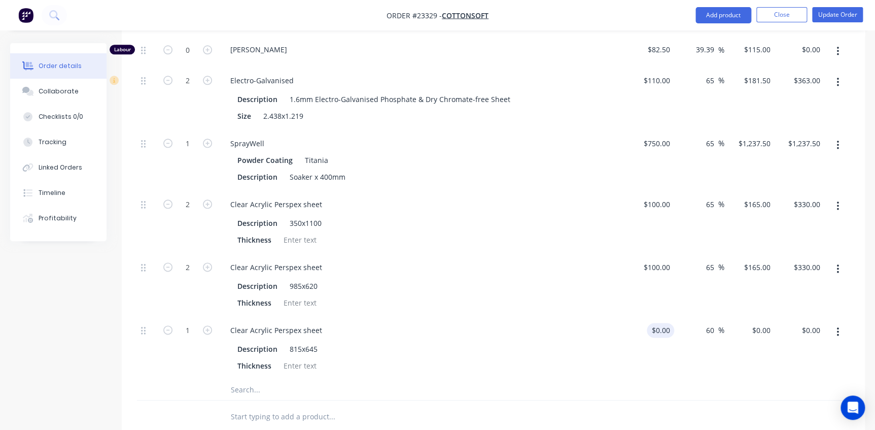
drag, startPoint x: 714, startPoint y: 284, endPoint x: 665, endPoint y: 284, distance: 48.7
click at [665, 317] on div "1 Clear Acrylic Perspex sheet Description 815x645 Thickness $0.00 $0.00 60 60 %…" at bounding box center [493, 348] width 713 height 63
type input "65"
drag, startPoint x: 669, startPoint y: 288, endPoint x: 629, endPoint y: 285, distance: 39.1
click at [629, 317] on div at bounding box center [649, 348] width 50 height 63
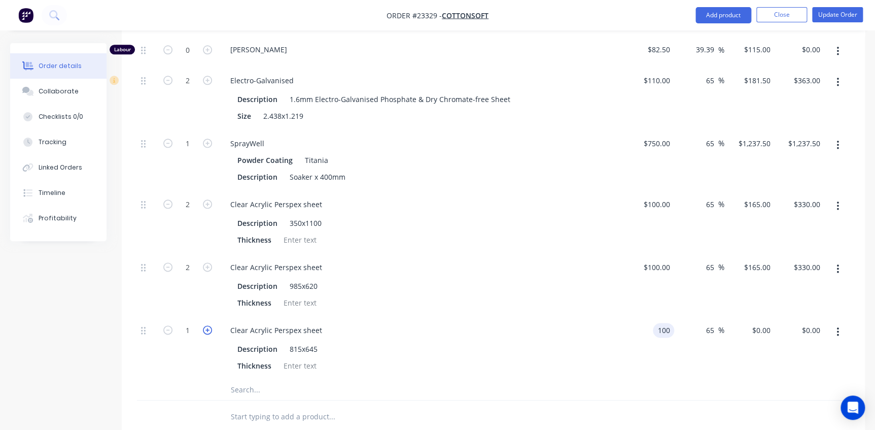
type input "$100.00"
type input "$165.00"
click at [207, 325] on icon "button" at bounding box center [207, 329] width 9 height 9
type input "2"
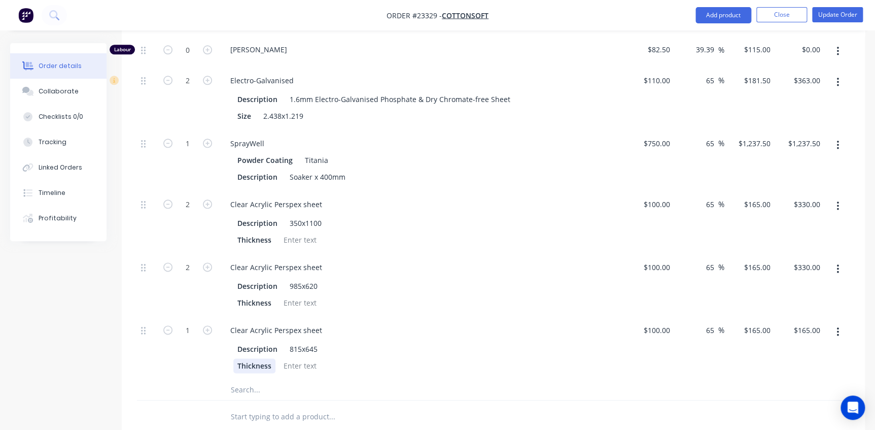
type input "$330.00"
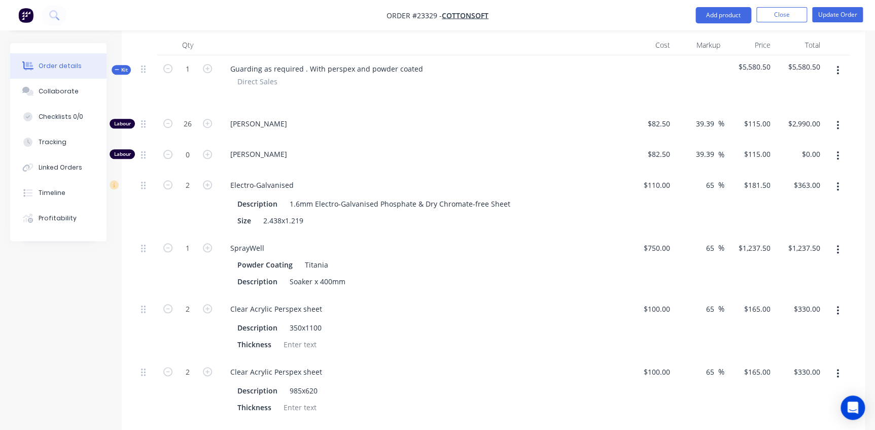
scroll to position [411, 0]
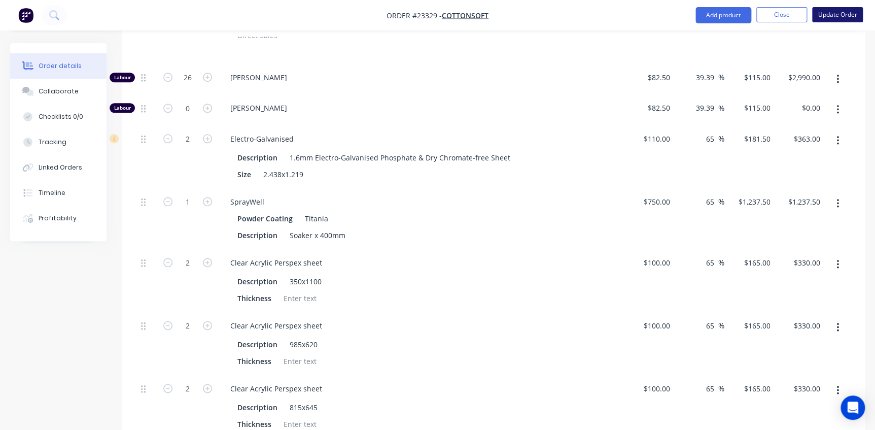
click at [842, 16] on button "Update Order" at bounding box center [837, 14] width 51 height 15
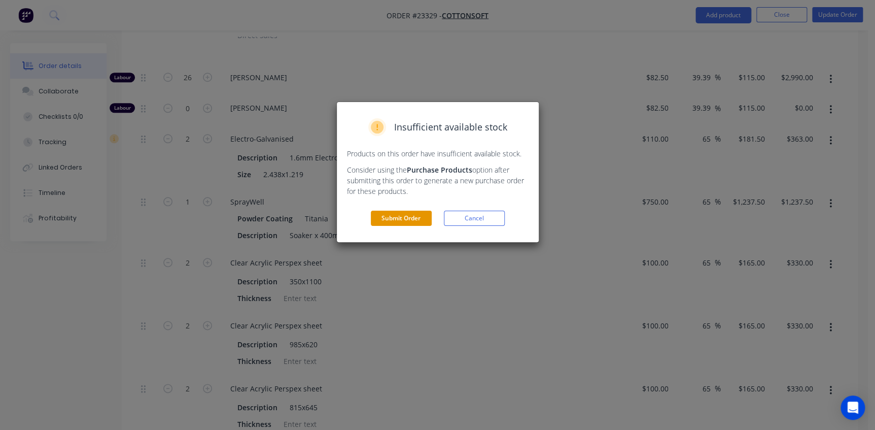
click at [409, 218] on button "Submit Order" at bounding box center [401, 218] width 61 height 15
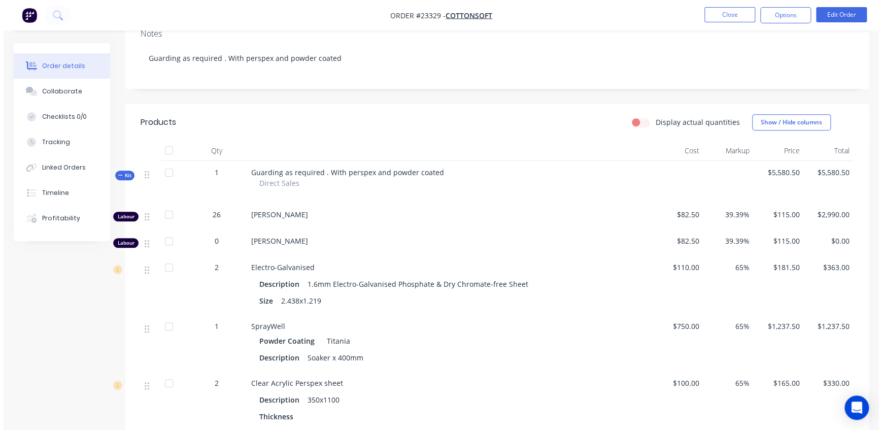
scroll to position [0, 0]
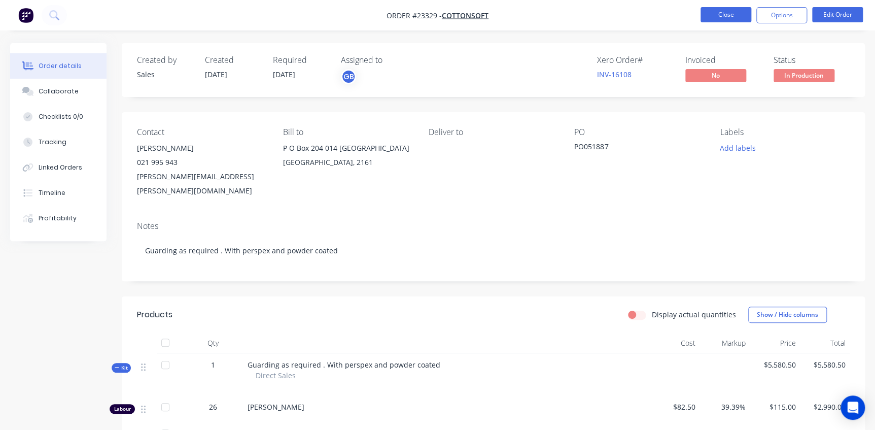
click at [736, 13] on button "Close" at bounding box center [726, 14] width 51 height 15
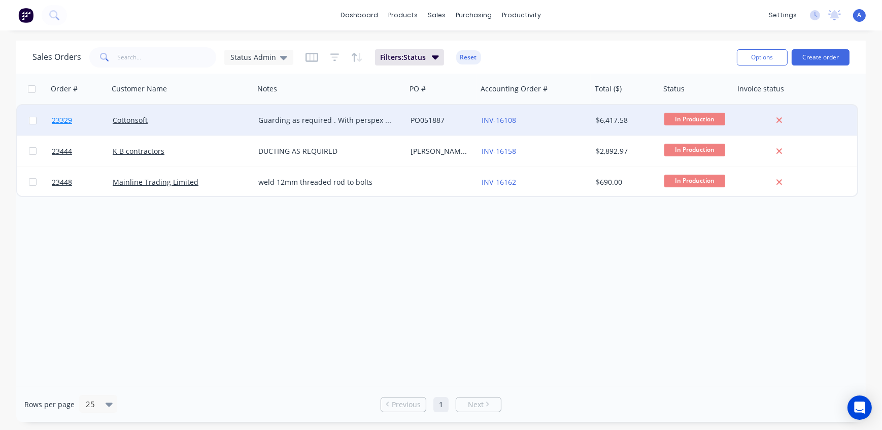
click at [60, 120] on span "23329" at bounding box center [62, 120] width 20 height 10
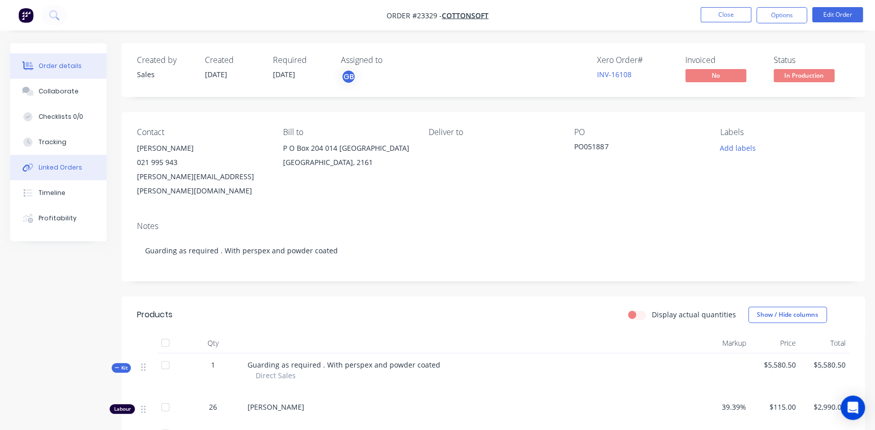
click at [52, 163] on div "Linked Orders" at bounding box center [61, 167] width 44 height 9
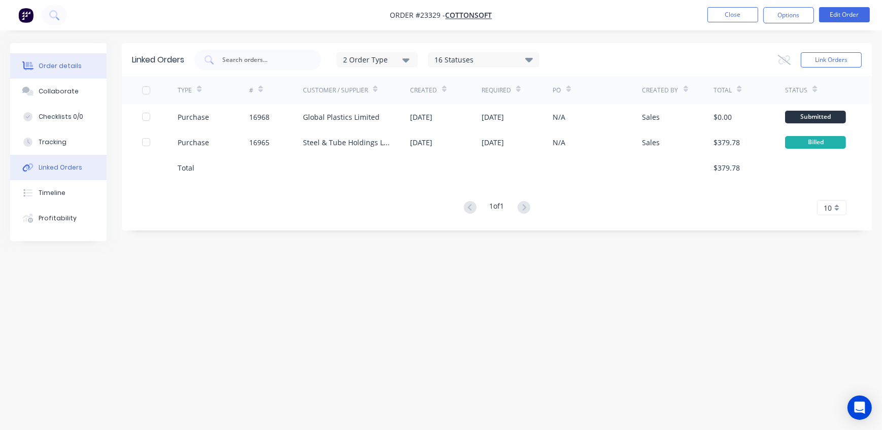
click at [59, 65] on div "Order details" at bounding box center [60, 65] width 43 height 9
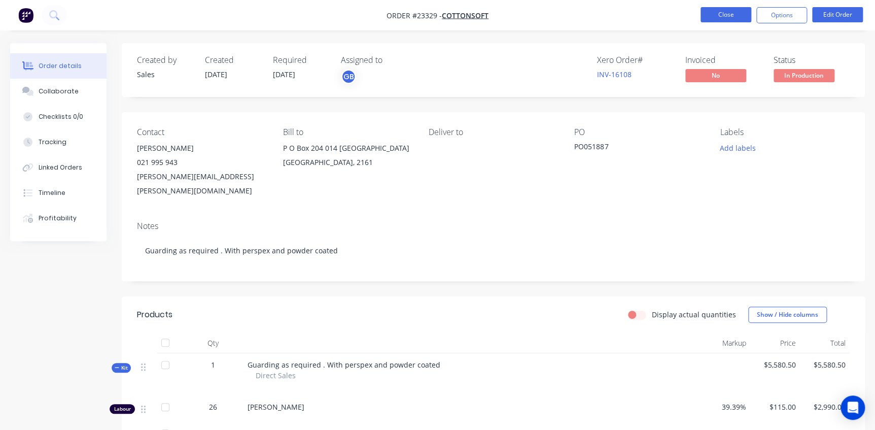
click at [722, 10] on button "Close" at bounding box center [726, 14] width 51 height 15
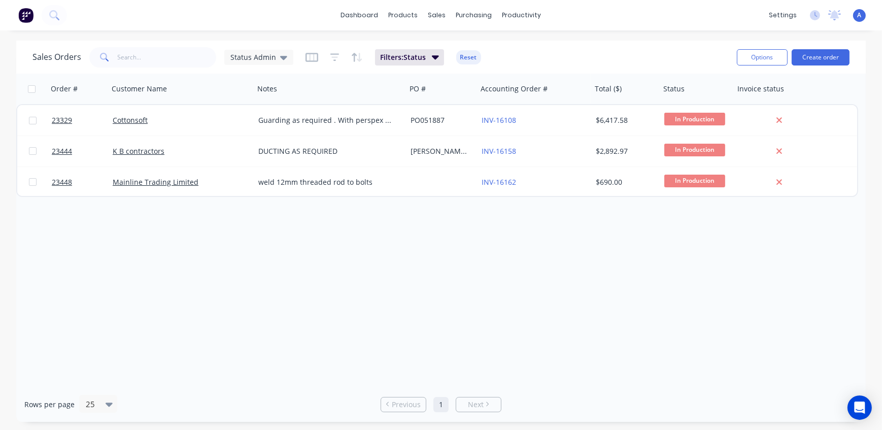
click at [608, 52] on div "Sales Orders Status Admin Filters: Status Reset" at bounding box center [380, 57] width 696 height 25
click at [243, 60] on span "Status Admin" at bounding box center [253, 57] width 46 height 11
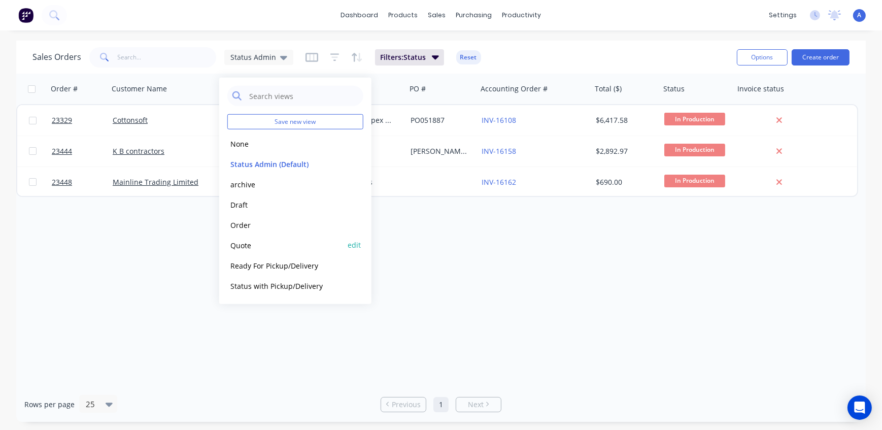
click at [261, 244] on button "Quote" at bounding box center [285, 245] width 116 height 12
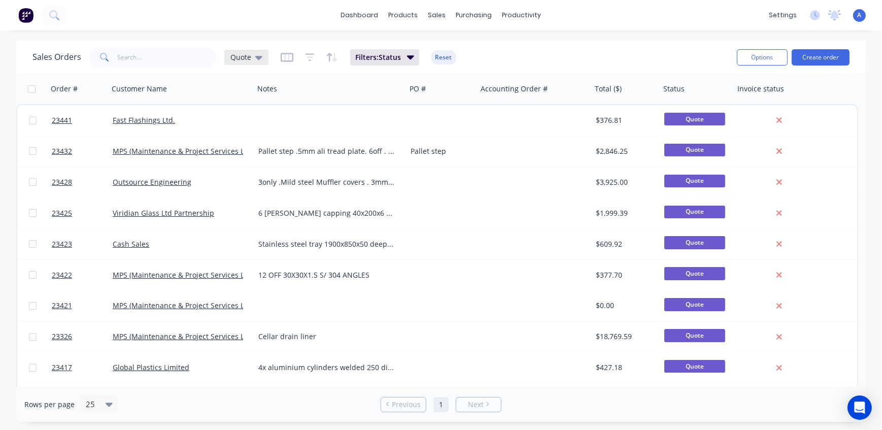
click at [236, 57] on span "Quote" at bounding box center [240, 57] width 21 height 11
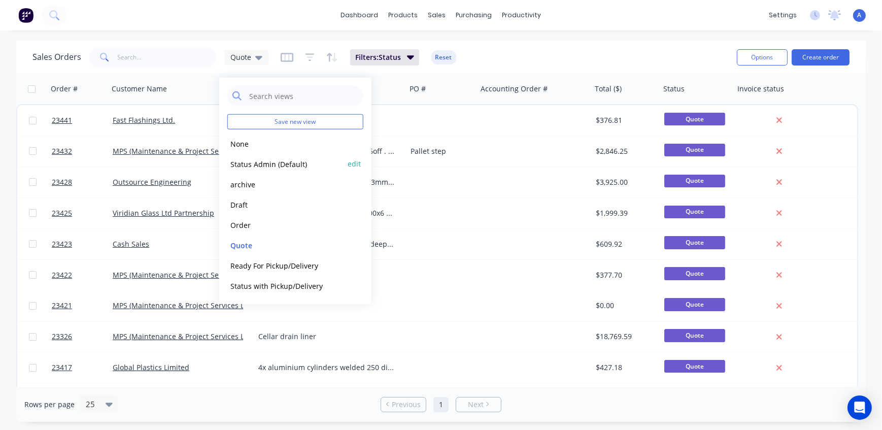
click at [249, 166] on button "Status Admin (Default)" at bounding box center [285, 164] width 116 height 12
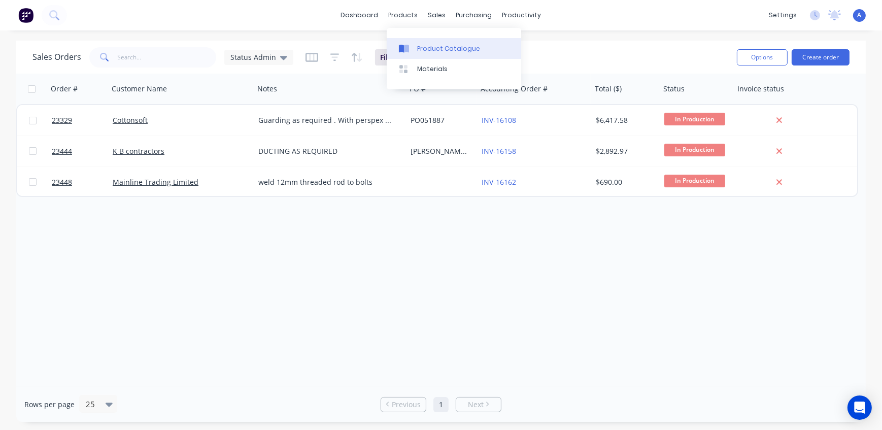
click at [436, 46] on div "Product Catalogue" at bounding box center [448, 48] width 63 height 9
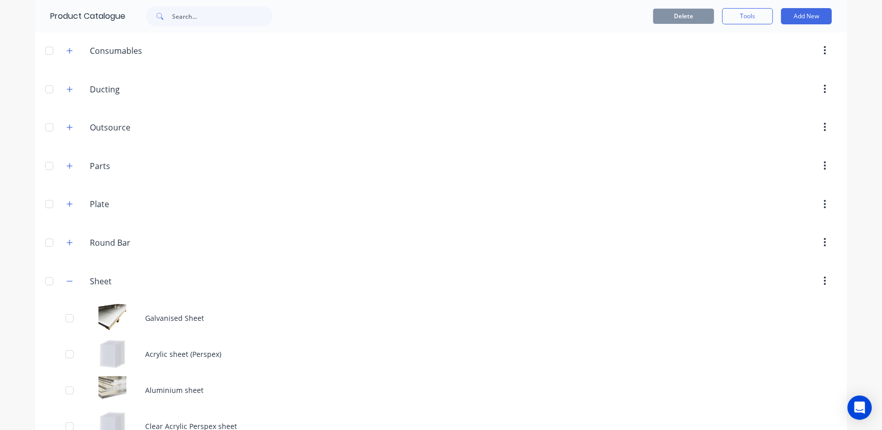
scroll to position [230, 0]
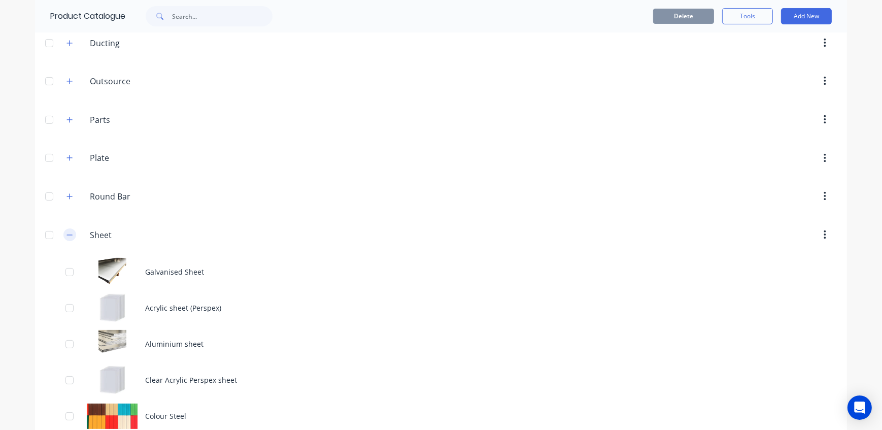
click at [66, 235] on icon "button" at bounding box center [69, 234] width 6 height 7
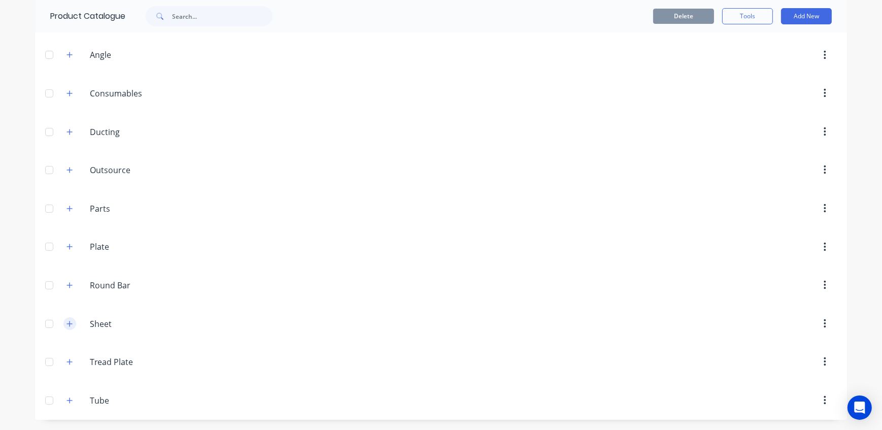
scroll to position [140, 0]
click at [67, 403] on icon "button" at bounding box center [69, 401] width 6 height 7
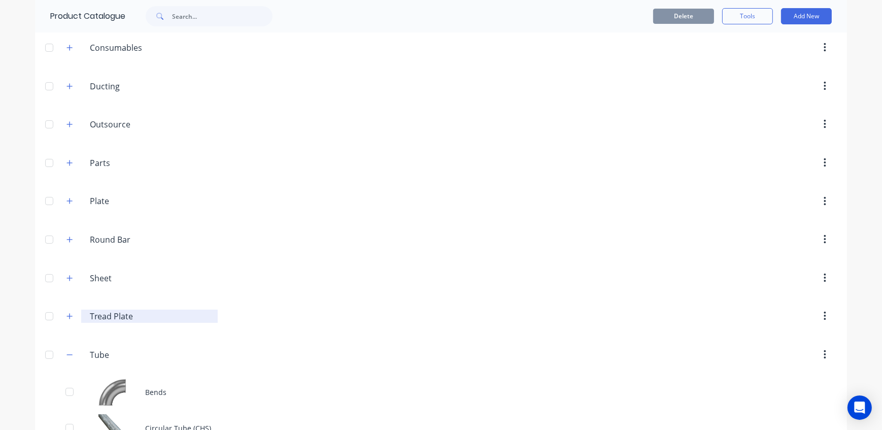
scroll to position [284, 0]
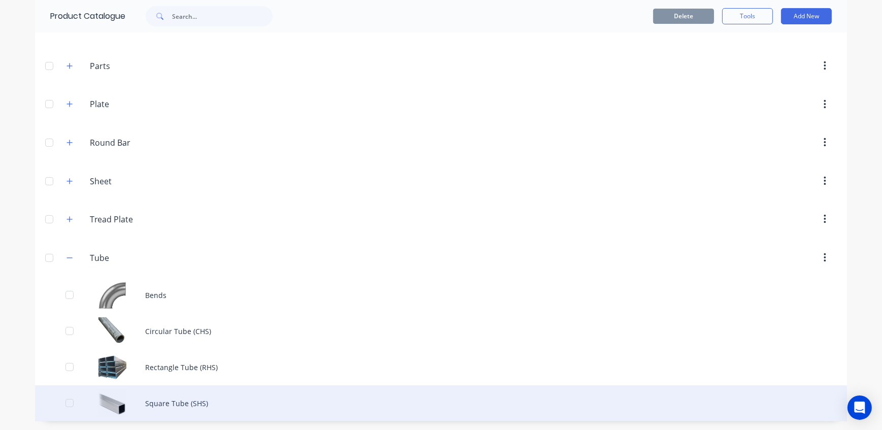
click at [207, 402] on div "Square Tube (SHS)" at bounding box center [441, 403] width 812 height 36
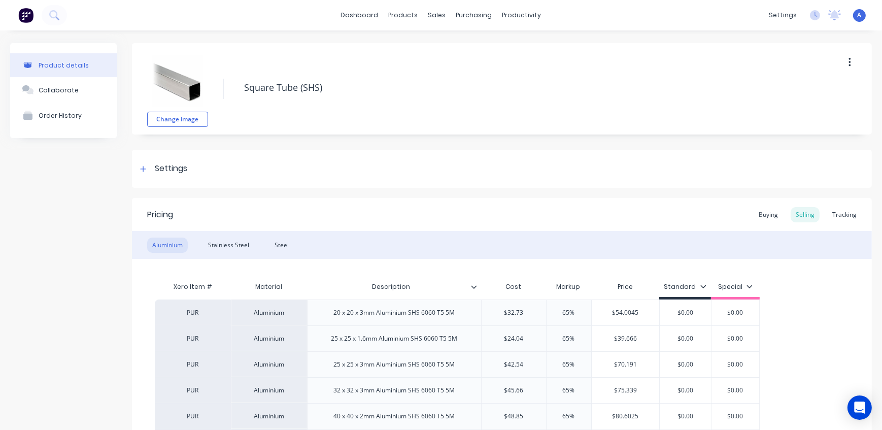
scroll to position [183, 0]
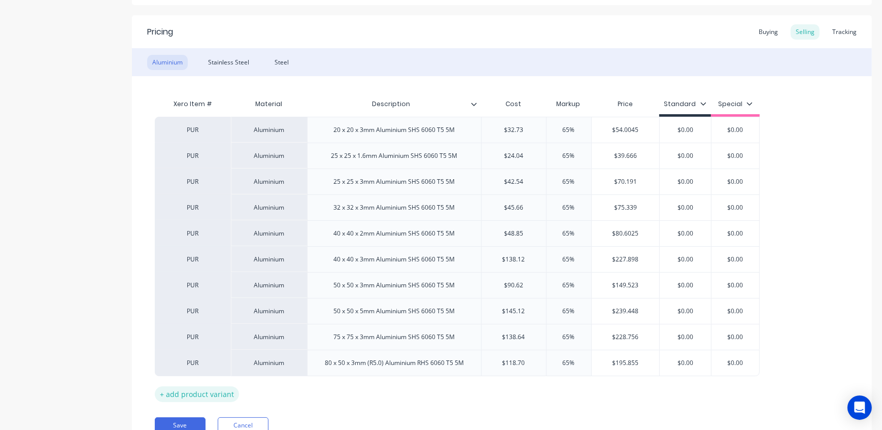
click at [226, 396] on div "+ add product variant" at bounding box center [197, 394] width 84 height 16
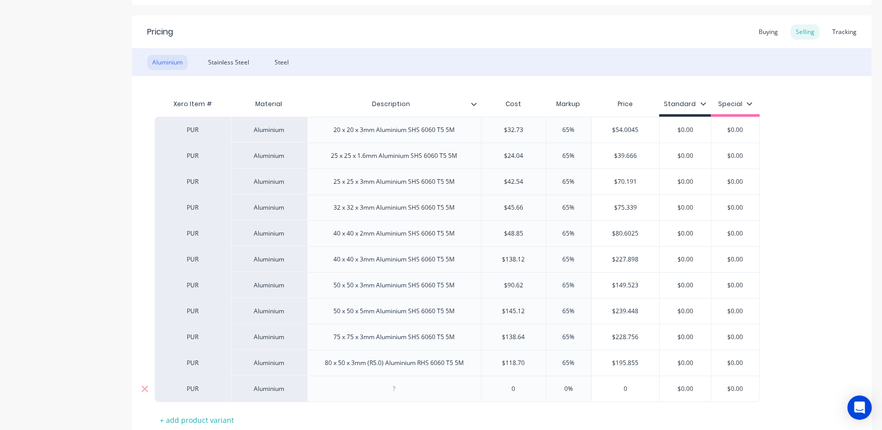
click at [397, 388] on div at bounding box center [394, 388] width 51 height 13
paste div
click at [411, 414] on div "Xero Item # Material Description Cost Markup Price Standard Special PUR Alumini…" at bounding box center [502, 263] width 694 height 339
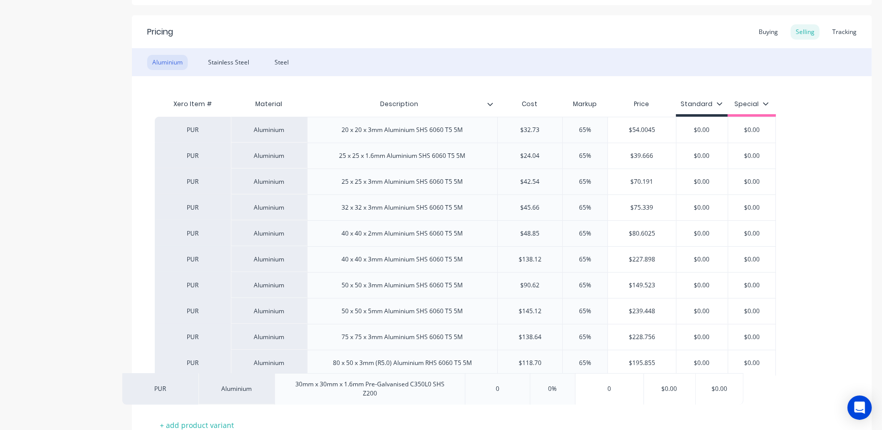
drag, startPoint x: 592, startPoint y: 395, endPoint x: 549, endPoint y: 391, distance: 43.4
click at [549, 391] on div "PUR Aluminium 20 x 20 x 3mm Aluminium SHS 6060 T5 5M $32.73 65% $54.0045 $0.00 …" at bounding box center [502, 262] width 694 height 290
click at [595, 389] on input "0%" at bounding box center [584, 391] width 51 height 9
drag, startPoint x: 594, startPoint y: 388, endPoint x: 568, endPoint y: 390, distance: 26.5
click at [568, 390] on input "0%" at bounding box center [584, 391] width 51 height 9
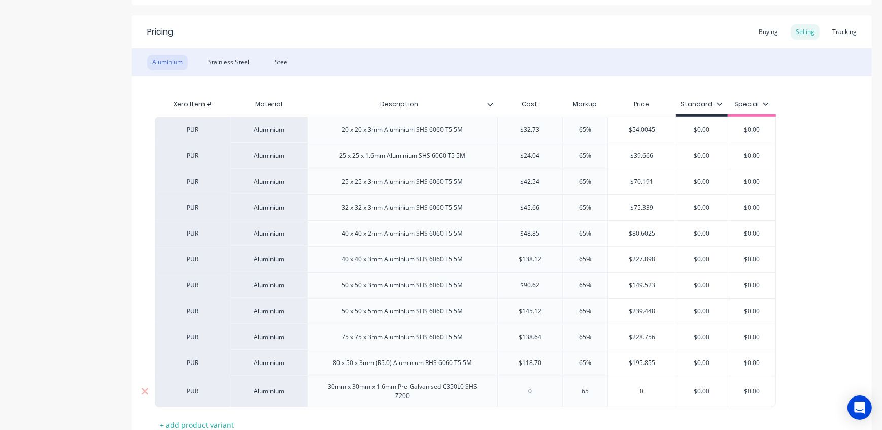
type input "65"
click at [619, 416] on div "Xero Item # Material Description Cost Markup Price Standard Special PUR Alumini…" at bounding box center [502, 263] width 694 height 339
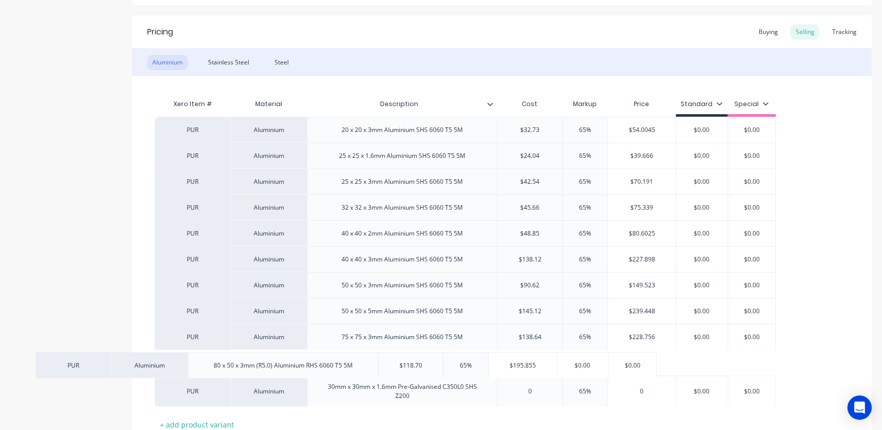
drag, startPoint x: 480, startPoint y: 361, endPoint x: 427, endPoint y: 366, distance: 53.5
click at [428, 366] on div "PUR Aluminium 20 x 20 x 3mm Aluminium SHS 6060 T5 5M $32.73 65% $54.0045 $0.00 …" at bounding box center [502, 262] width 694 height 290
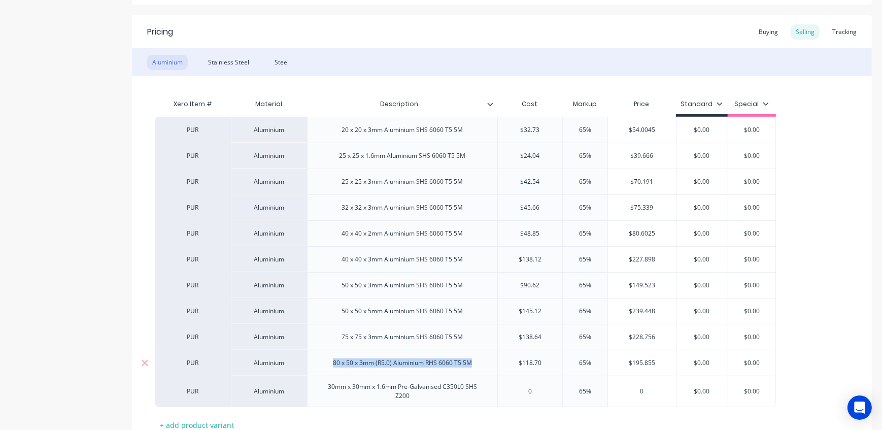
drag, startPoint x: 471, startPoint y: 361, endPoint x: 329, endPoint y: 371, distance: 142.4
click at [329, 371] on div "80 x 50 x 3mm (R5.0) Aluminium RHS 6060 T5 5M" at bounding box center [402, 362] width 190 height 26
copy div "80 x 50 x 3mm (R5.0) Aluminium RHS 6060 T5 5M"
click at [426, 413] on div "Xero Item # Material Description Cost Markup Price Standard Special PUR Alumini…" at bounding box center [502, 263] width 694 height 339
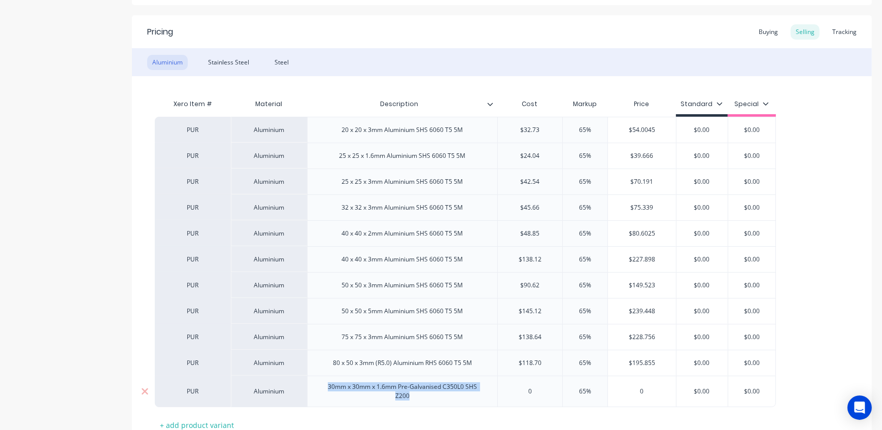
drag, startPoint x: 412, startPoint y: 395, endPoint x: 327, endPoint y: 386, distance: 85.3
click at [327, 386] on div "30mm x 30mm x 1.6mm Pre-Galvanised C350L0 SHS Z200" at bounding box center [402, 391] width 167 height 22
copy div "30mm x 30mm x 1.6mm Pre-Galvanised C350L0 SHS Z200"
click at [282, 63] on div "Steel" at bounding box center [281, 62] width 24 height 15
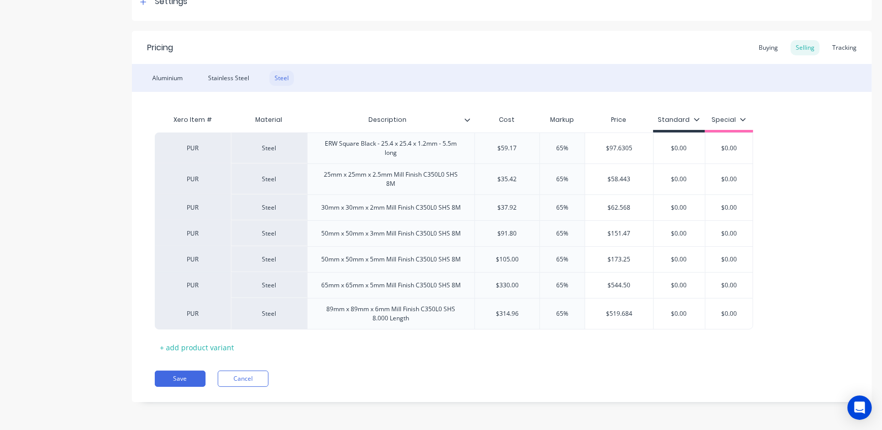
scroll to position [166, 0]
click at [186, 345] on div "+ add product variant" at bounding box center [197, 348] width 84 height 16
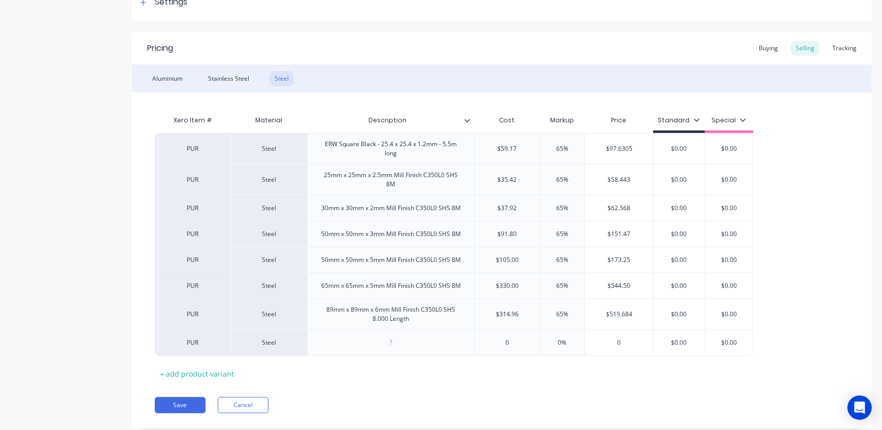
scroll to position [183, 0]
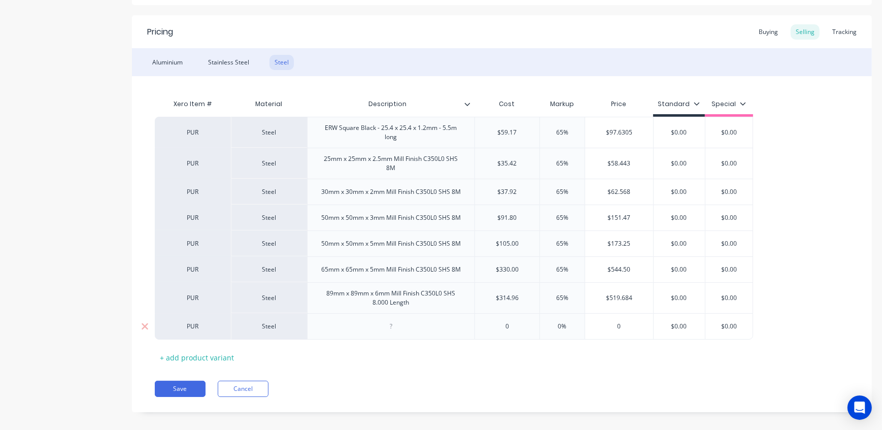
click at [376, 322] on div at bounding box center [391, 326] width 51 height 13
paste div
click at [427, 373] on div "Pricing Buying Selling Tracking Aluminium Stainless Steel Steel Xero Item # Mat…" at bounding box center [502, 216] width 740 height 402
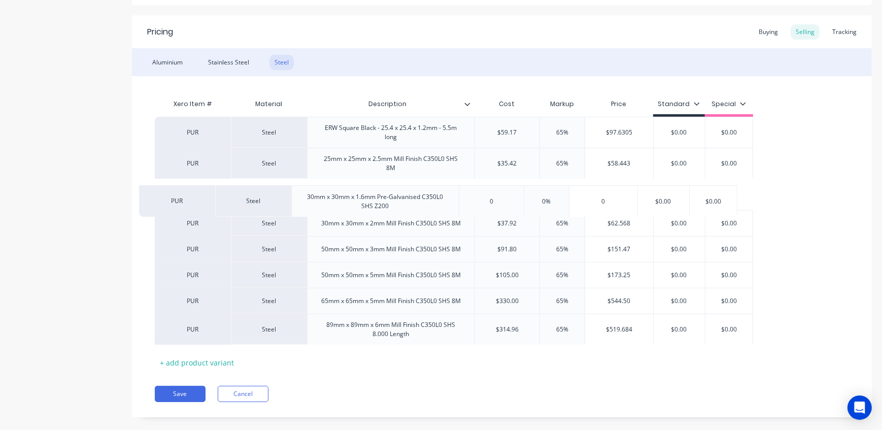
drag, startPoint x: 198, startPoint y: 332, endPoint x: 182, endPoint y: 200, distance: 132.3
click at [182, 200] on div "PUR Steel ERW Square Black - 25.4 x 25.4 x 1.2mm - 5.5m long $59.17 65% $97.630…" at bounding box center [502, 231] width 694 height 228
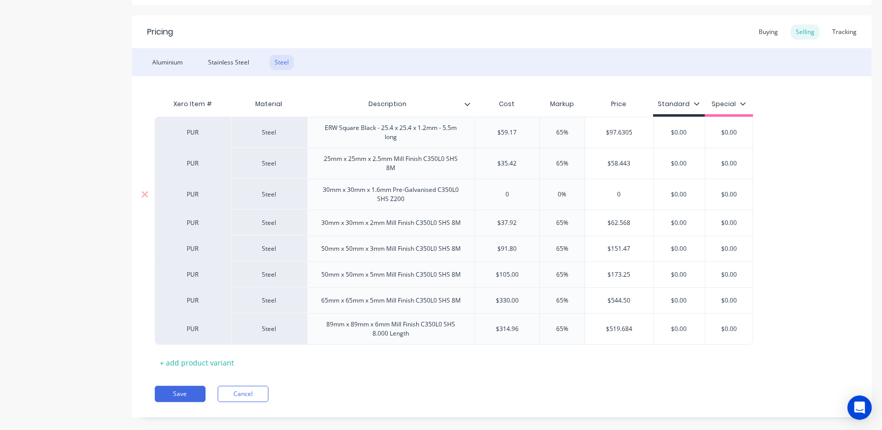
drag, startPoint x: 570, startPoint y: 195, endPoint x: 554, endPoint y: 194, distance: 15.3
click at [554, 194] on input "0%" at bounding box center [562, 194] width 51 height 9
type input "65"
click at [576, 365] on div "Xero Item # Material Description Cost Markup Price Standard Special PUR Steel E…" at bounding box center [502, 232] width 694 height 276
click at [187, 393] on button "Save" at bounding box center [180, 394] width 51 height 16
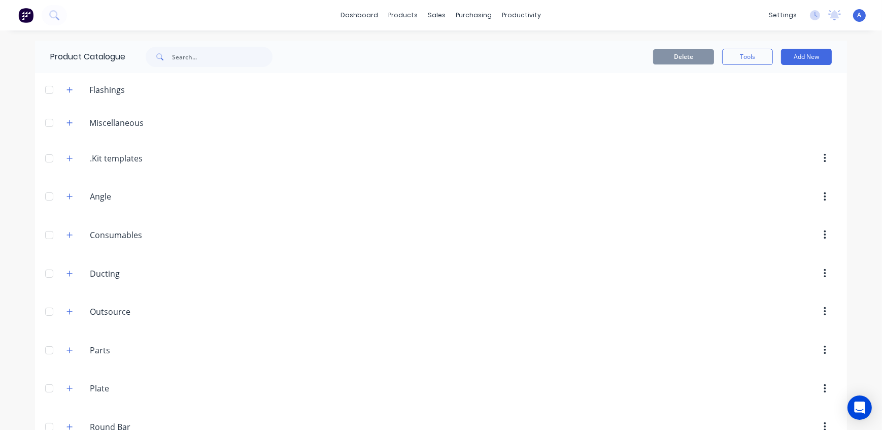
scroll to position [284, 0]
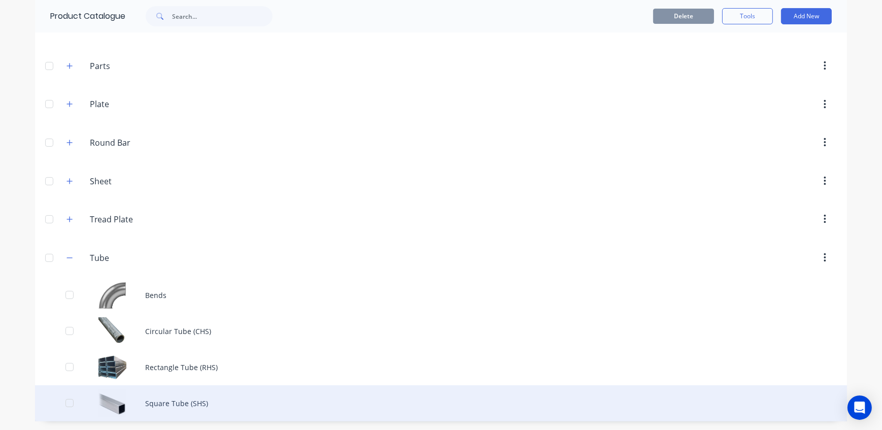
click at [166, 404] on div "Square Tube (SHS)" at bounding box center [441, 403] width 812 height 36
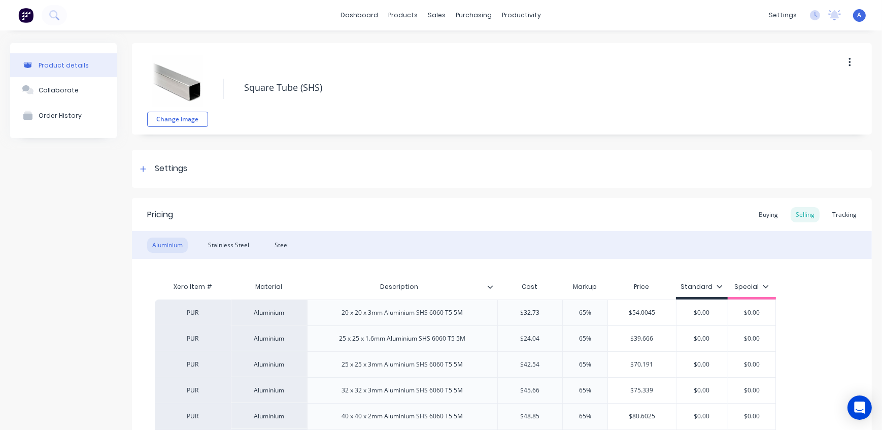
scroll to position [184, 0]
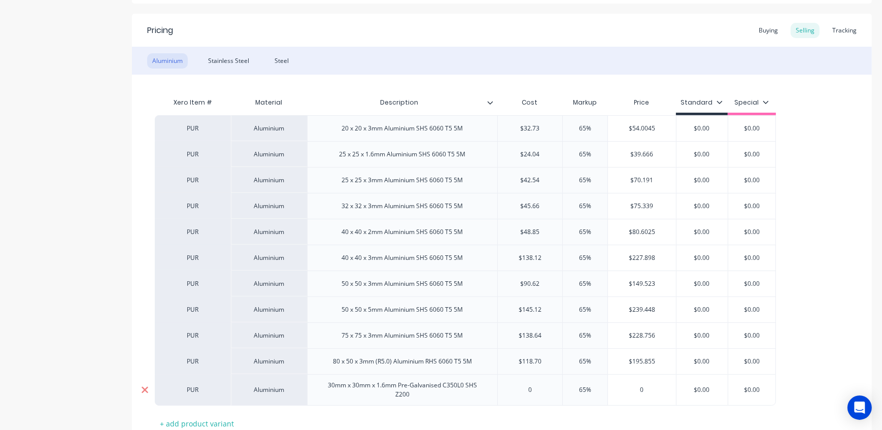
click at [142, 389] on icon at bounding box center [145, 389] width 8 height 10
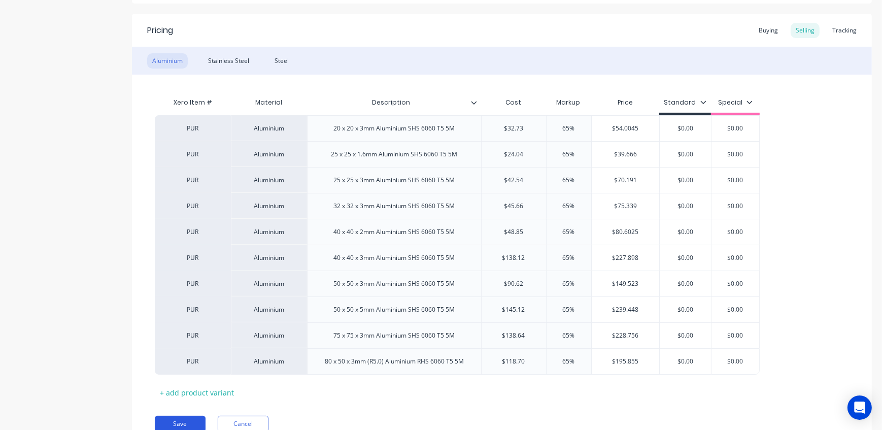
click at [171, 424] on button "Save" at bounding box center [180, 423] width 51 height 16
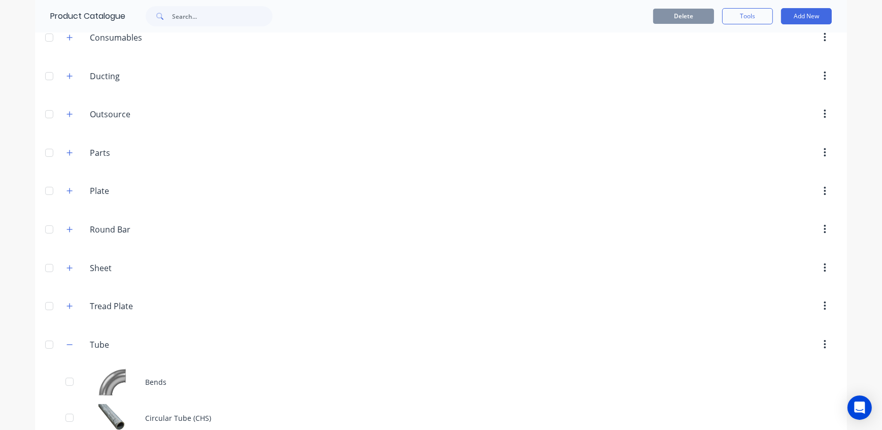
scroll to position [284, 0]
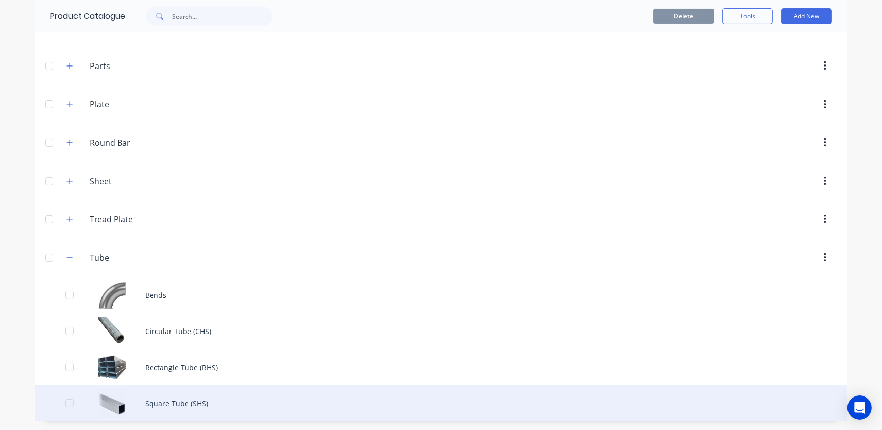
click at [173, 404] on div "Square Tube (SHS)" at bounding box center [441, 403] width 812 height 36
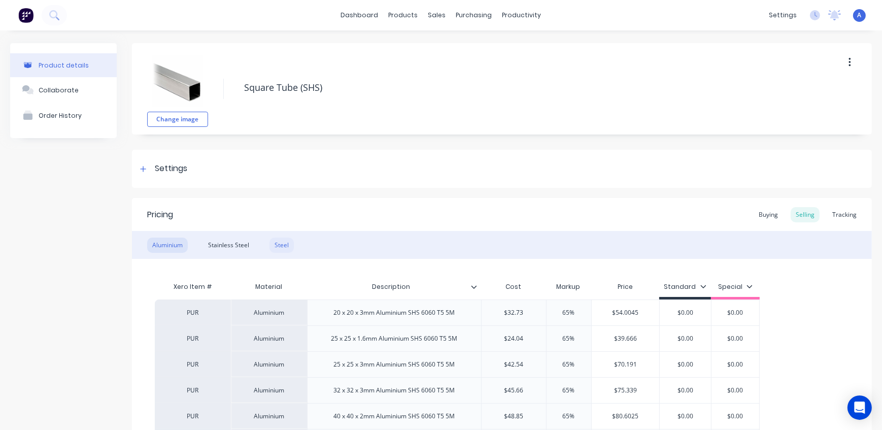
click at [290, 244] on div "Steel" at bounding box center [281, 244] width 24 height 15
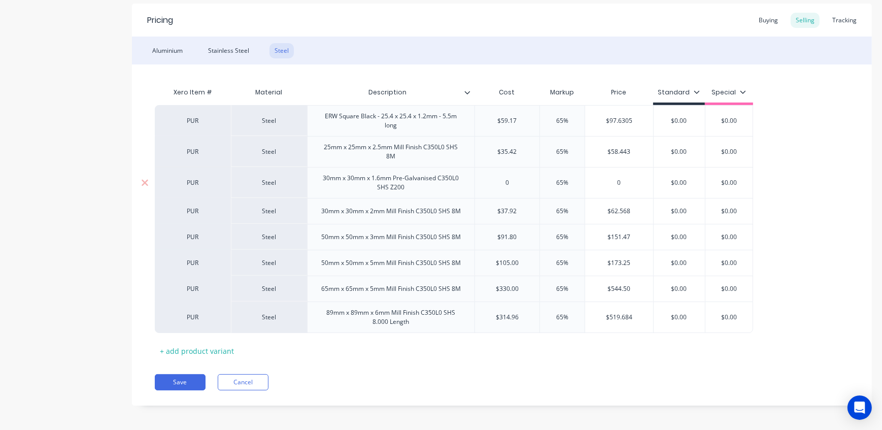
scroll to position [197, 0]
click at [408, 186] on div "30mm x 30mm x 1.6mm Pre-Galvanised C350L0 SHS Z200" at bounding box center [390, 180] width 159 height 22
drag, startPoint x: 411, startPoint y: 187, endPoint x: 390, endPoint y: 191, distance: 21.7
click at [390, 191] on div "30mm x 30mm x 1.6mm Pre-Galvanised C350L0 SHS Z200" at bounding box center [390, 180] width 159 height 22
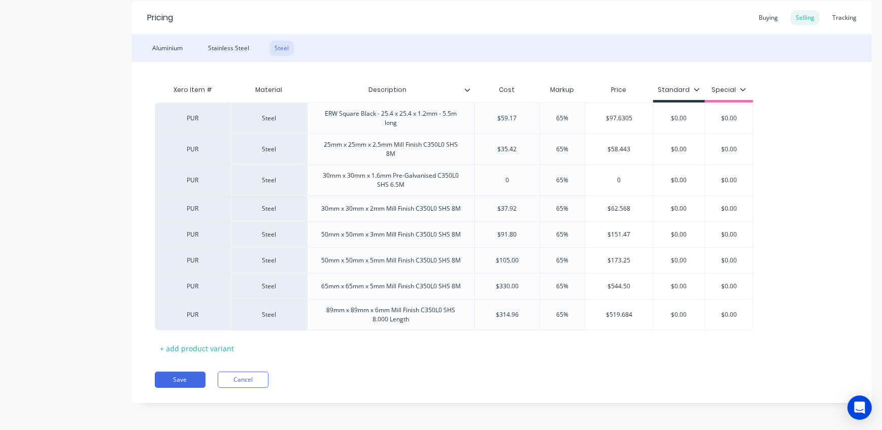
click at [459, 372] on div "Save Cancel" at bounding box center [513, 379] width 717 height 16
drag, startPoint x: 512, startPoint y: 182, endPoint x: 504, endPoint y: 182, distance: 8.1
click at [504, 182] on input "0" at bounding box center [507, 180] width 64 height 9
type input "36.6"
click at [550, 387] on div "Pricing Buying Selling Tracking Aluminium Stainless Steel Steel Xero Item # Mat…" at bounding box center [502, 202] width 740 height 402
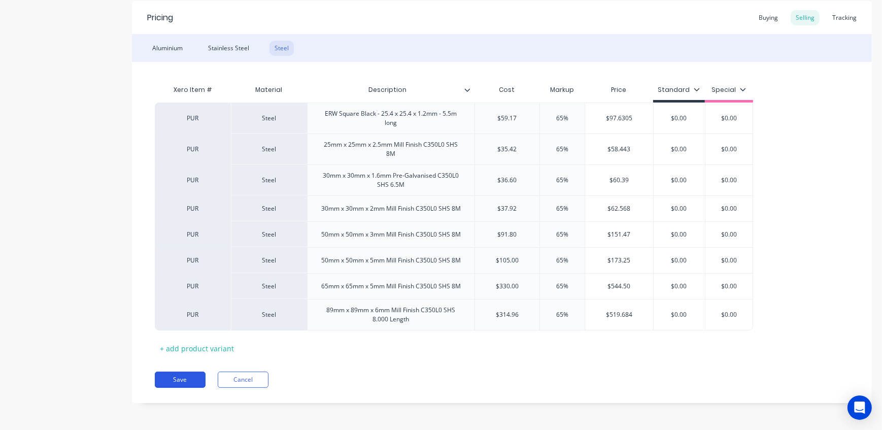
click at [185, 377] on button "Save" at bounding box center [180, 379] width 51 height 16
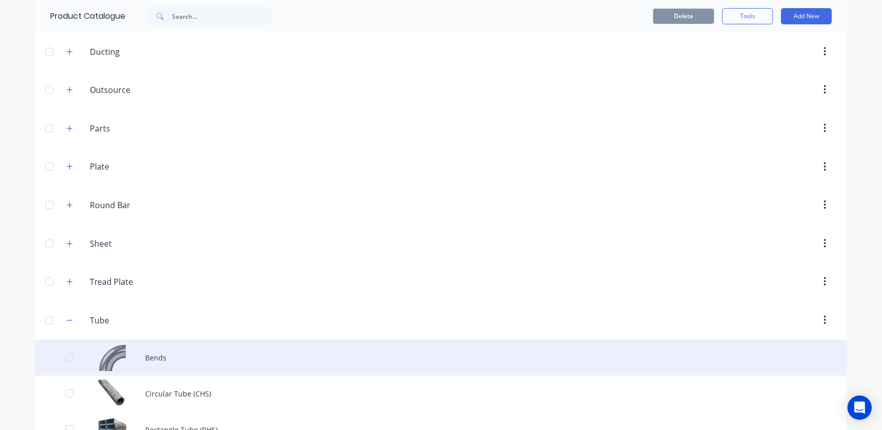
scroll to position [230, 0]
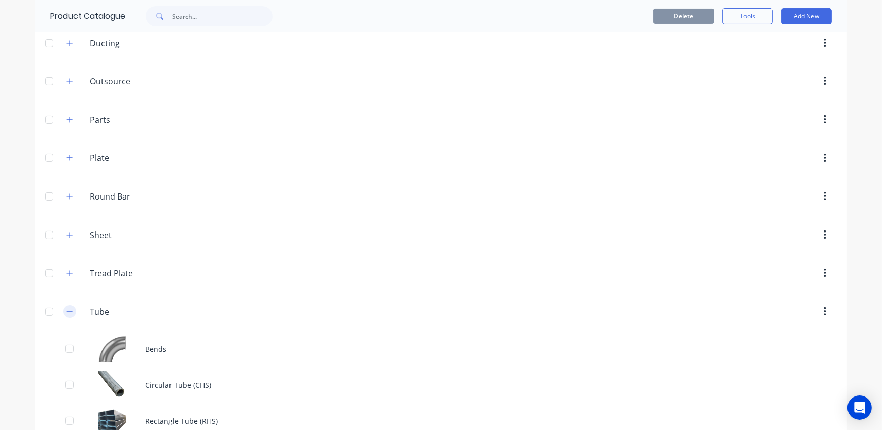
click at [68, 312] on icon "button" at bounding box center [69, 311] width 6 height 7
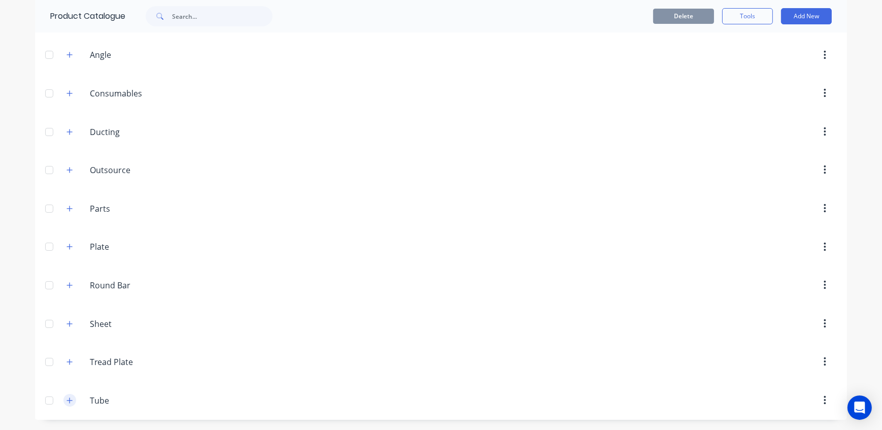
scroll to position [140, 0]
click at [66, 244] on icon "button" at bounding box center [69, 247] width 6 height 7
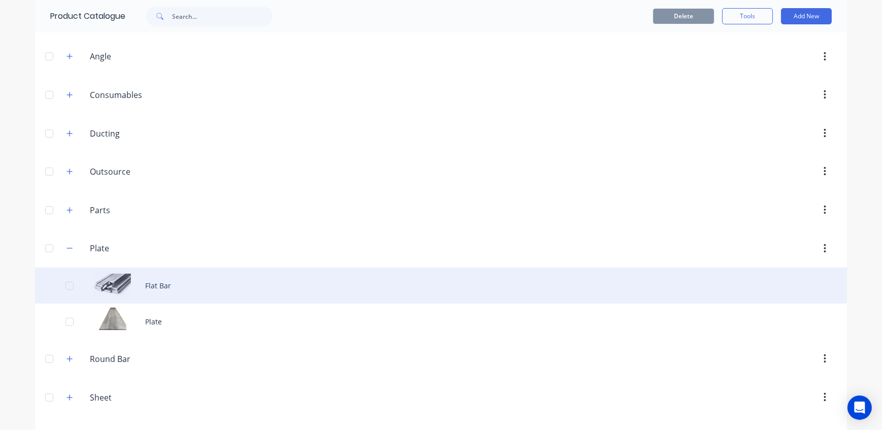
click at [160, 284] on div "Flat Bar" at bounding box center [441, 285] width 812 height 36
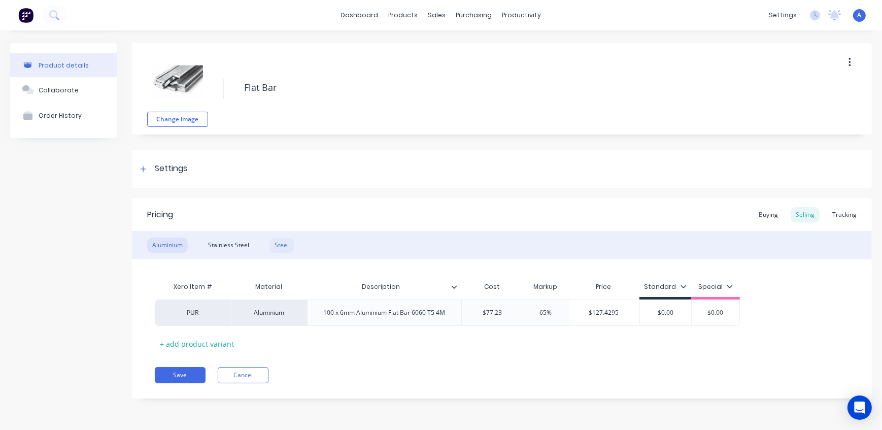
click at [283, 246] on div "Steel" at bounding box center [281, 244] width 24 height 15
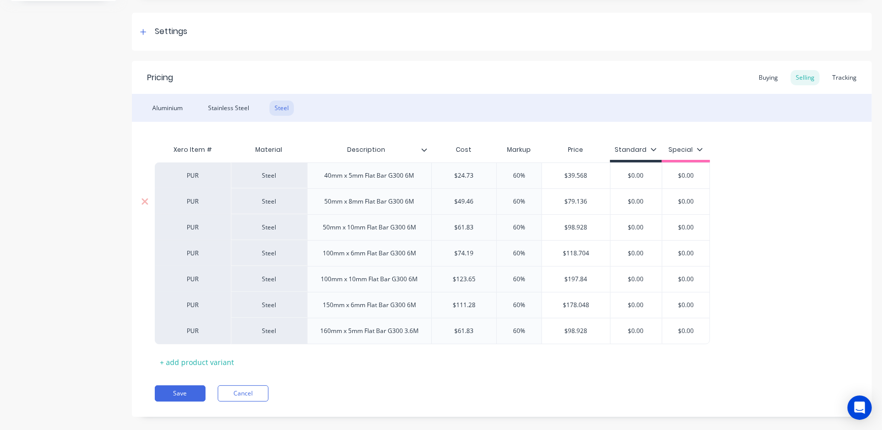
scroll to position [151, 0]
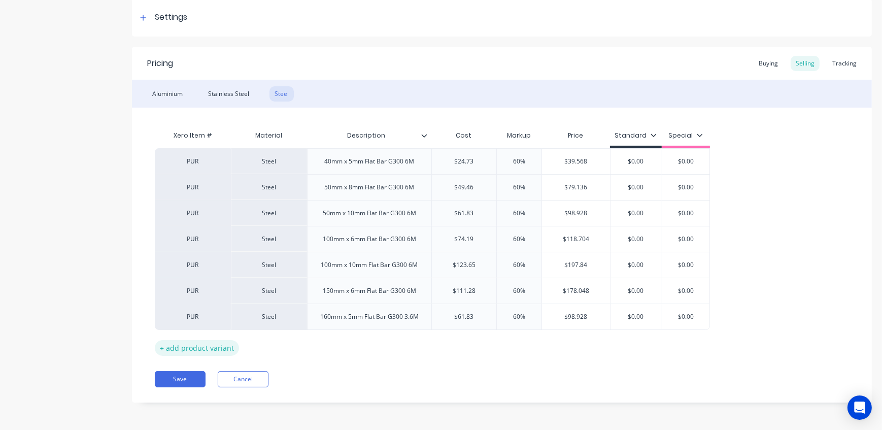
click at [195, 347] on div "+ add product variant" at bounding box center [197, 348] width 84 height 16
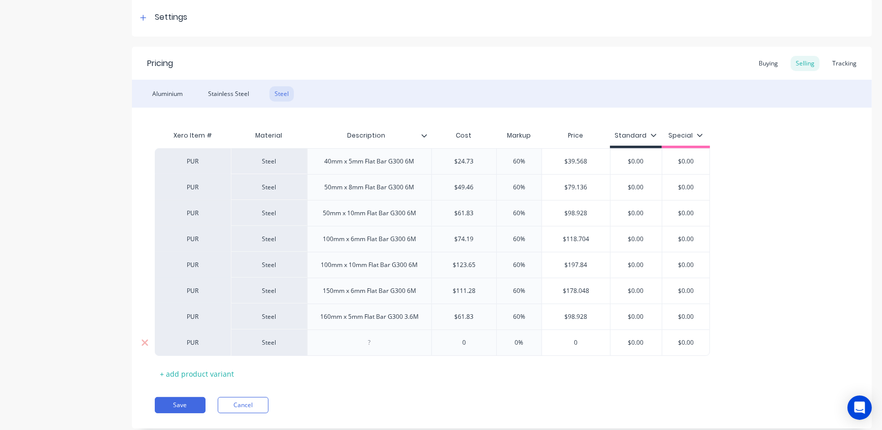
click at [377, 338] on div at bounding box center [369, 342] width 51 height 13
paste div
click at [449, 377] on div "Xero Item # Material Description Cost Markup Price Standard Special PUR Steel 4…" at bounding box center [502, 253] width 694 height 256
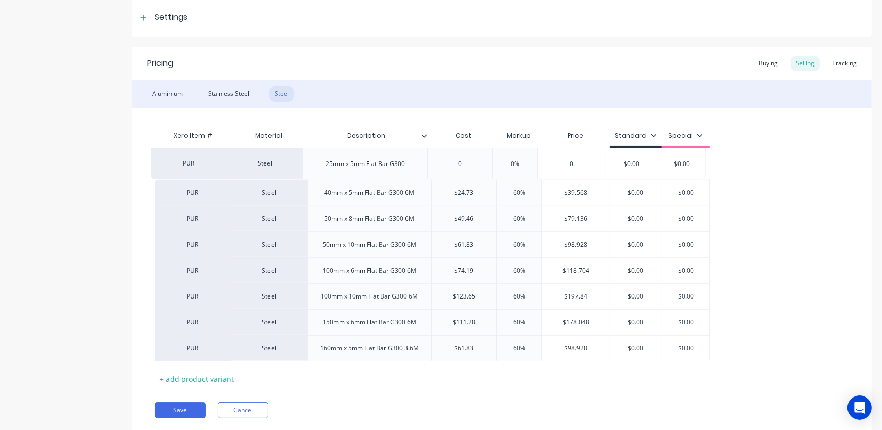
drag, startPoint x: 200, startPoint y: 345, endPoint x: 196, endPoint y: 160, distance: 185.2
click at [196, 160] on div "PUR Steel 40mm x 5mm Flat Bar G300 6M $24.73 60% $39.568 $0.00 $0.00 PUR Steel …" at bounding box center [502, 254] width 694 height 213
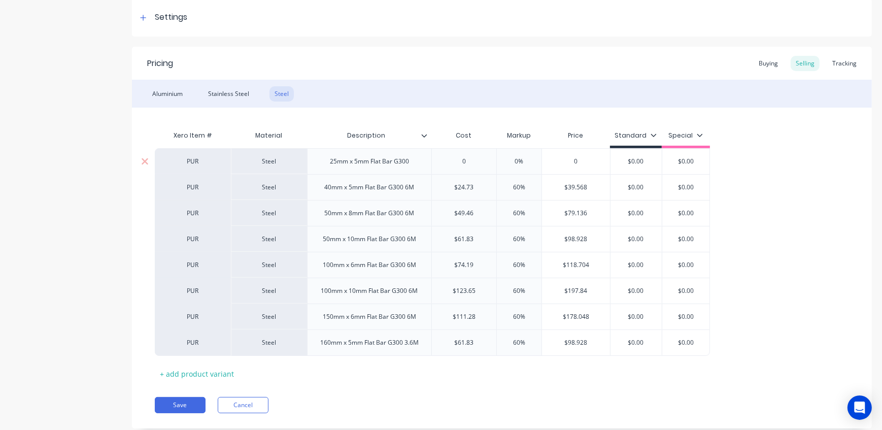
drag, startPoint x: 471, startPoint y: 162, endPoint x: 448, endPoint y: 161, distance: 23.4
click at [448, 161] on input "0" at bounding box center [464, 161] width 64 height 9
type input "20.5"
drag, startPoint x: 520, startPoint y: 160, endPoint x: 494, endPoint y: 160, distance: 26.4
click at [502, 160] on input "0%" at bounding box center [519, 161] width 51 height 9
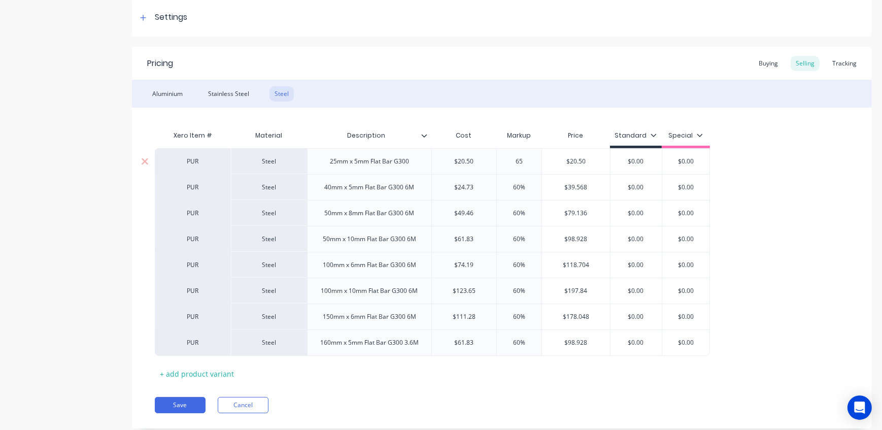
type input "65"
type input "$33.825"
click at [525, 398] on div "Pricing Buying Selling Tracking Aluminium Stainless Steel Steel Xero Item # Mat…" at bounding box center [502, 237] width 740 height 381
click at [389, 157] on div "25mm x 5mm Flat Bar G300" at bounding box center [369, 161] width 95 height 13
click at [453, 385] on div "Pricing Buying Selling Tracking Aluminium Stainless Steel Steel Xero Item # Mat…" at bounding box center [502, 237] width 740 height 381
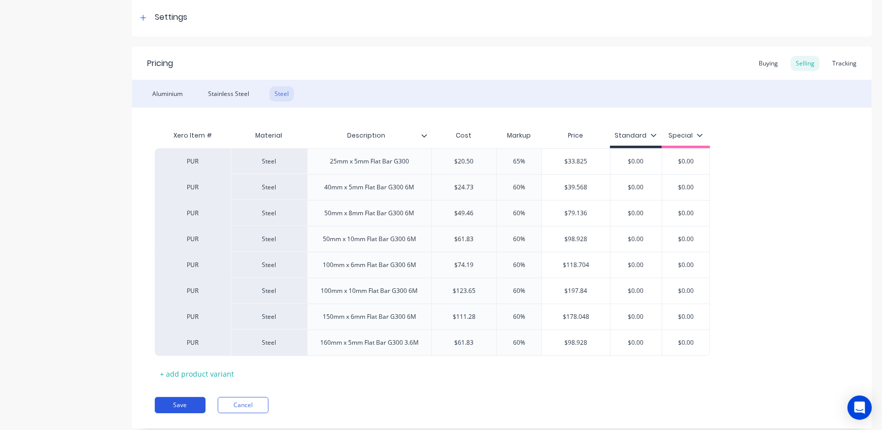
click at [182, 404] on button "Save" at bounding box center [180, 405] width 51 height 16
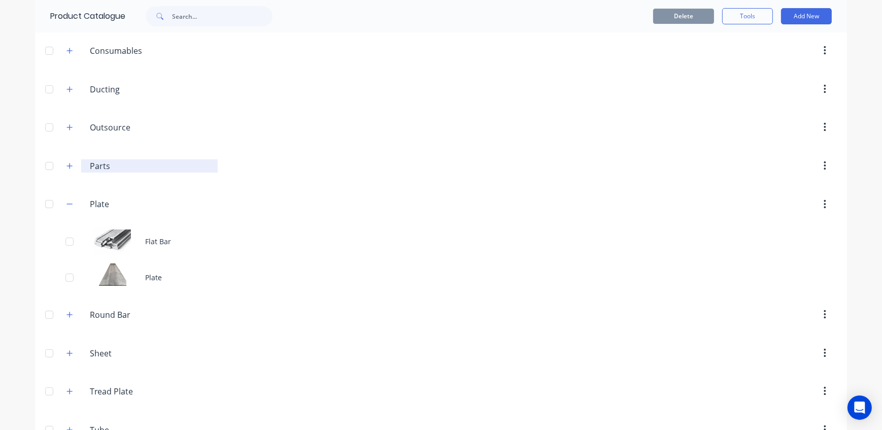
scroll to position [138, 0]
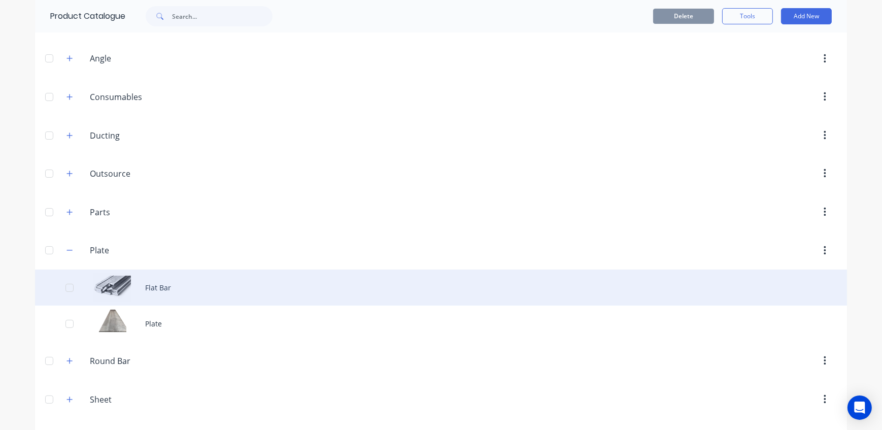
click at [155, 288] on div "Flat Bar" at bounding box center [441, 287] width 812 height 36
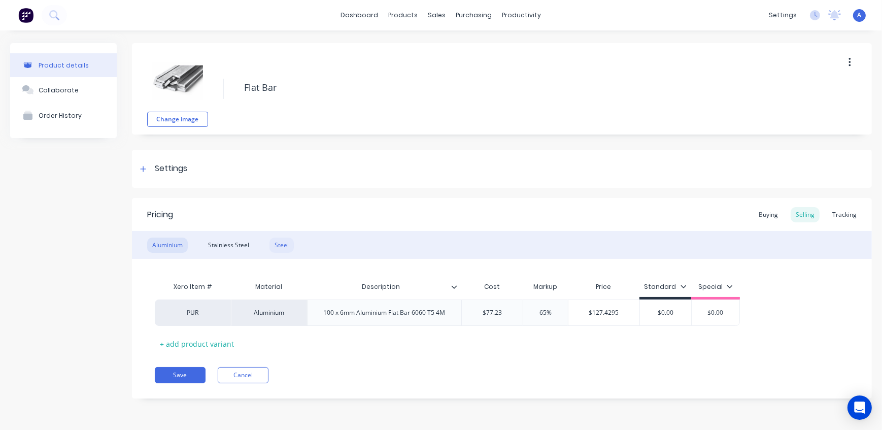
click at [278, 242] on div "Steel" at bounding box center [281, 244] width 24 height 15
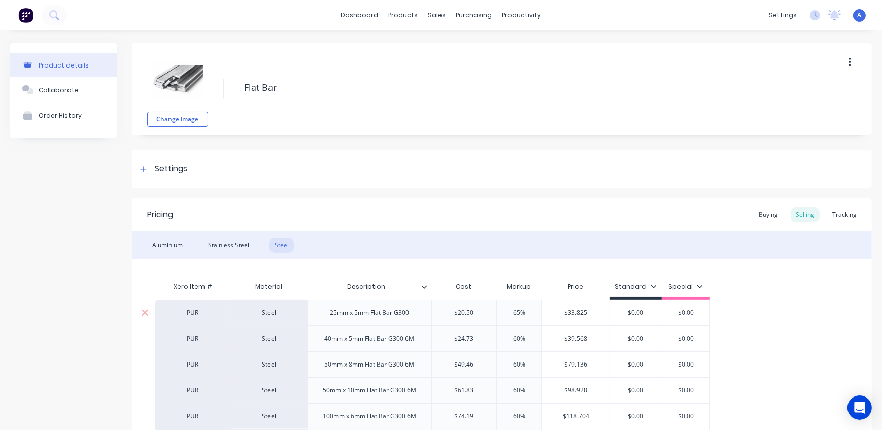
click at [416, 311] on div "25mm x 5mm Flat Bar G300" at bounding box center [369, 312] width 95 height 13
click at [441, 264] on div "Xero Item # Material Description Cost Markup Price Standard Special PUR Steel 2…" at bounding box center [502, 396] width 740 height 274
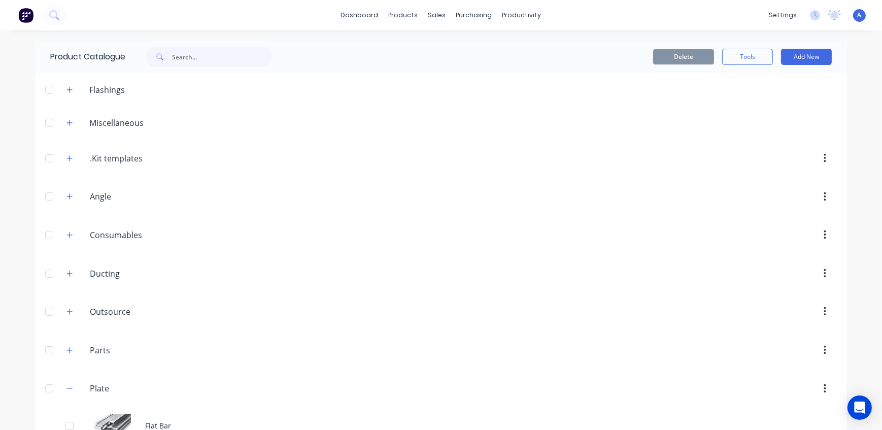
scroll to position [184, 0]
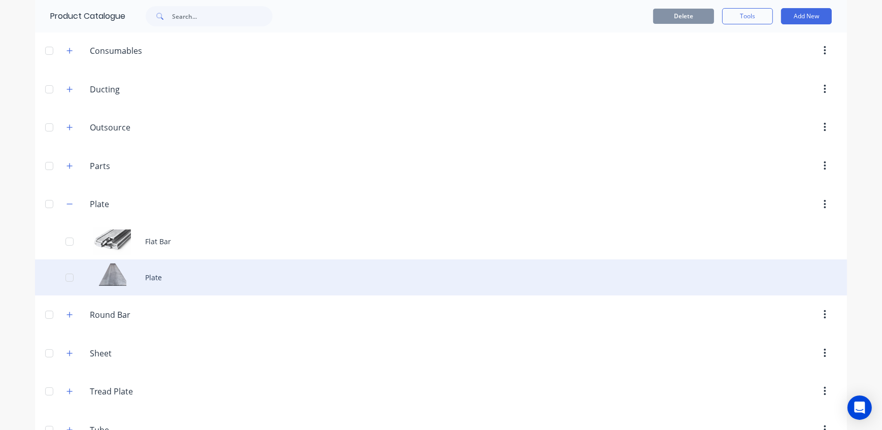
click at [165, 281] on div "Plate" at bounding box center [441, 277] width 812 height 36
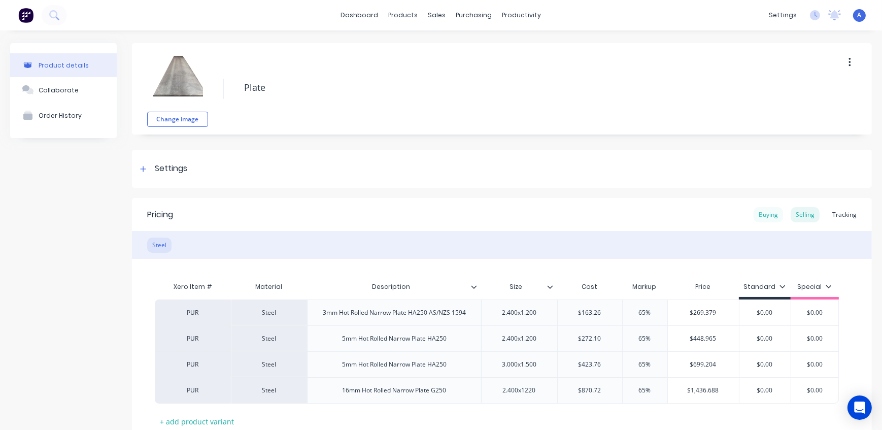
click at [764, 216] on div "Buying" at bounding box center [767, 214] width 29 height 15
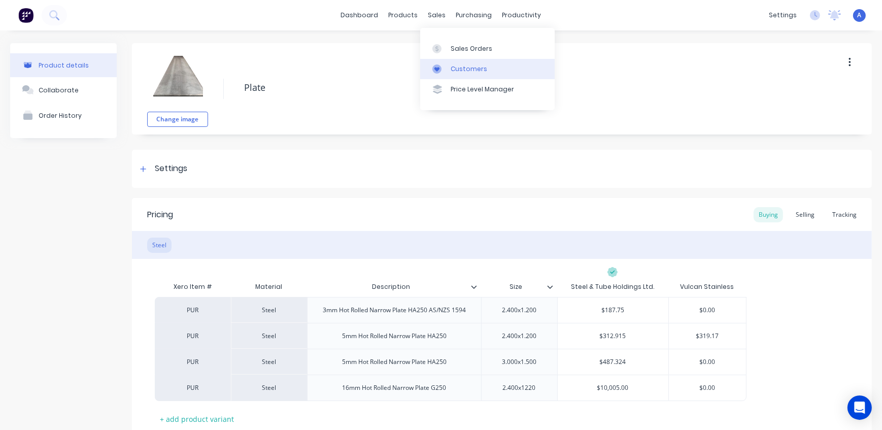
click at [514, 74] on link "Customers" at bounding box center [487, 69] width 134 height 20
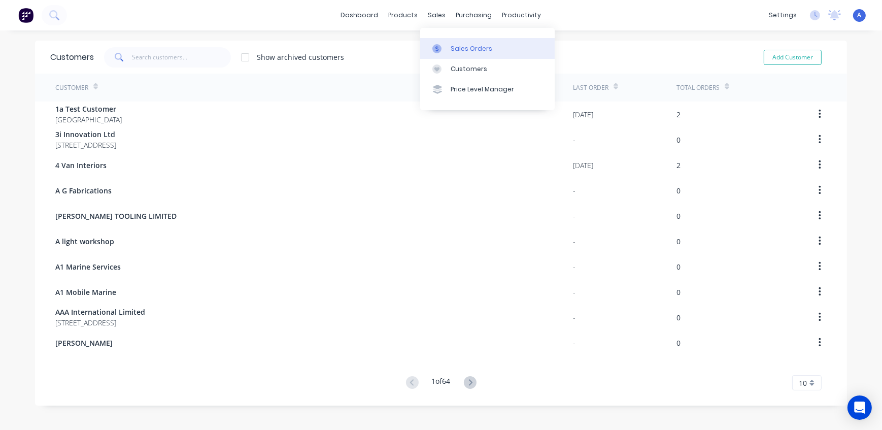
click at [450, 46] on div "Sales Orders" at bounding box center [471, 48] width 42 height 9
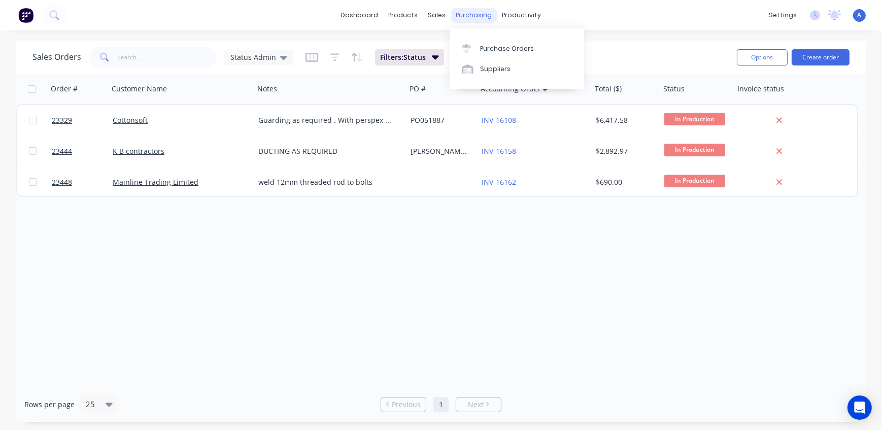
click at [479, 19] on div "purchasing" at bounding box center [474, 15] width 46 height 15
click at [486, 48] on div "Purchase Orders" at bounding box center [507, 48] width 54 height 9
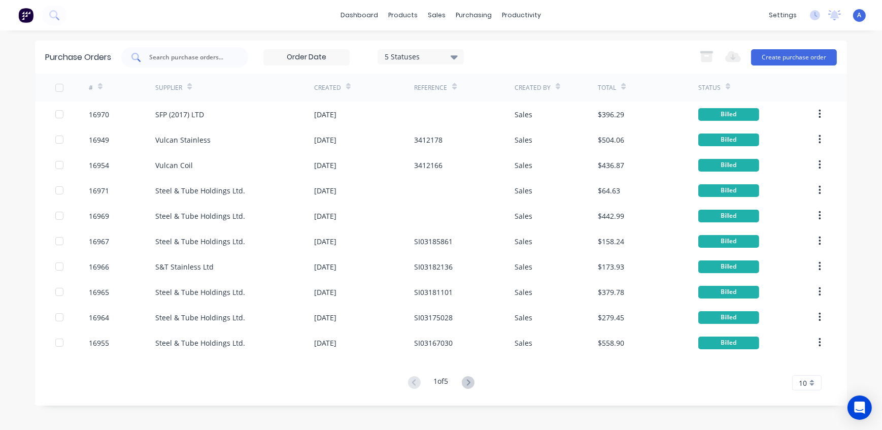
click at [170, 53] on input "text" at bounding box center [190, 57] width 84 height 10
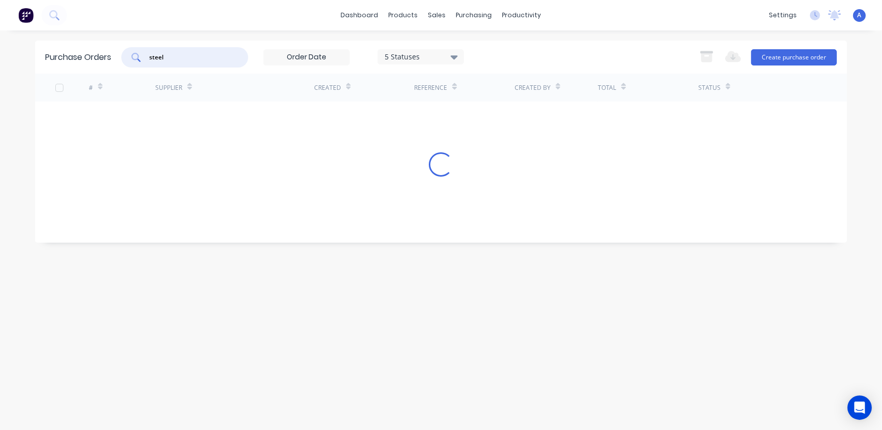
type input "steel"
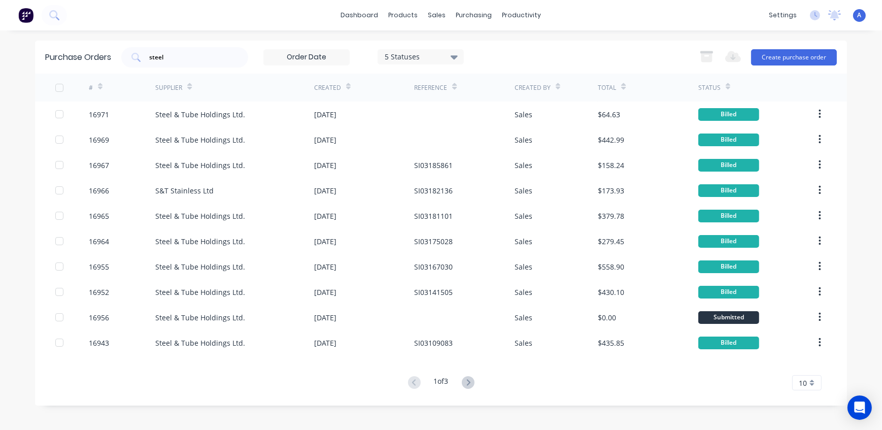
click at [244, 365] on div "# Supplier Created Reference Created By Total Status 16971 Steel & Tube Holding…" at bounding box center [441, 232] width 812 height 317
click at [162, 372] on div "# Supplier Created Reference Created By Total Status 16971 Steel & Tube Holding…" at bounding box center [441, 232] width 812 height 317
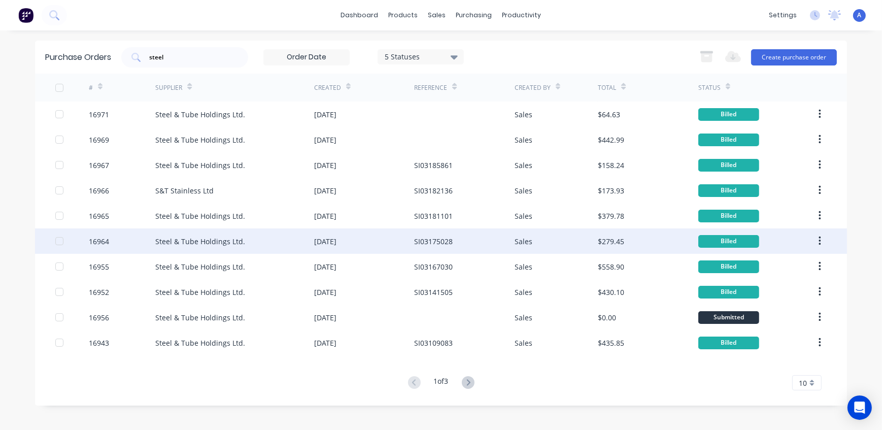
click at [370, 243] on div "[DATE]" at bounding box center [364, 240] width 100 height 25
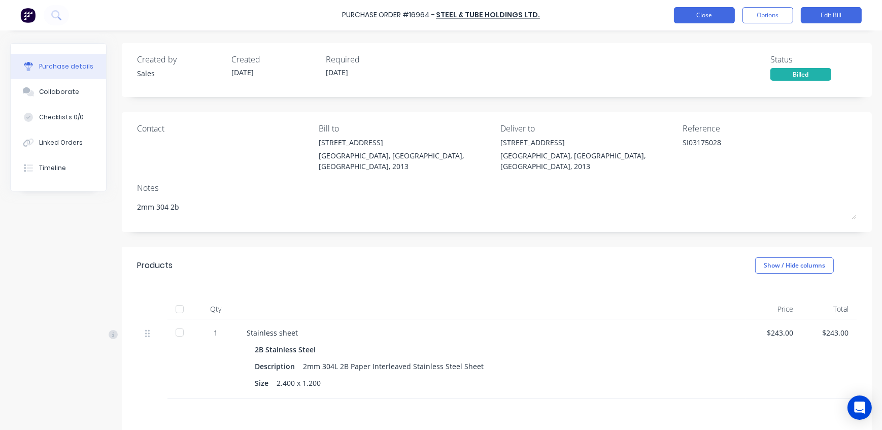
click at [698, 17] on button "Close" at bounding box center [704, 15] width 61 height 16
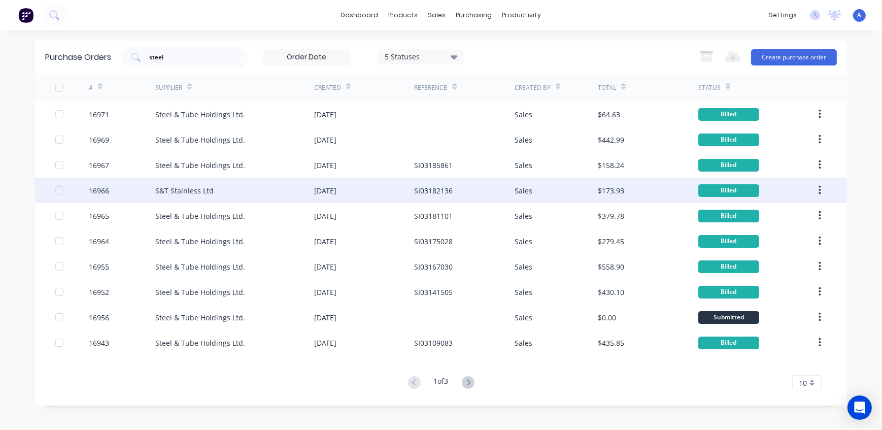
click at [715, 192] on div "Billed" at bounding box center [728, 190] width 61 height 13
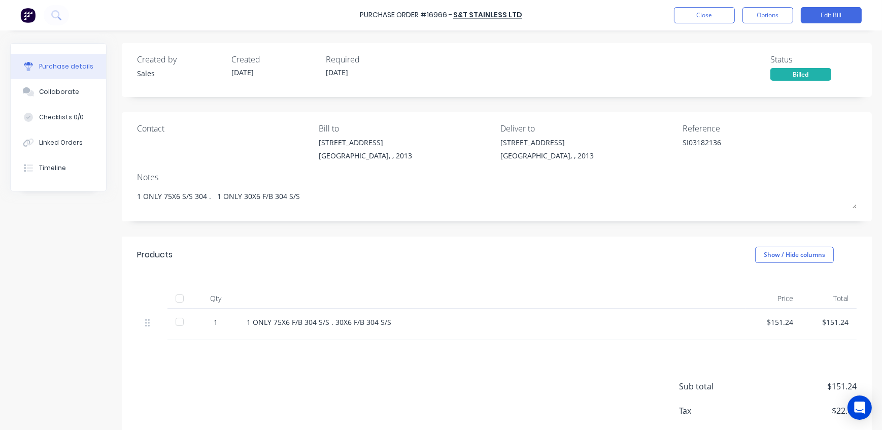
click at [797, 75] on div "Billed" at bounding box center [800, 74] width 61 height 13
click at [780, 13] on button "Options" at bounding box center [767, 15] width 51 height 16
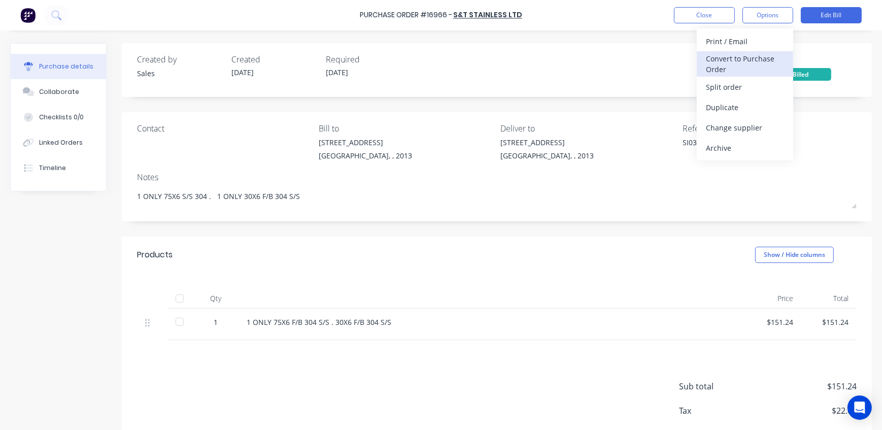
click at [750, 66] on div "Convert to Purchase Order" at bounding box center [745, 63] width 78 height 25
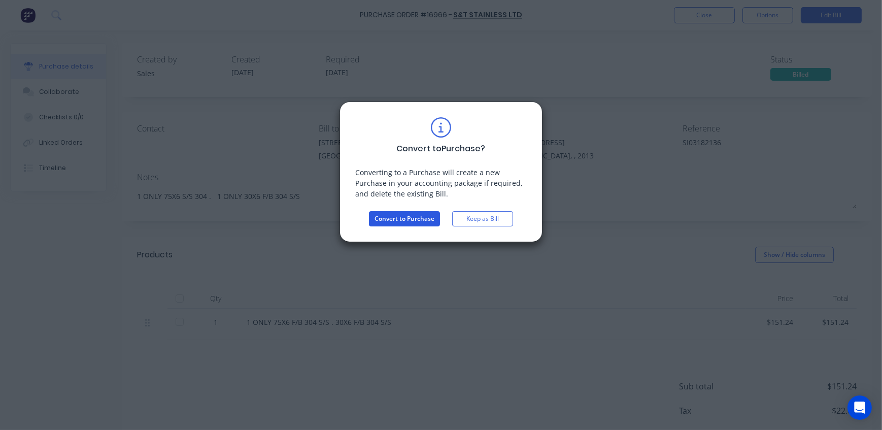
click at [414, 220] on button "Convert to Purchase" at bounding box center [404, 218] width 71 height 15
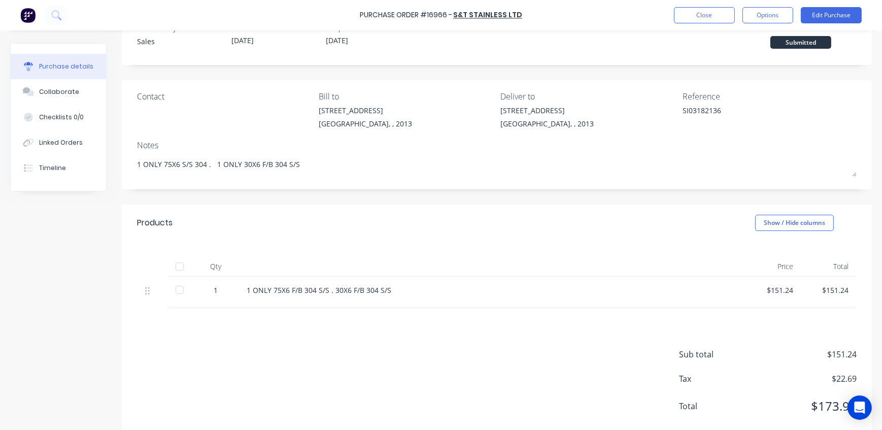
scroll to position [55, 0]
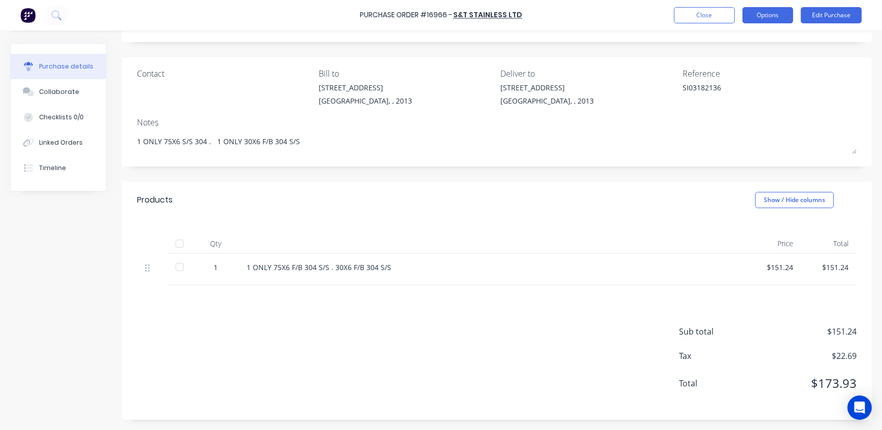
click at [765, 13] on button "Options" at bounding box center [767, 15] width 51 height 16
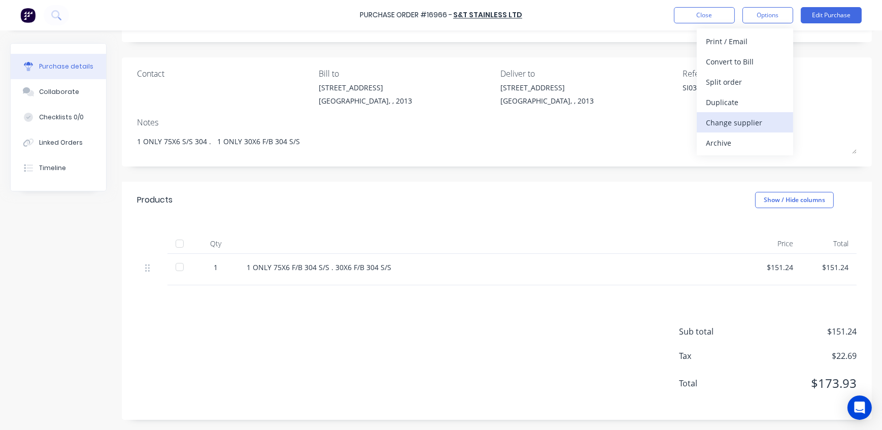
click at [747, 120] on div "Change supplier" at bounding box center [745, 122] width 78 height 15
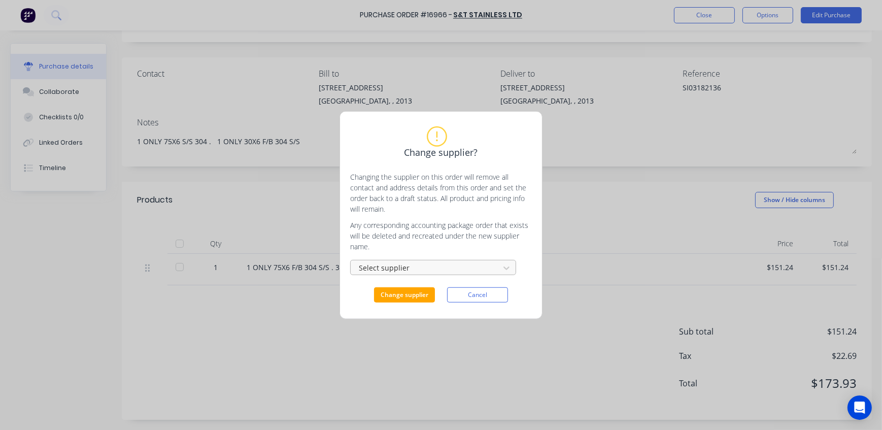
click at [404, 269] on div "Select supplier" at bounding box center [426, 267] width 135 height 13
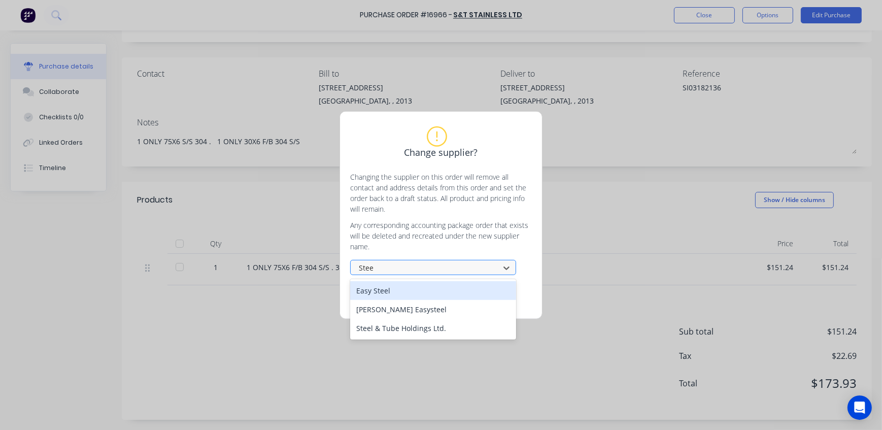
type input "Steel"
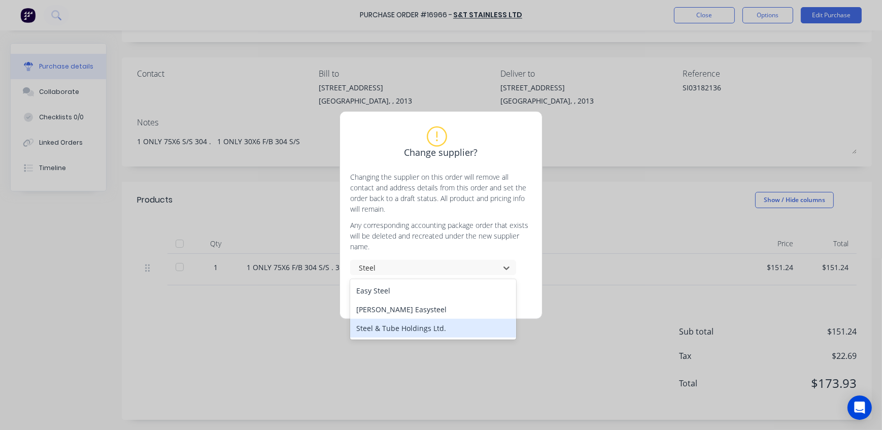
click at [391, 330] on div "Steel & Tube Holdings Ltd." at bounding box center [433, 328] width 166 height 19
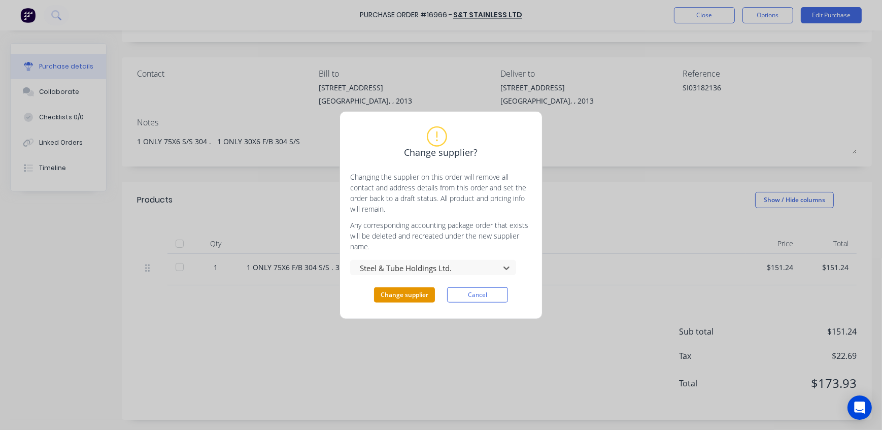
click at [416, 296] on button "Change supplier" at bounding box center [404, 294] width 61 height 15
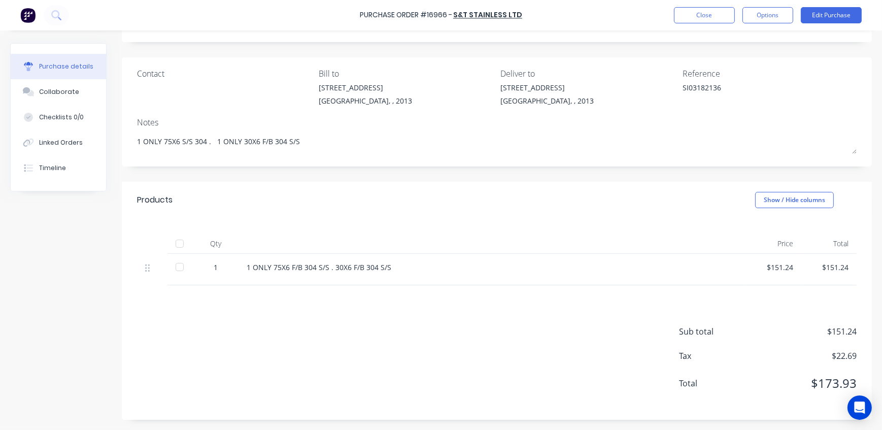
click at [384, 341] on div "Sub total $151.24 Tax $22.69 Total $173.93" at bounding box center [497, 352] width 750 height 134
click at [712, 16] on button "Close" at bounding box center [704, 15] width 61 height 16
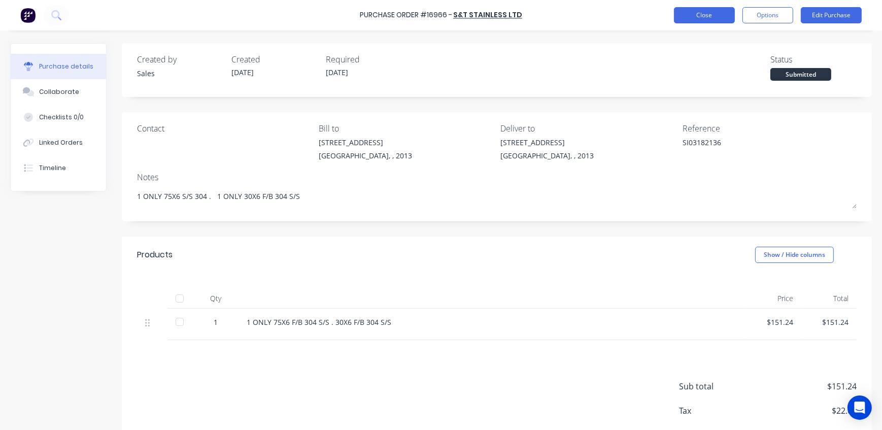
click at [696, 10] on button "Close" at bounding box center [704, 15] width 61 height 16
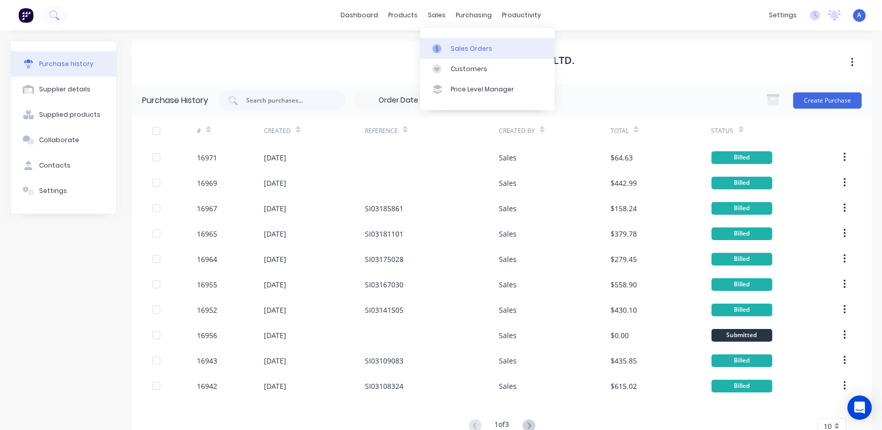
click at [456, 48] on div "Sales Orders" at bounding box center [471, 48] width 42 height 9
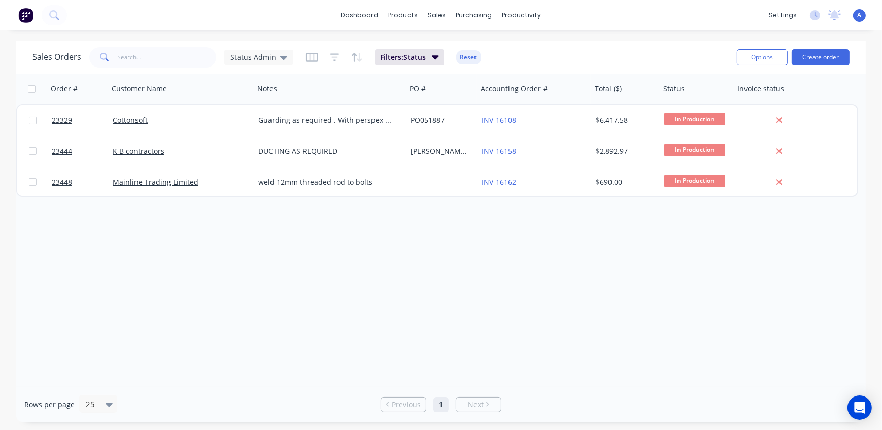
click at [227, 220] on div "Order # Customer Name Notes PO # Accounting Order # Total ($) Status Invoice st…" at bounding box center [440, 230] width 849 height 313
